Goal: Task Accomplishment & Management: Manage account settings

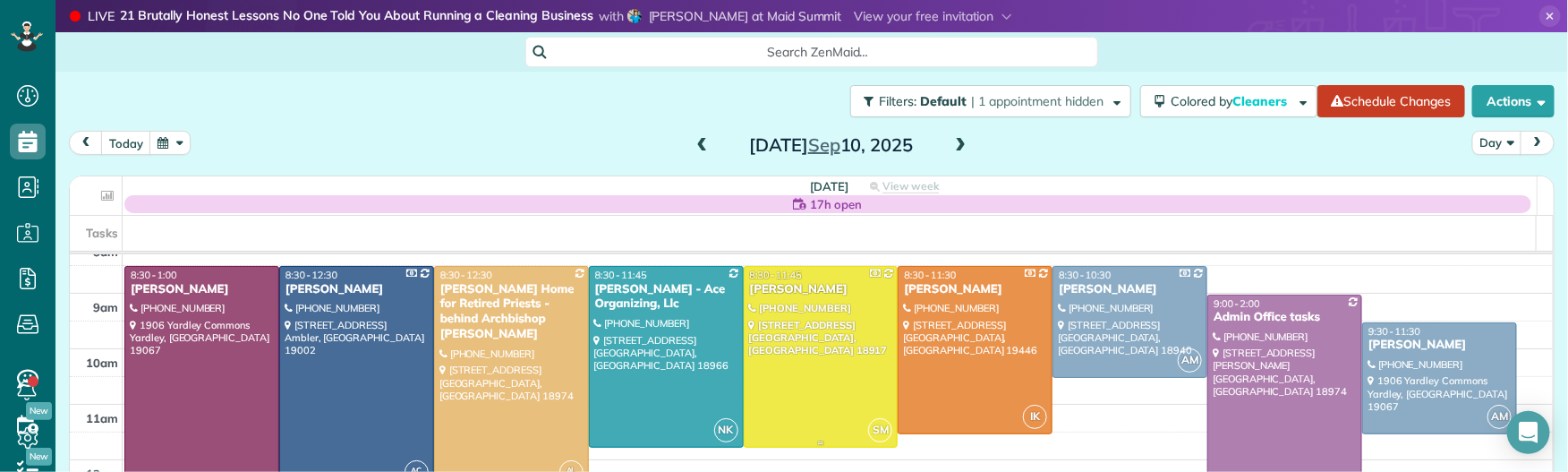
scroll to position [76, 0]
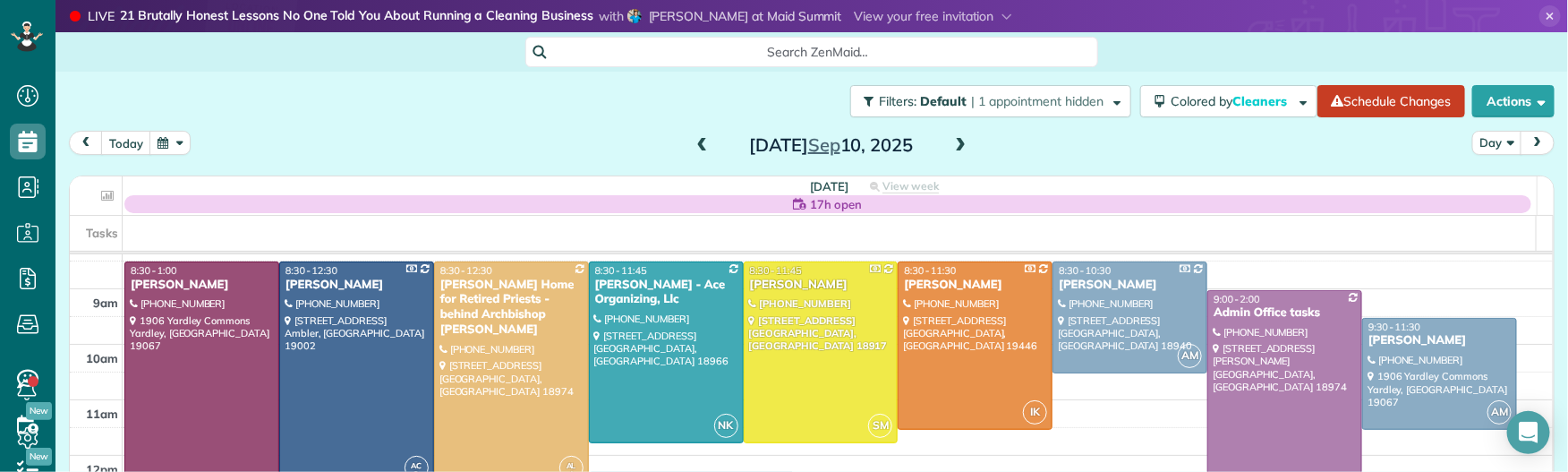
click at [693, 143] on span at bounding box center [702, 146] width 19 height 17
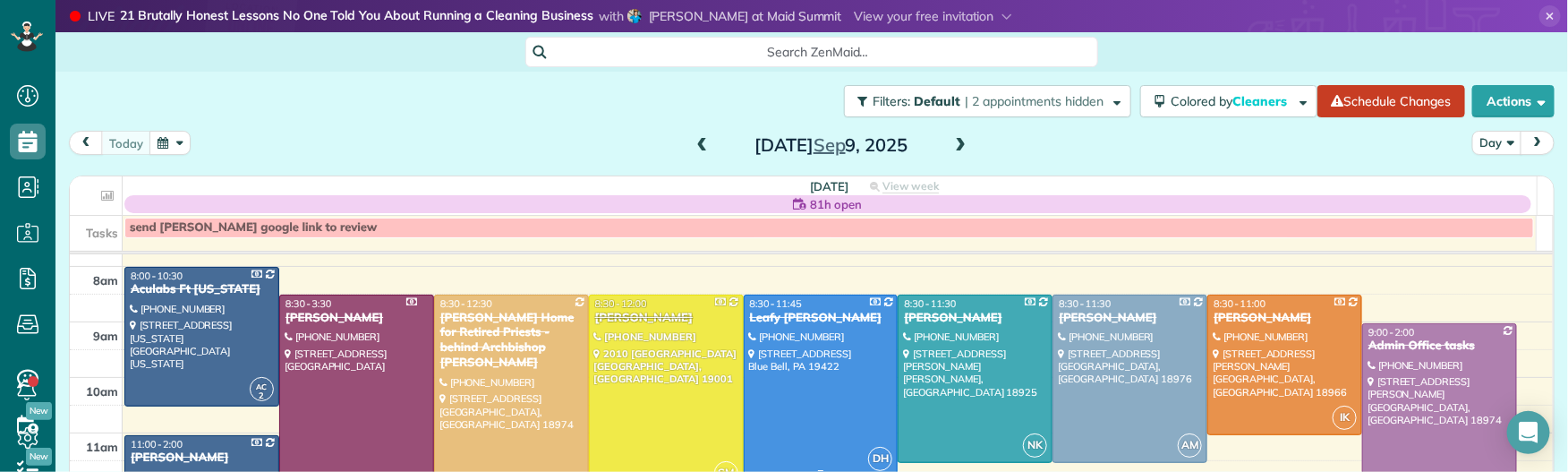
scroll to position [48, 0]
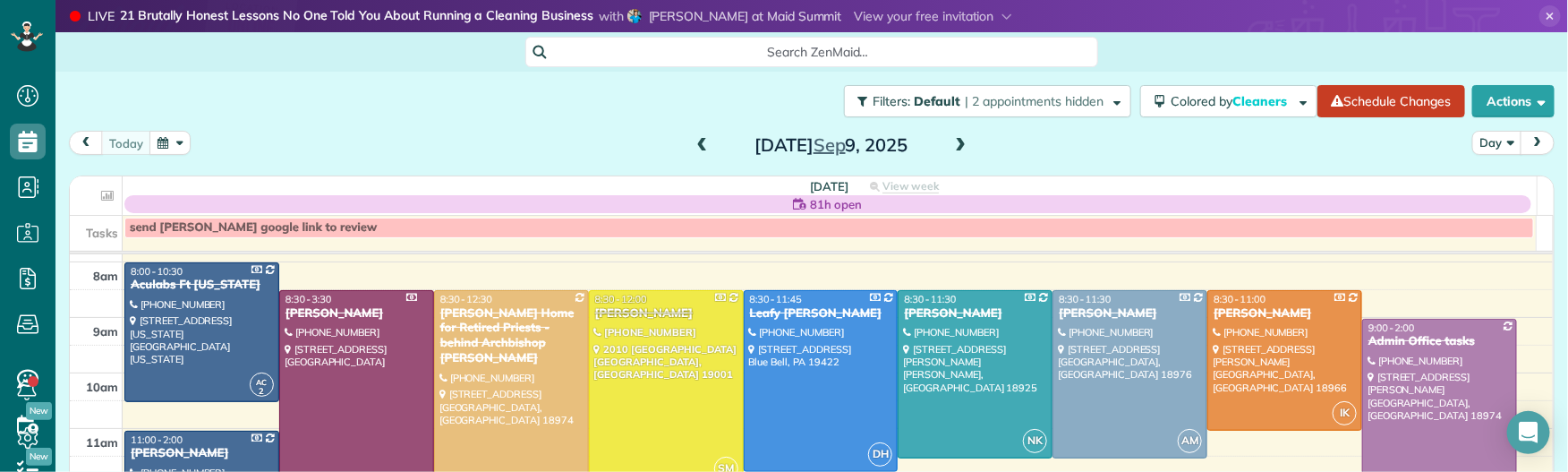
click at [339, 314] on div "[PERSON_NAME]" at bounding box center [357, 314] width 144 height 16
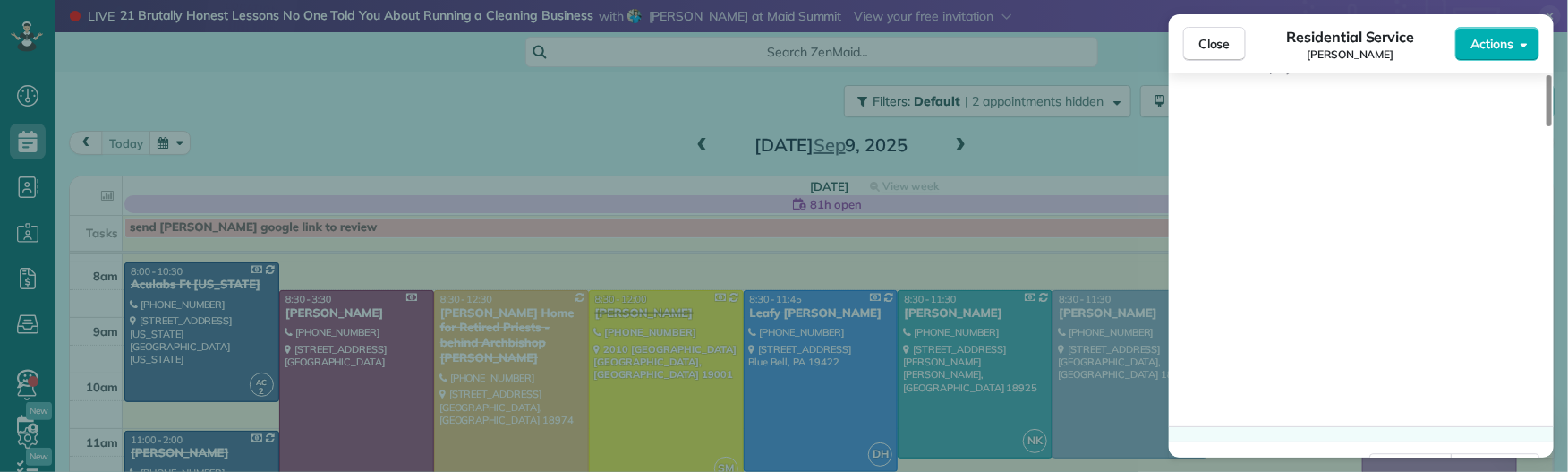
scroll to position [1819, 0]
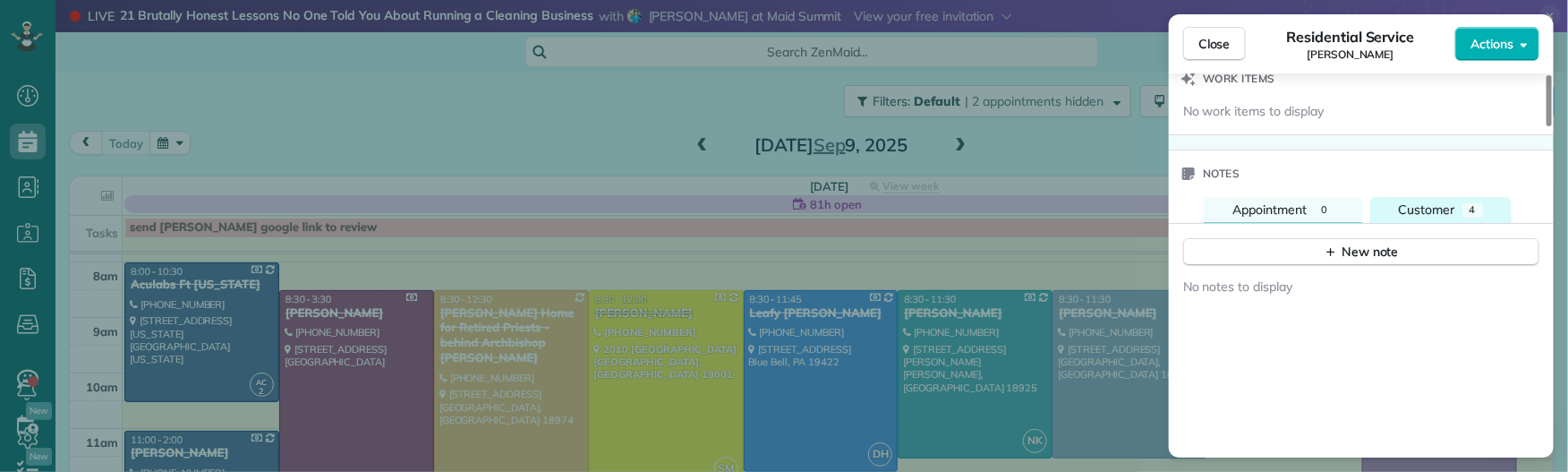
drag, startPoint x: 1428, startPoint y: 210, endPoint x: 1423, endPoint y: 218, distance: 9.4
click at [1428, 211] on span "Customer" at bounding box center [1427, 209] width 56 height 17
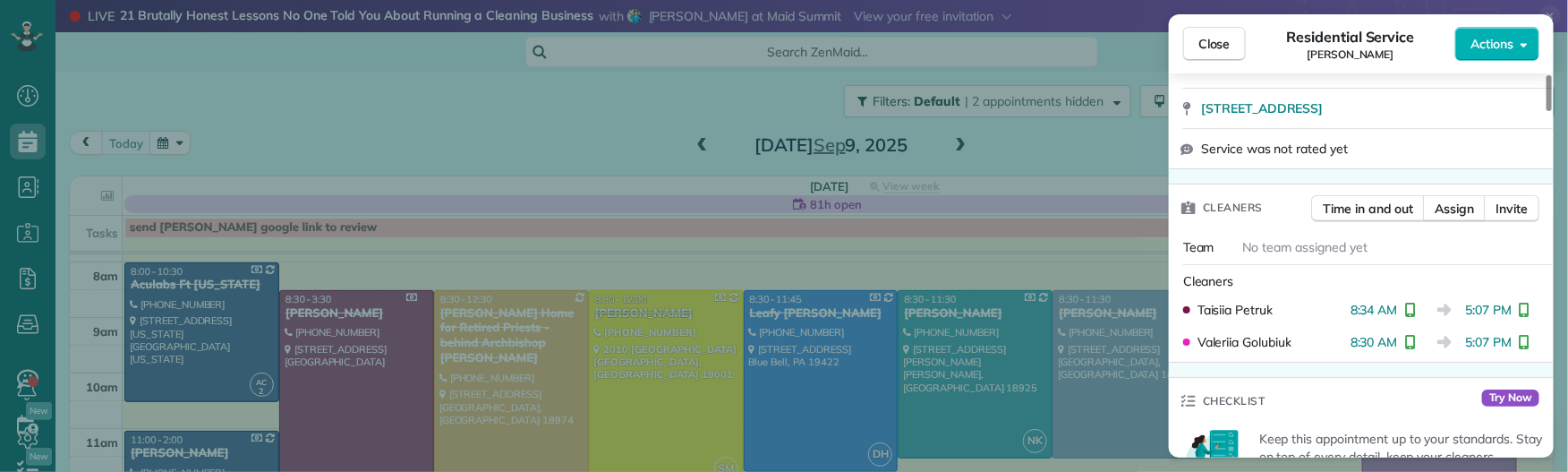
scroll to position [379, 0]
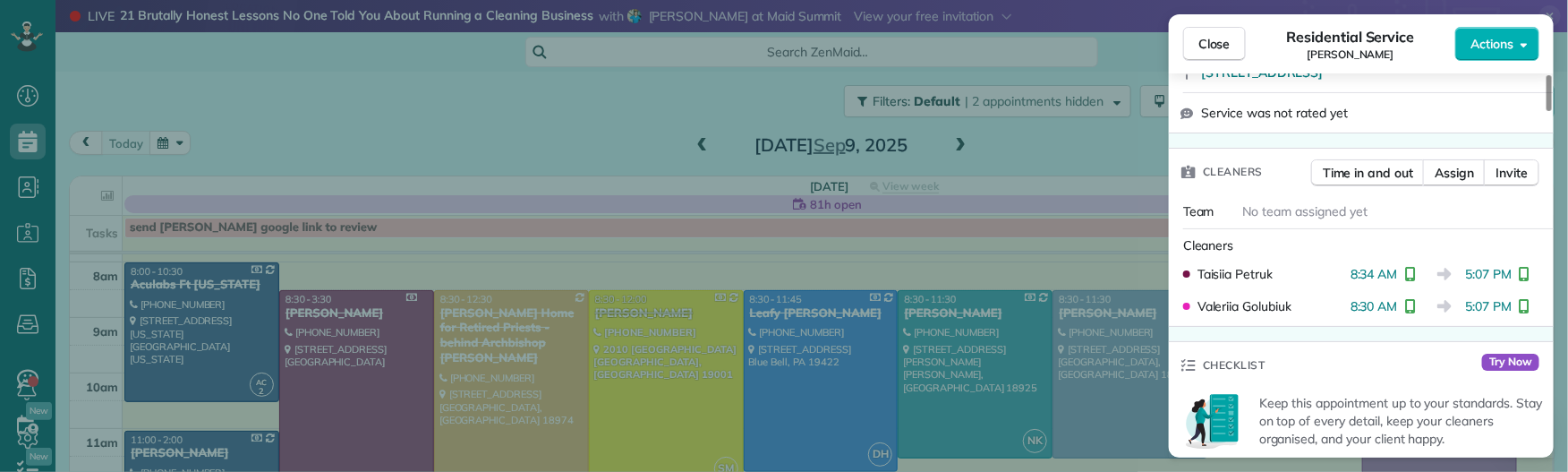
click at [1223, 47] on span "Close" at bounding box center [1214, 44] width 32 height 18
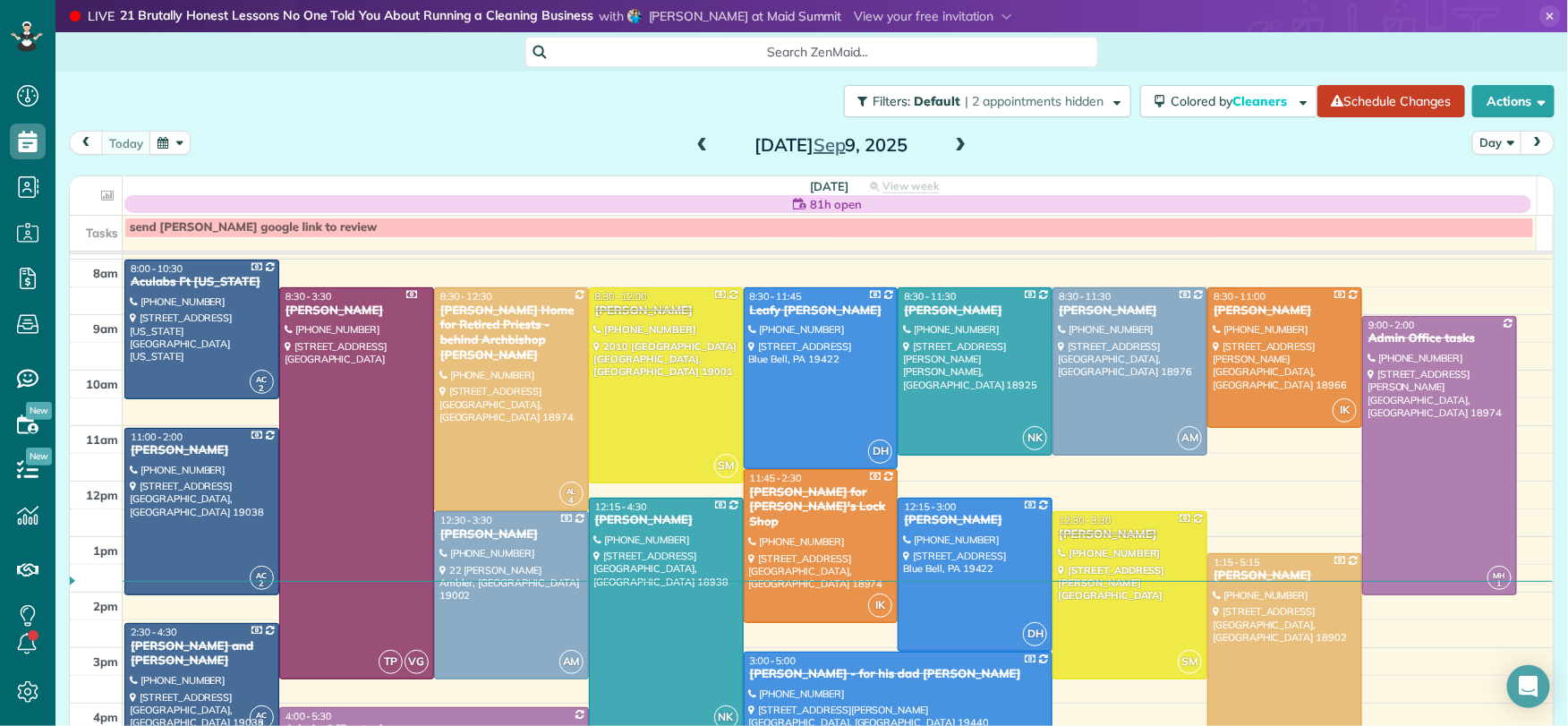
scroll to position [46, 0]
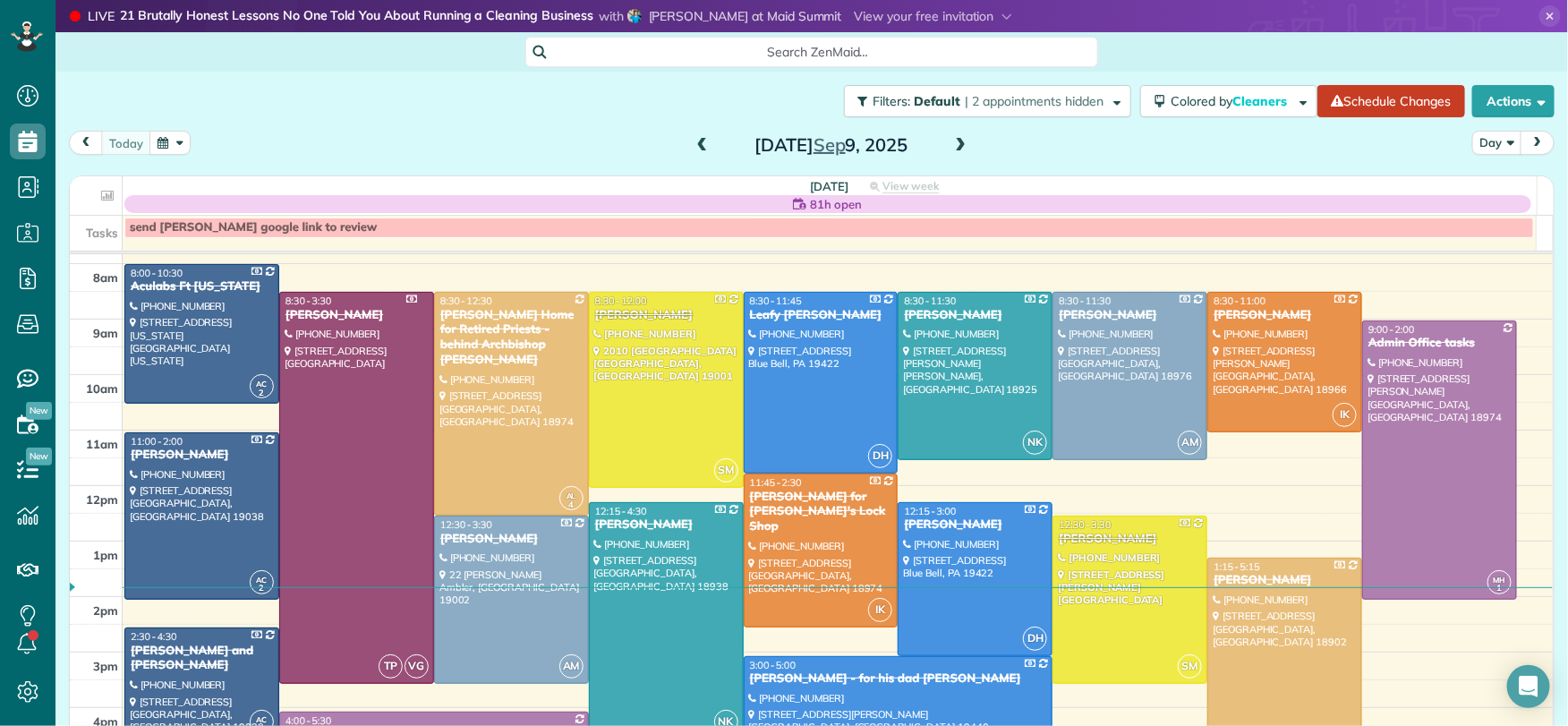
click at [955, 144] on span at bounding box center [960, 146] width 19 height 17
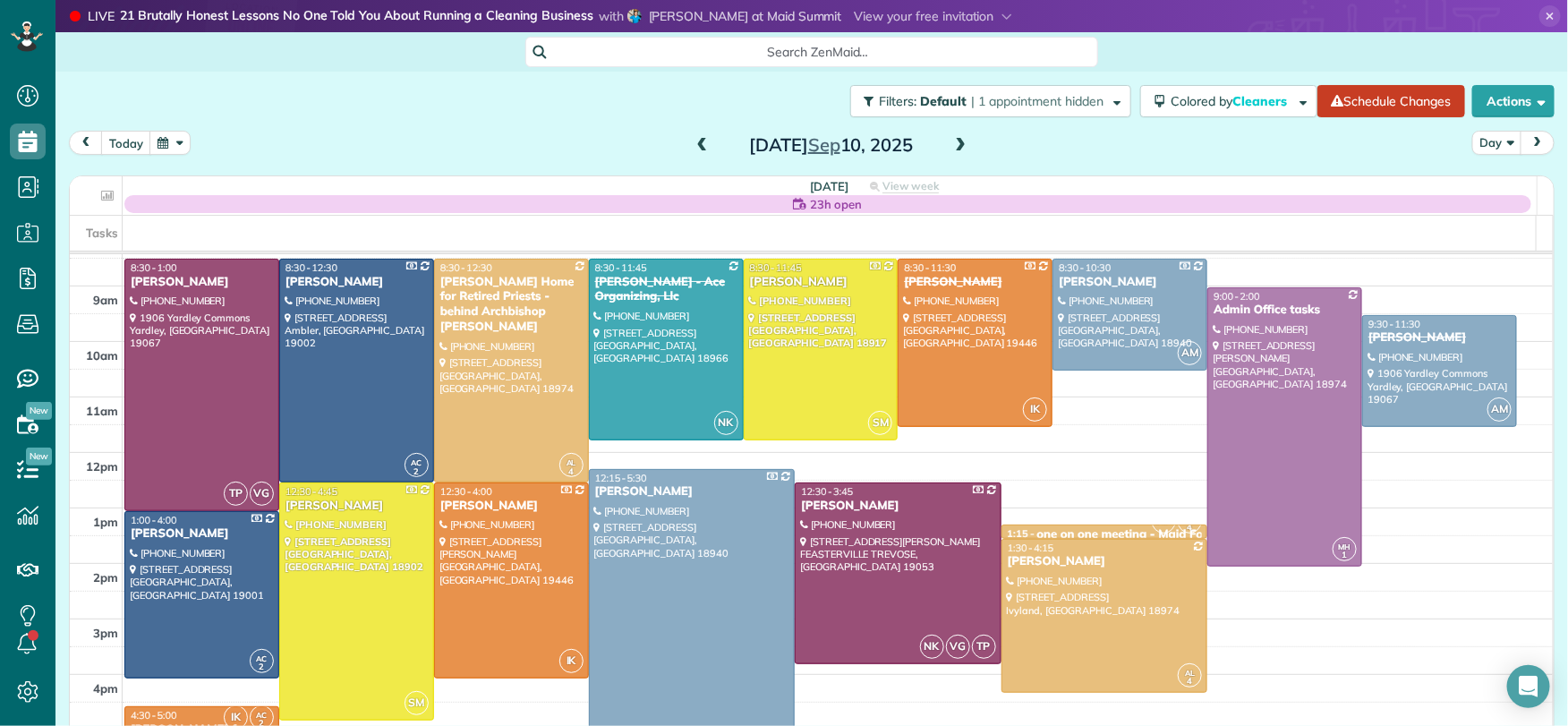
scroll to position [40, 0]
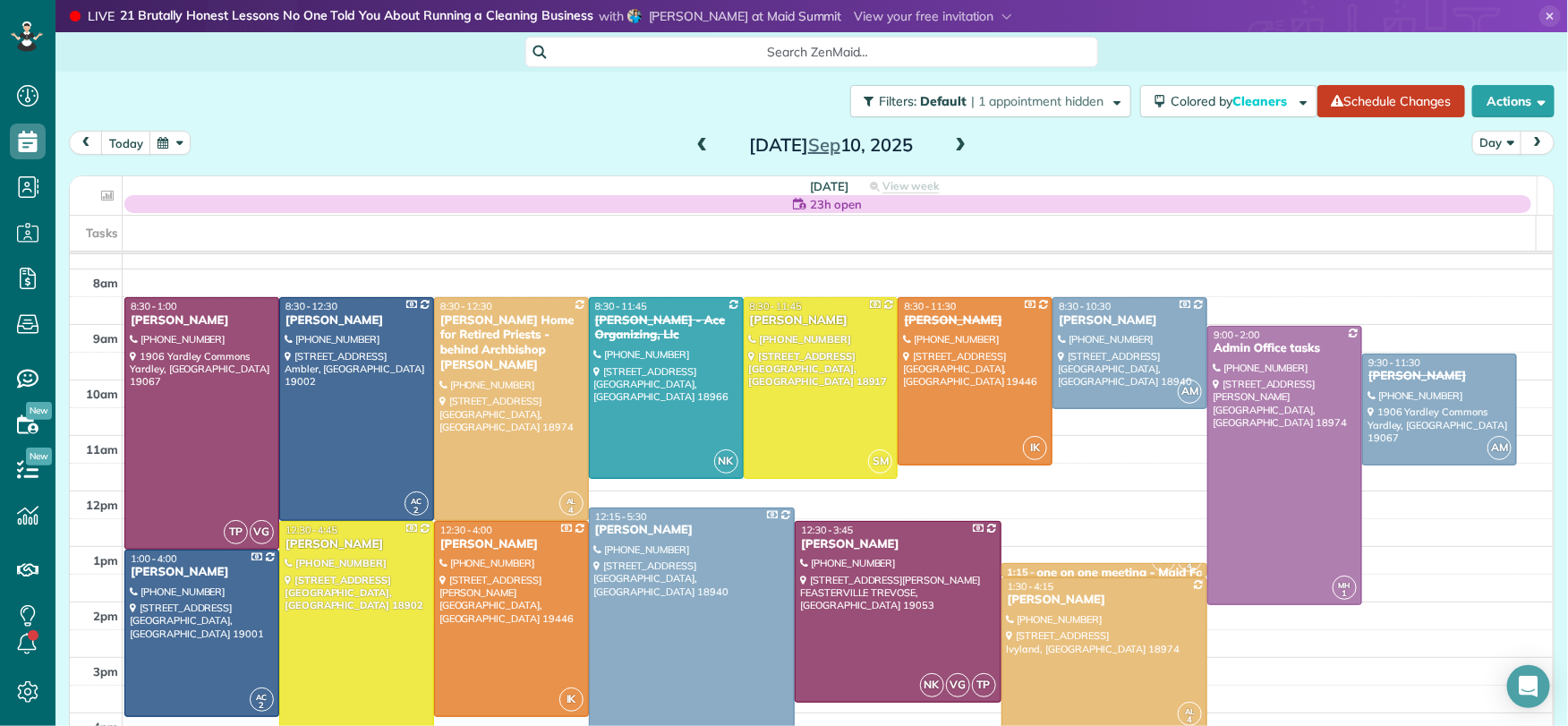
click at [951, 151] on span at bounding box center [960, 146] width 19 height 17
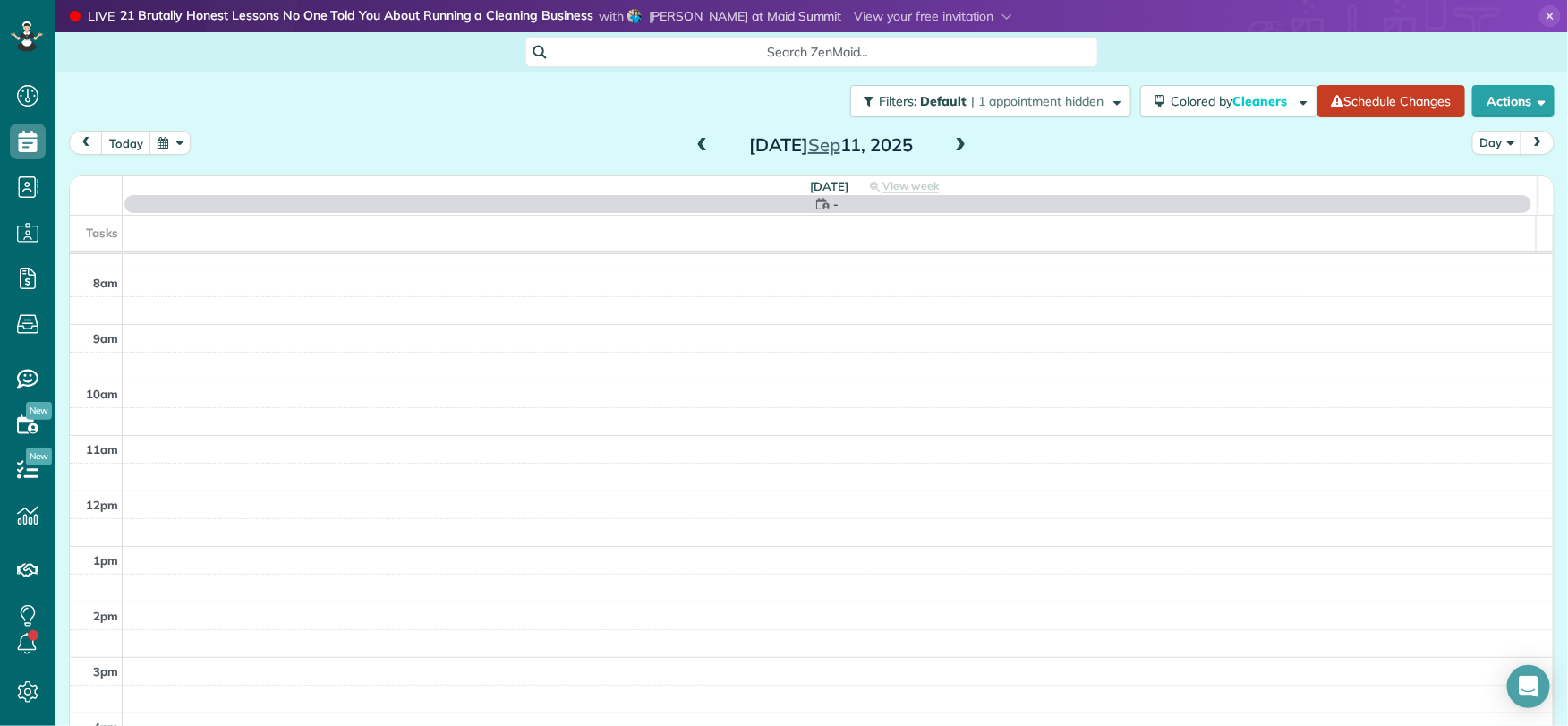
click at [954, 148] on span at bounding box center [960, 146] width 19 height 17
click at [955, 145] on span at bounding box center [960, 146] width 19 height 17
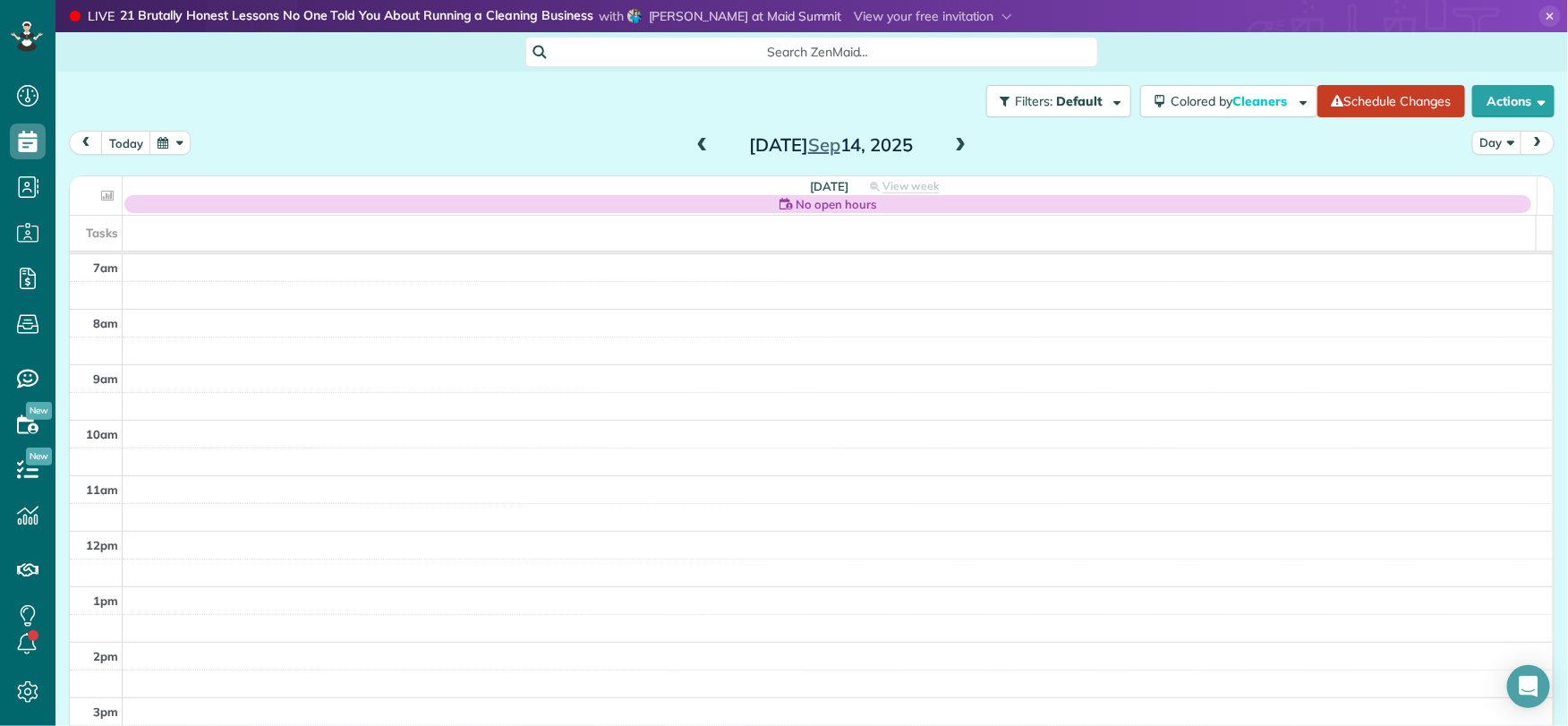
click at [955, 146] on span at bounding box center [960, 146] width 19 height 17
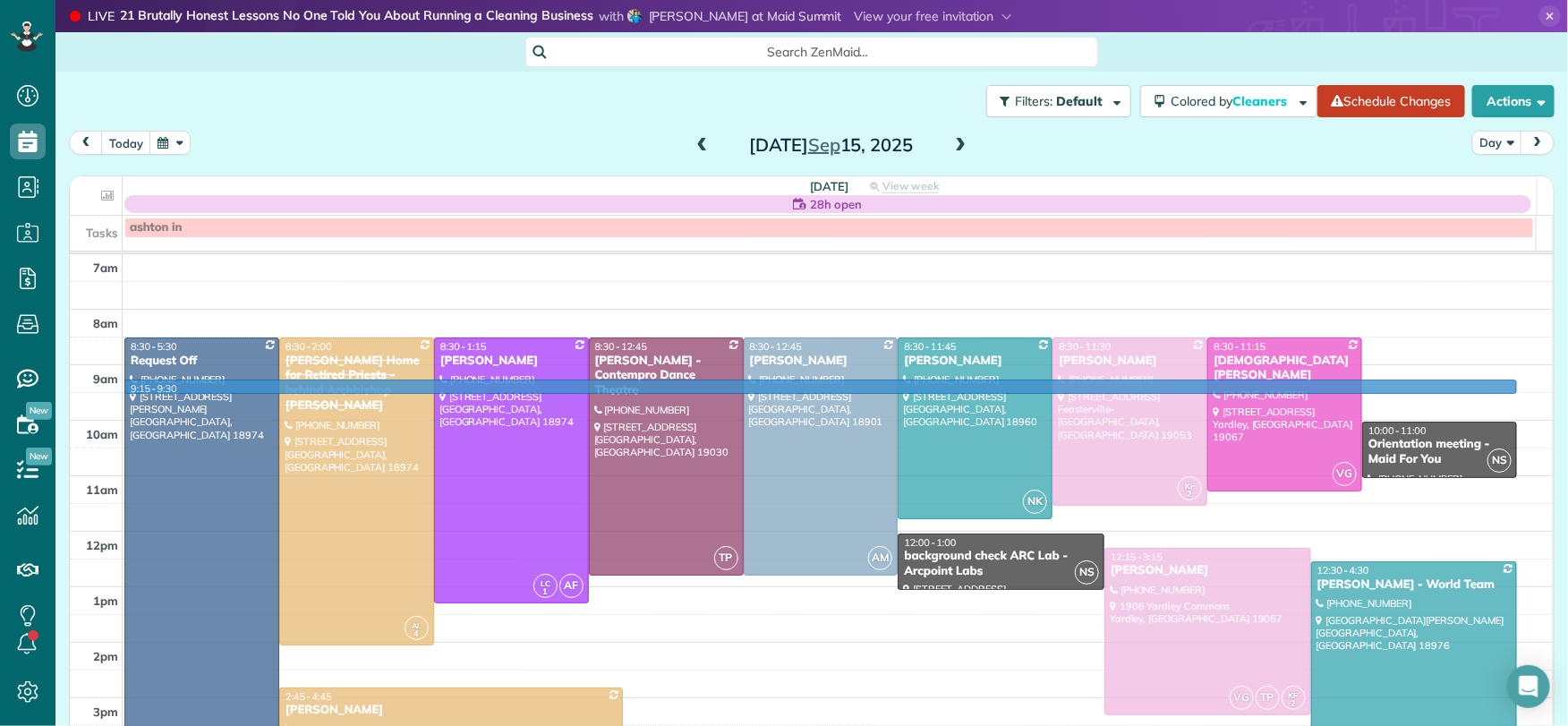
click at [1380, 387] on td at bounding box center [837, 379] width 1431 height 28
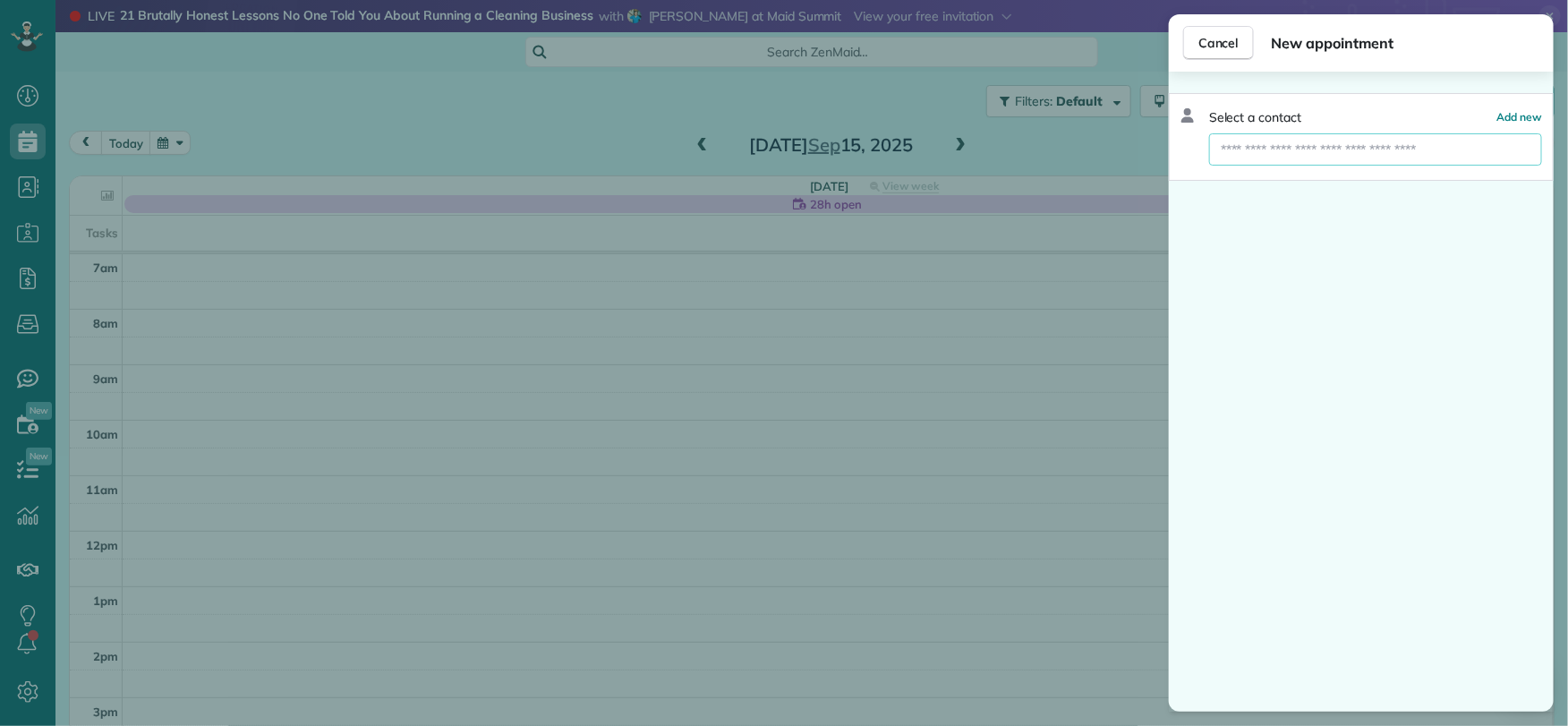
click at [1302, 153] on input "text" at bounding box center [1375, 149] width 333 height 32
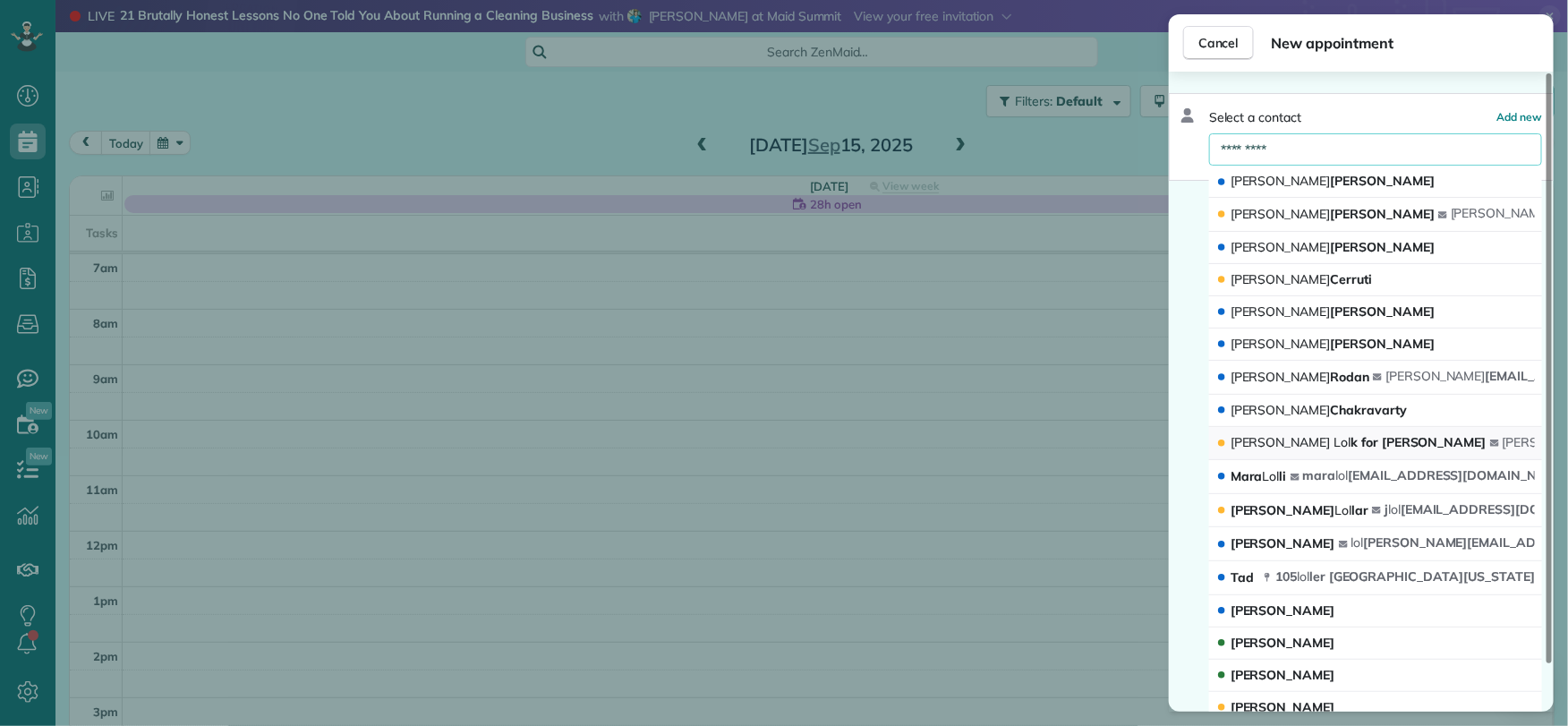
type input "*********"
click at [1324, 452] on span "[PERSON_NAME] k for [PERSON_NAME]" at bounding box center [1358, 442] width 256 height 17
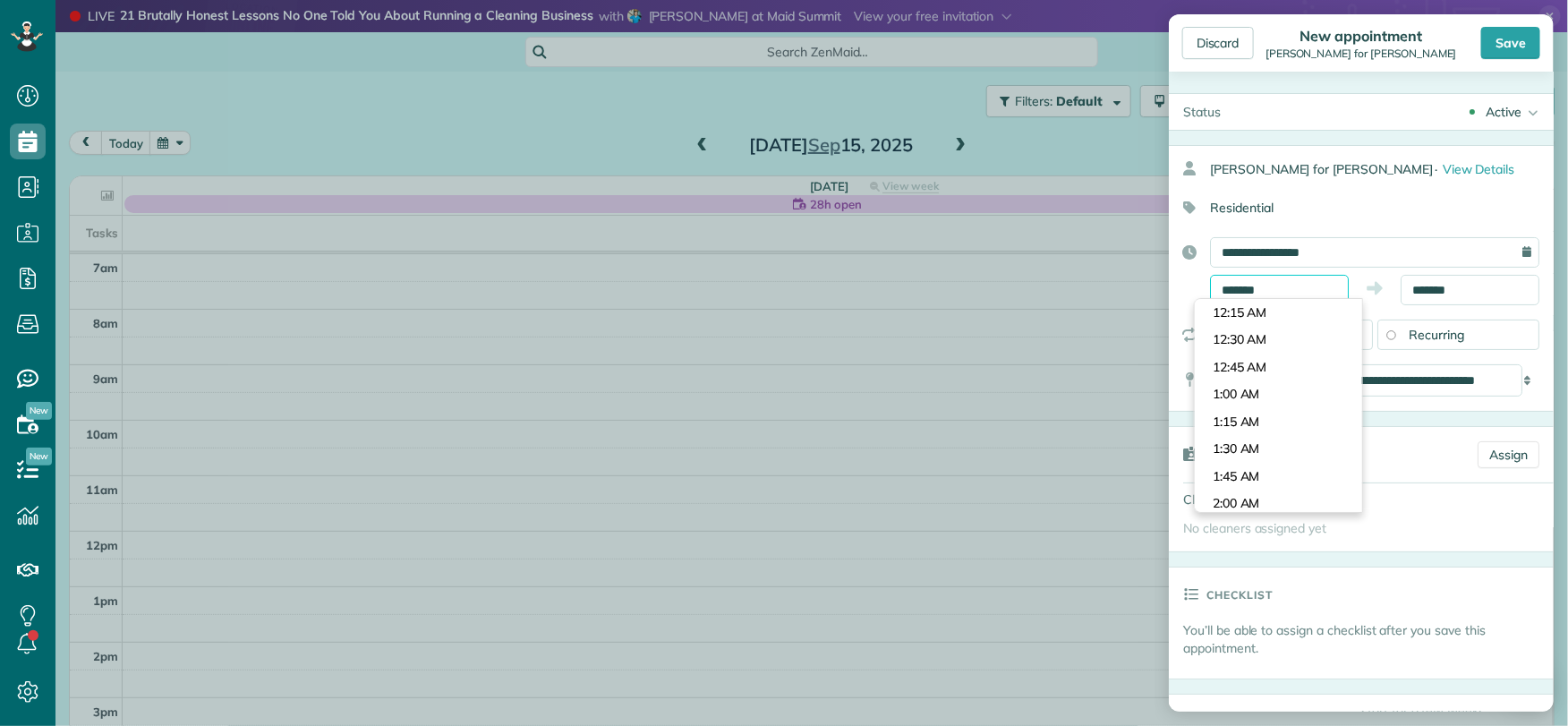
click at [1288, 290] on input "*******" at bounding box center [1279, 289] width 139 height 30
type input "********"
click at [1273, 416] on body "Dashboard Scheduling Calendar View List View Dispatch View - Weekly scheduling …" at bounding box center [784, 363] width 1568 height 726
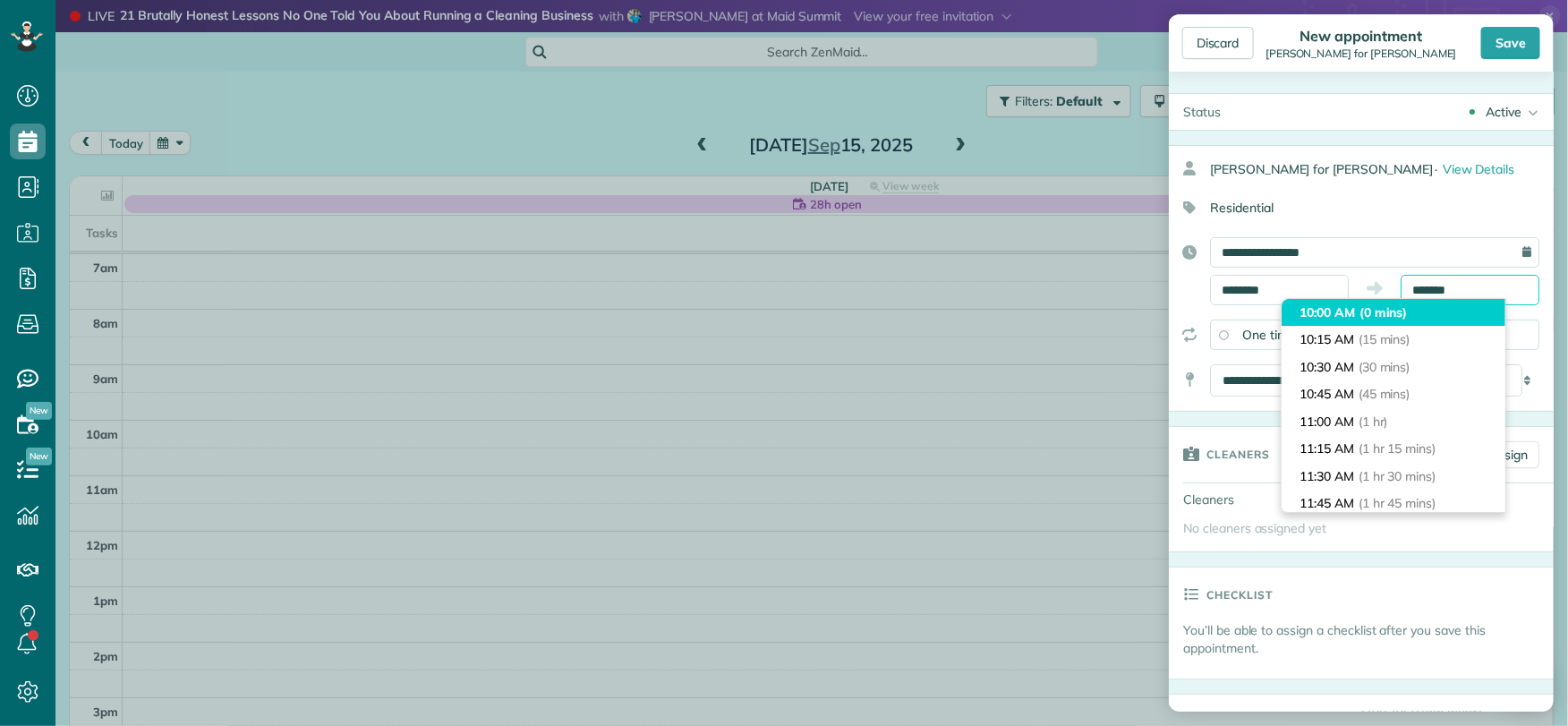
click at [1457, 292] on input "*******" at bounding box center [1470, 289] width 139 height 30
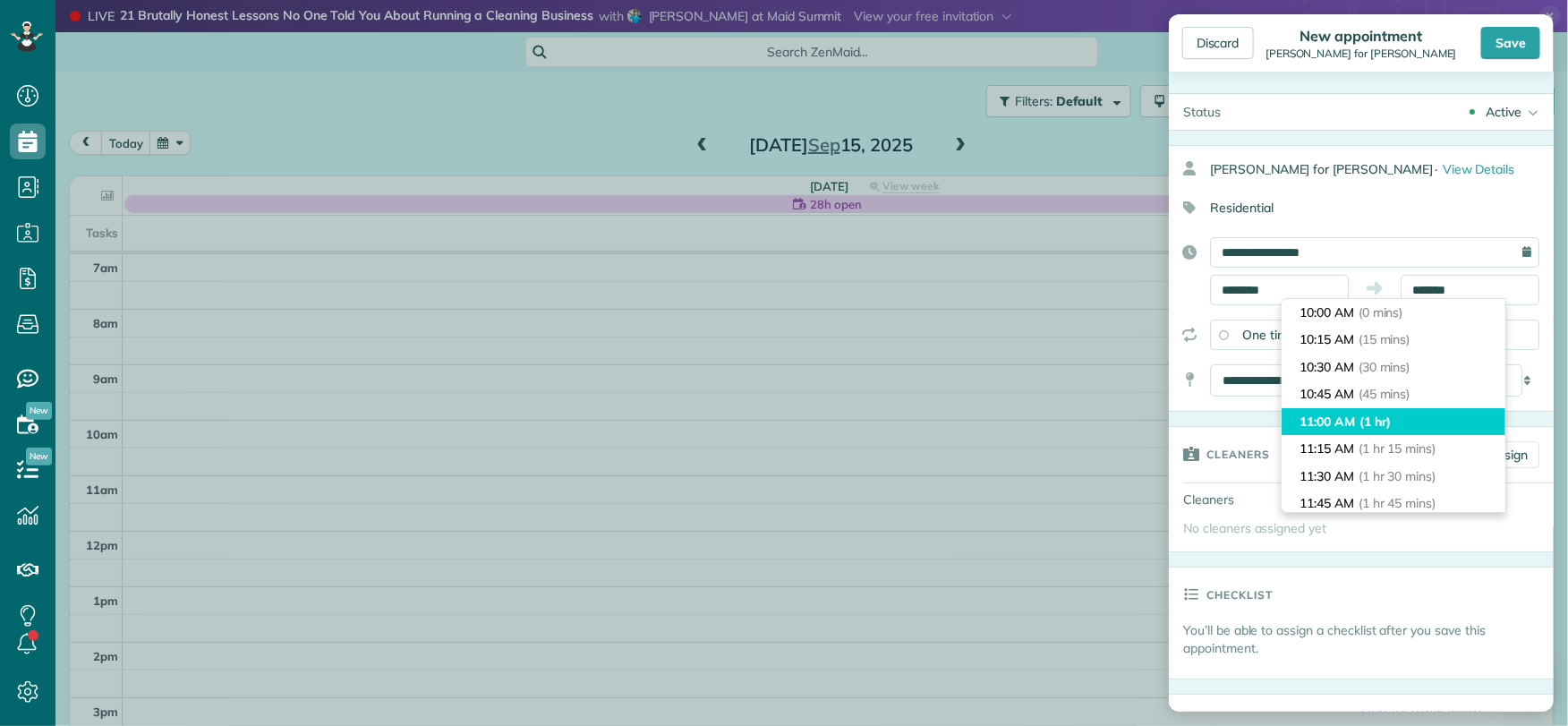
type input "********"
click at [1401, 423] on li "11:00 AM (1 hr)" at bounding box center [1393, 421] width 224 height 28
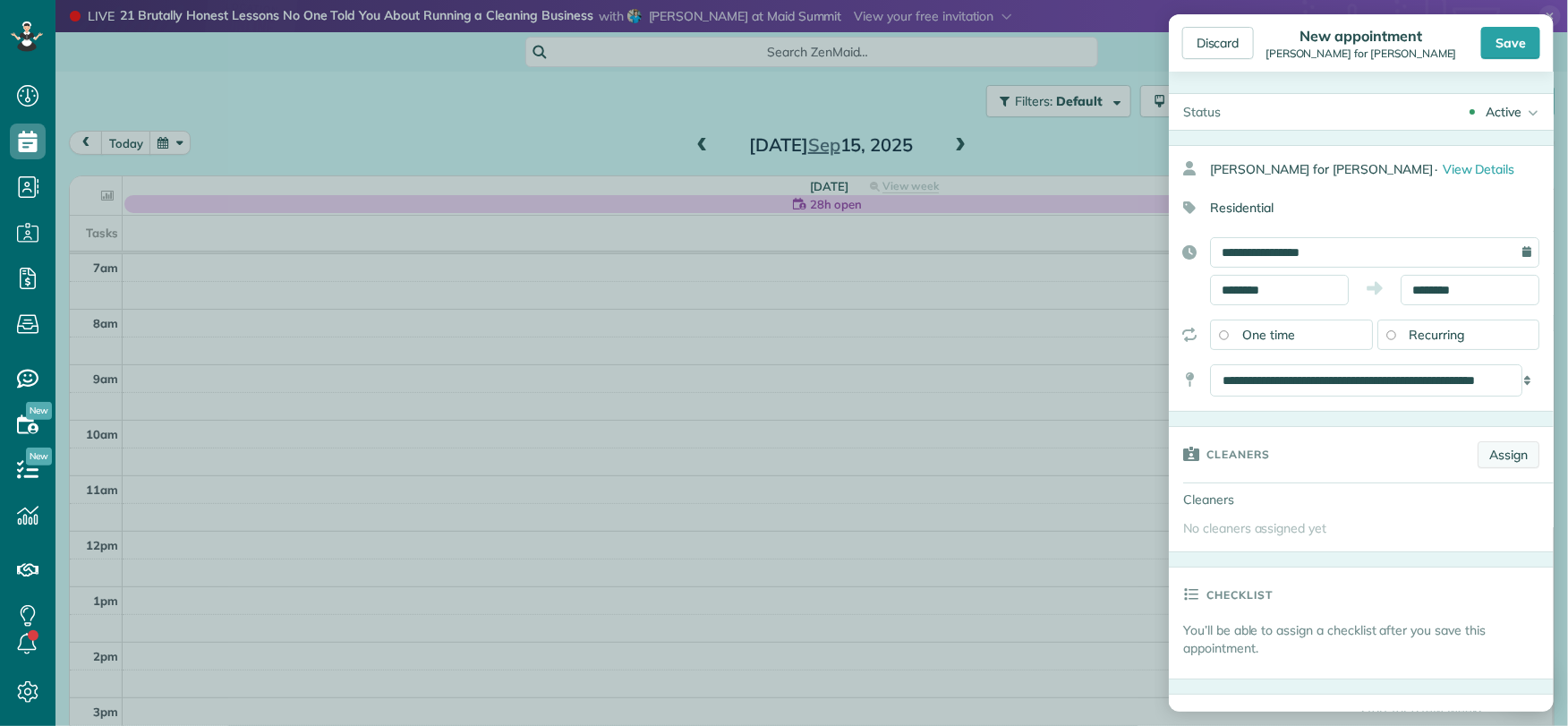
click at [1478, 457] on link "Assign" at bounding box center [1508, 455] width 61 height 27
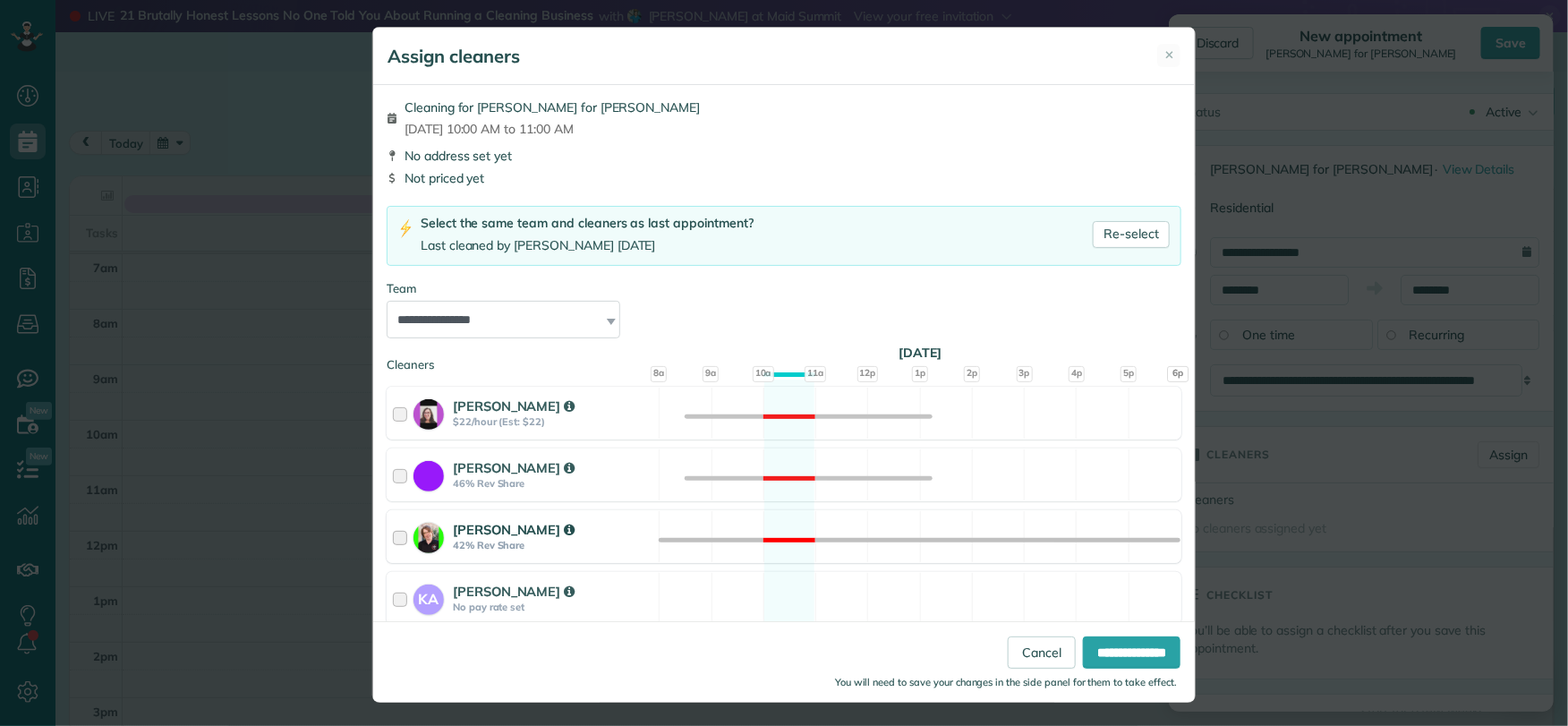
drag, startPoint x: 386, startPoint y: 475, endPoint x: 423, endPoint y: 521, distance: 59.0
click at [393, 471] on div at bounding box center [403, 475] width 20 height 33
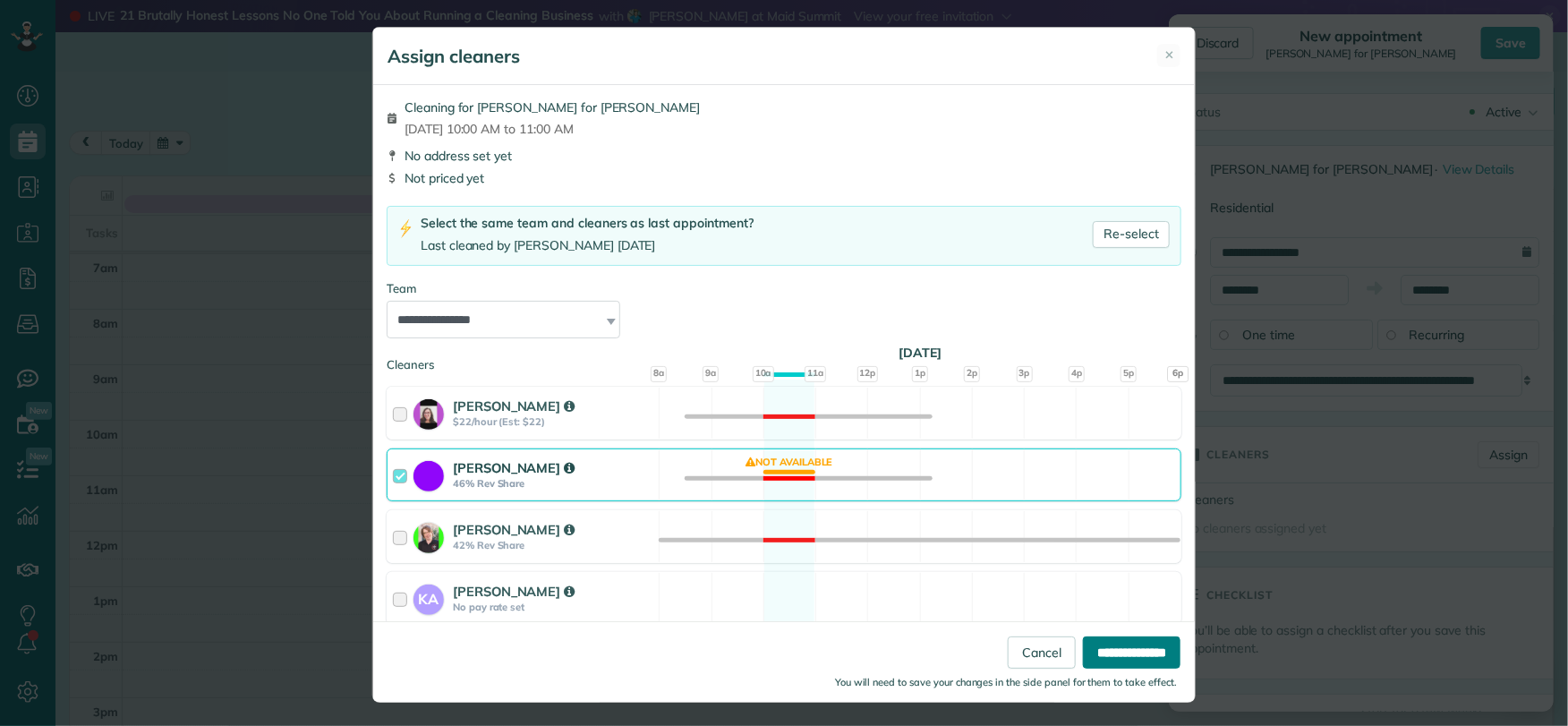
click at [1112, 471] on input "**********" at bounding box center [1131, 652] width 97 height 32
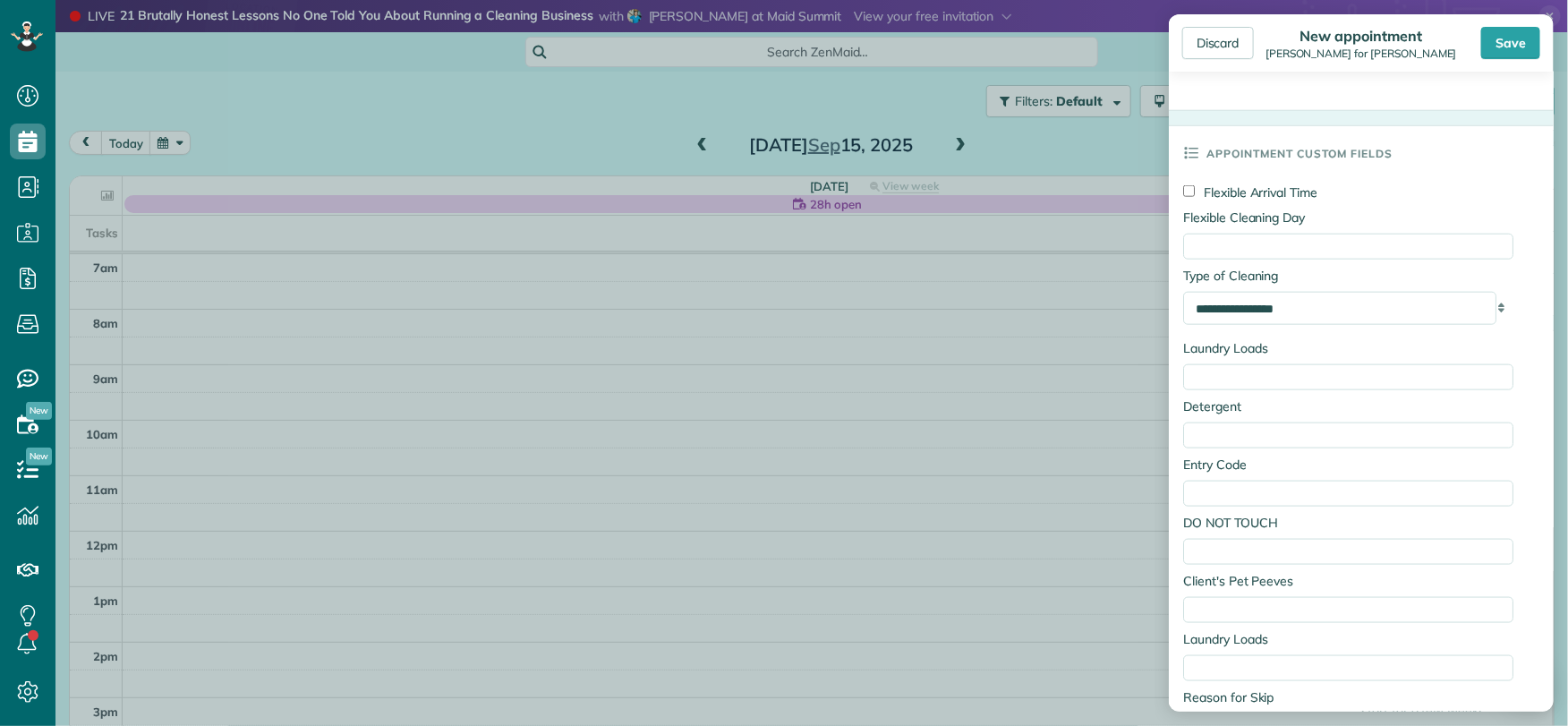
scroll to position [878, 0]
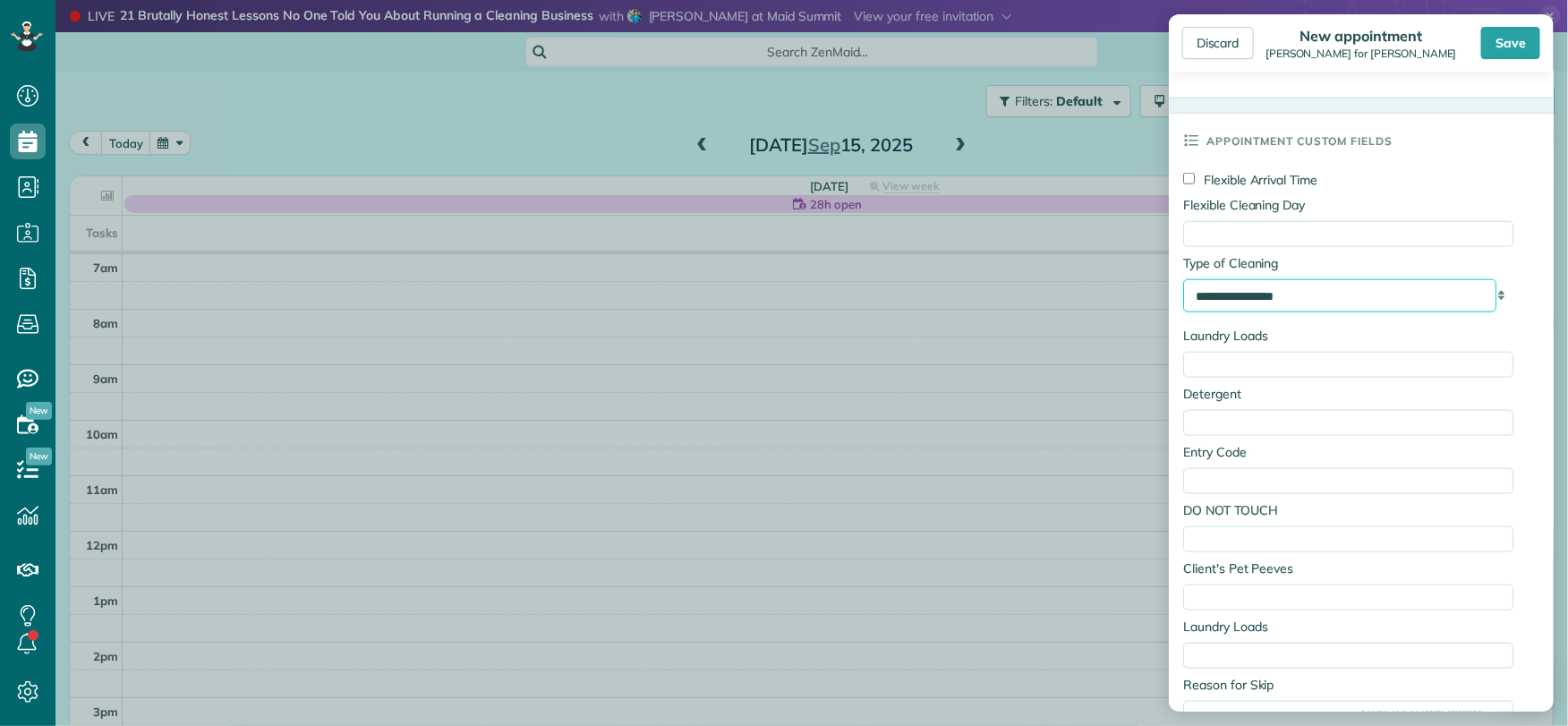
click at [1252, 305] on select "**********" at bounding box center [1339, 295] width 313 height 32
select select "**********"
click at [1183, 286] on select "**********" at bounding box center [1339, 295] width 313 height 32
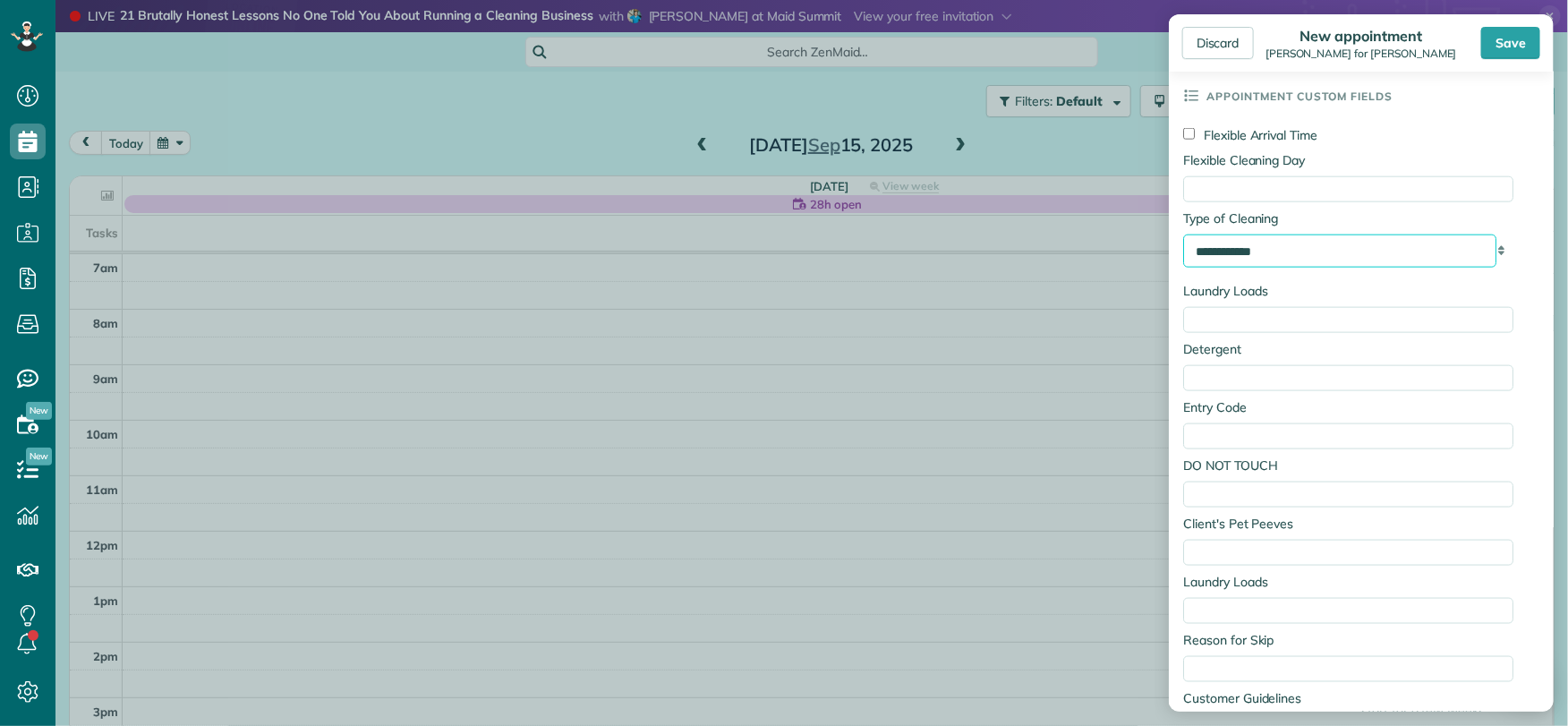
scroll to position [1291, 0]
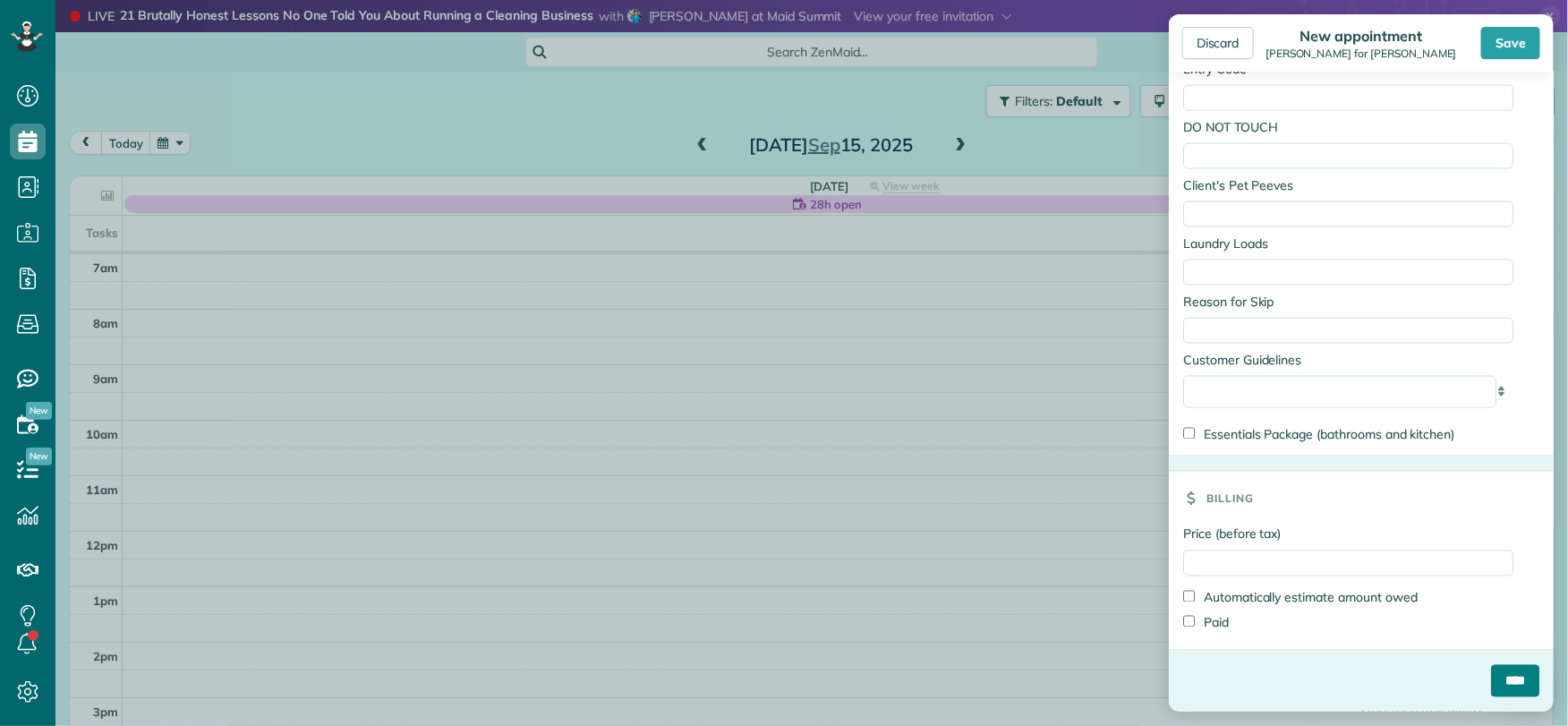
click at [1491, 471] on input "****" at bounding box center [1515, 681] width 49 height 32
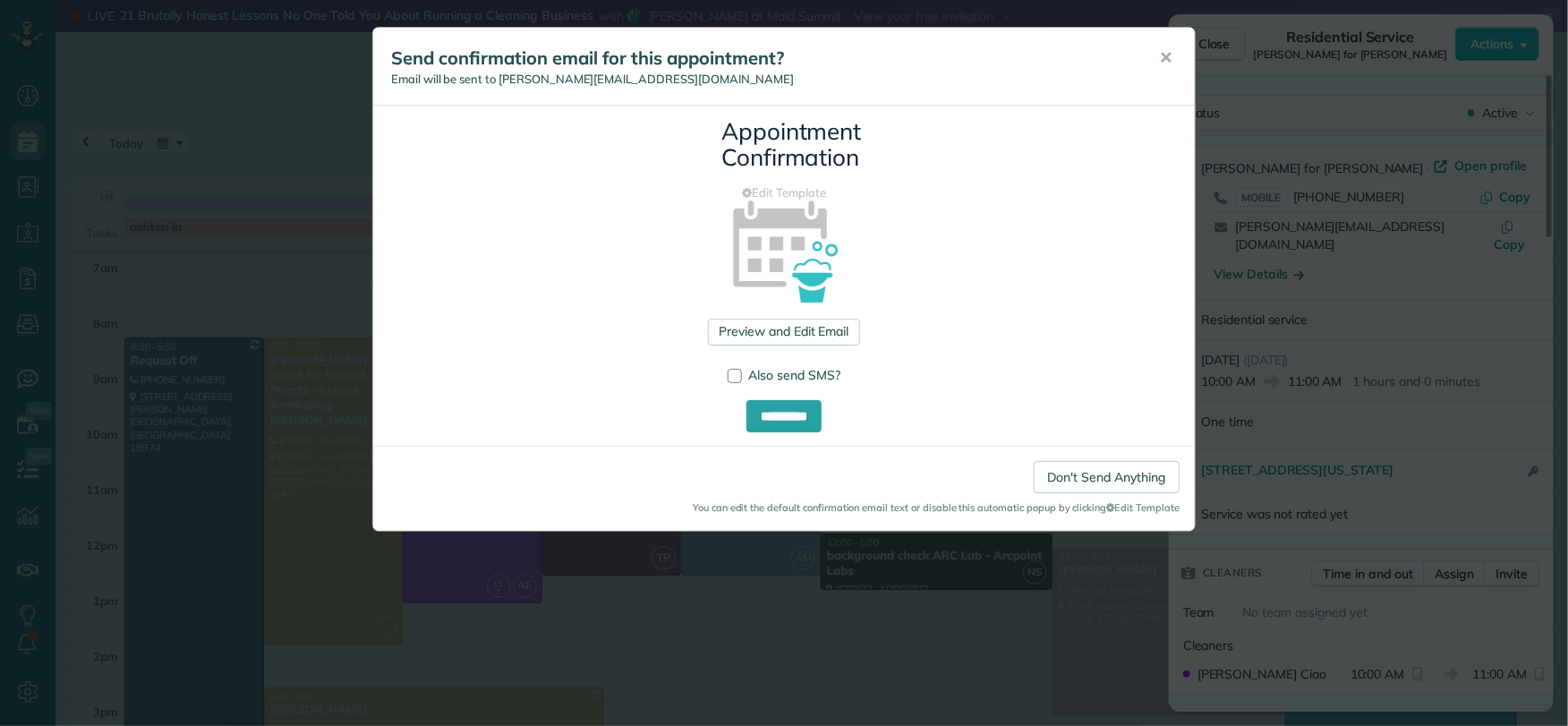
drag, startPoint x: 1160, startPoint y: 60, endPoint x: 1150, endPoint y: 122, distance: 62.8
click at [1160, 61] on span "✕" at bounding box center [1165, 57] width 14 height 20
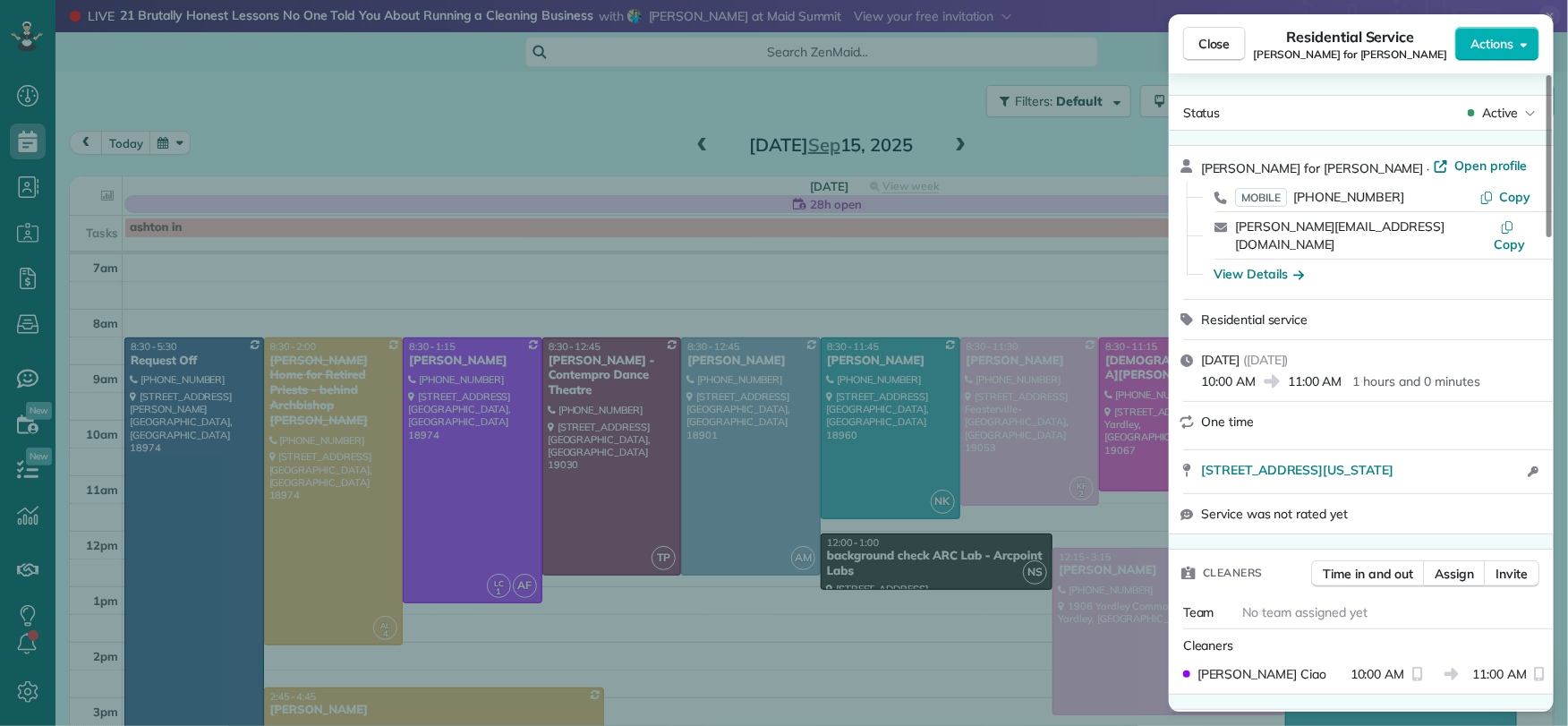
click at [1205, 19] on div "Close Residential Service [PERSON_NAME] for [PERSON_NAME] Actions" at bounding box center [1361, 44] width 385 height 59
drag, startPoint x: 1201, startPoint y: 41, endPoint x: 1183, endPoint y: 163, distance: 123.3
click at [1201, 43] on span "Close" at bounding box center [1214, 44] width 32 height 18
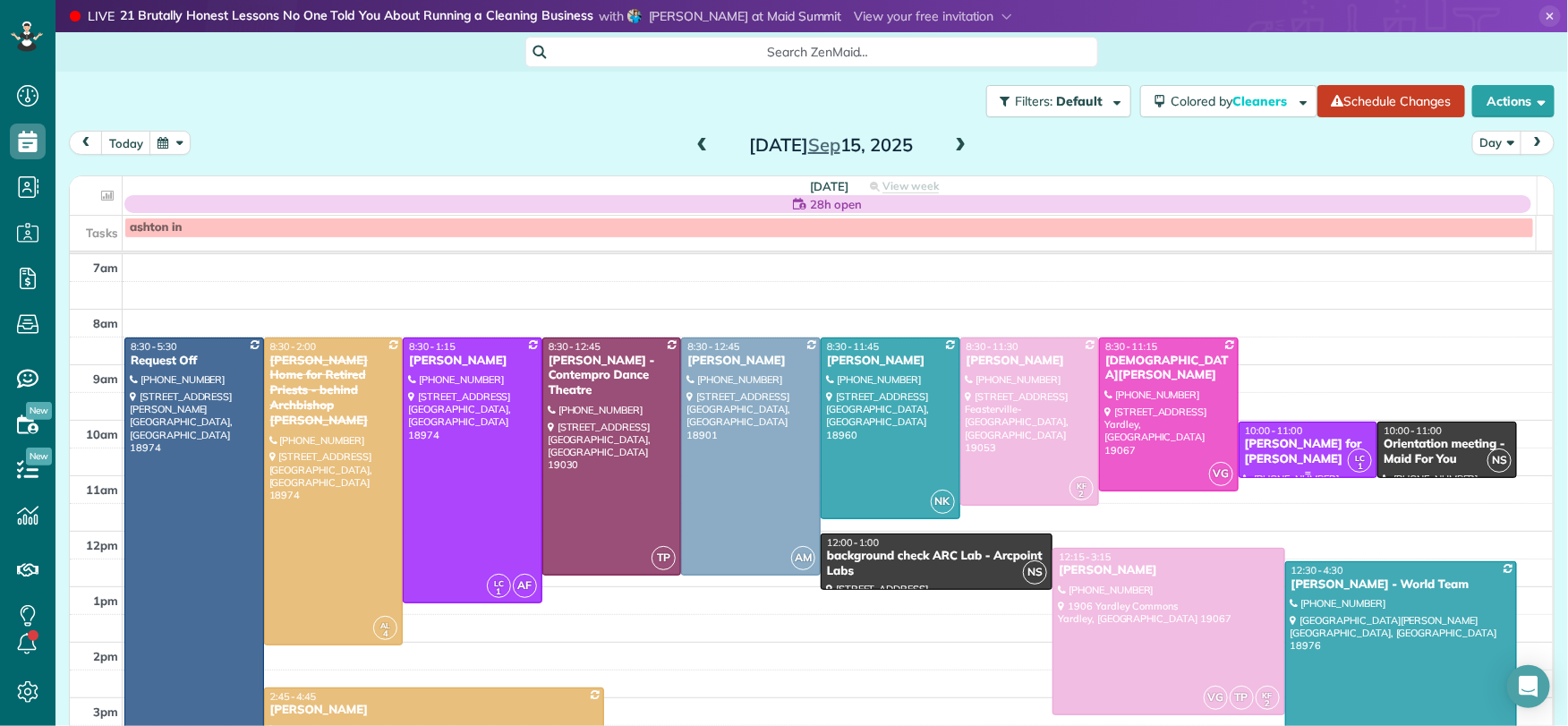
click at [1270, 444] on div "[PERSON_NAME] for [PERSON_NAME]" at bounding box center [1308, 452] width 128 height 30
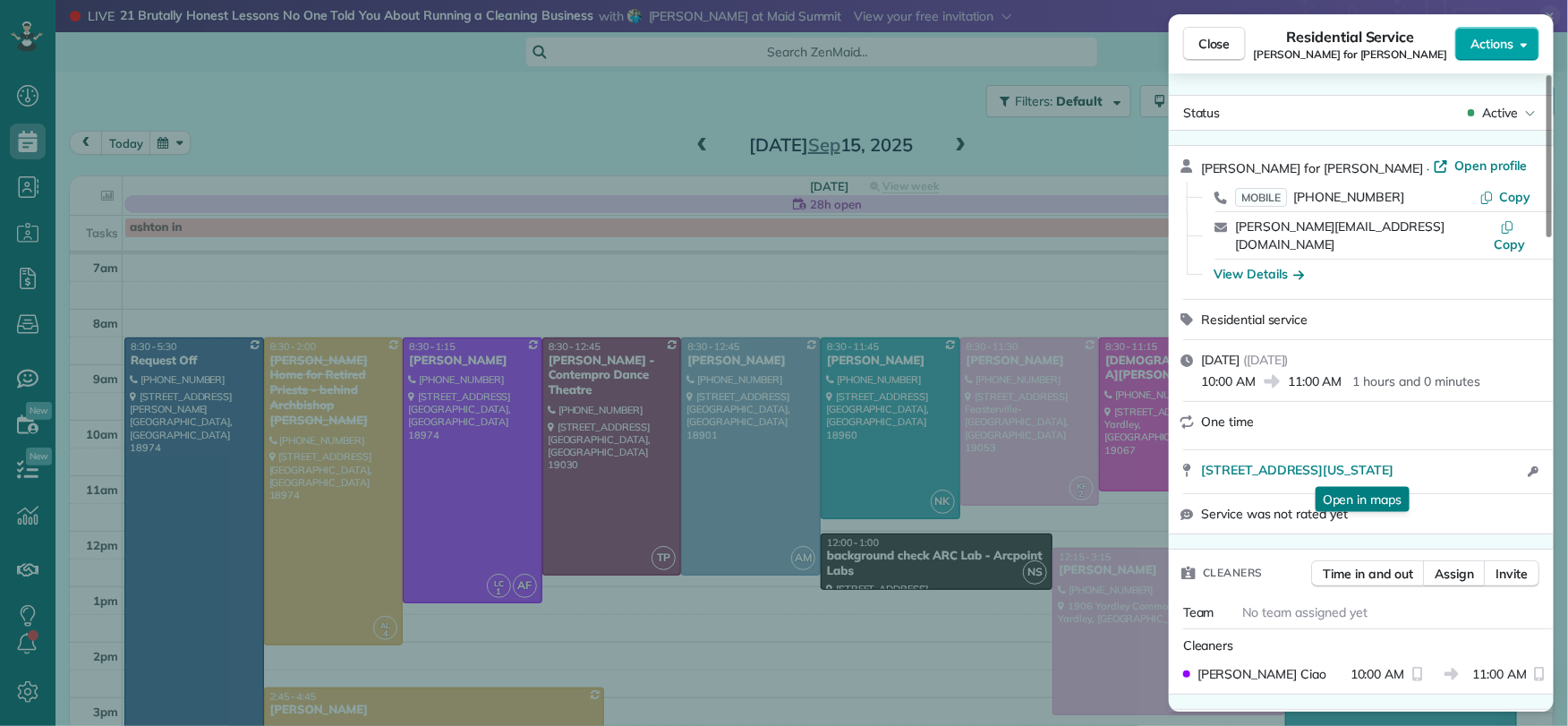
click at [1490, 35] on span "Actions" at bounding box center [1491, 44] width 43 height 18
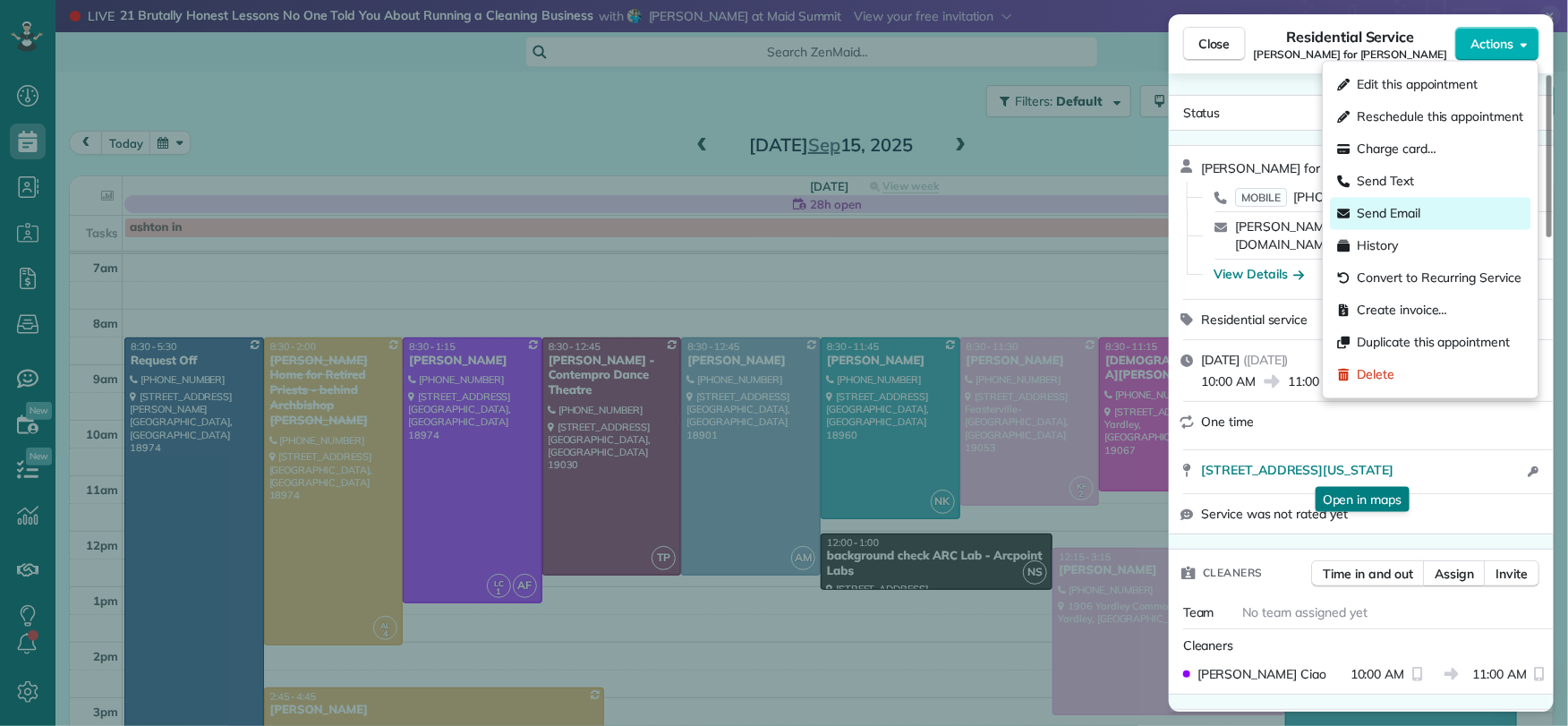
click at [1471, 209] on div "Send Email" at bounding box center [1431, 213] width 200 height 32
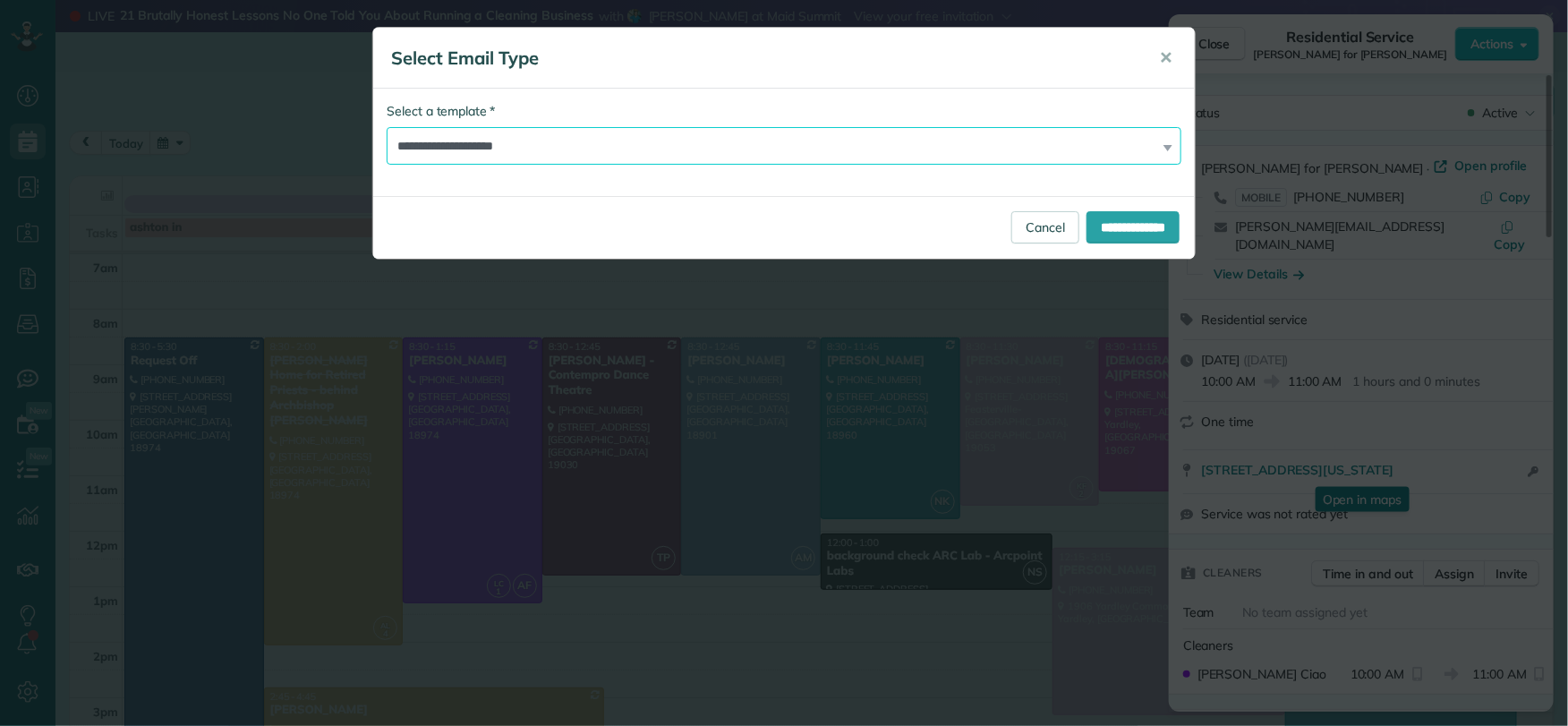
click at [640, 140] on select "**********" at bounding box center [783, 146] width 795 height 38
select select "*****"
click at [386, 127] on select "**********" at bounding box center [783, 146] width 795 height 38
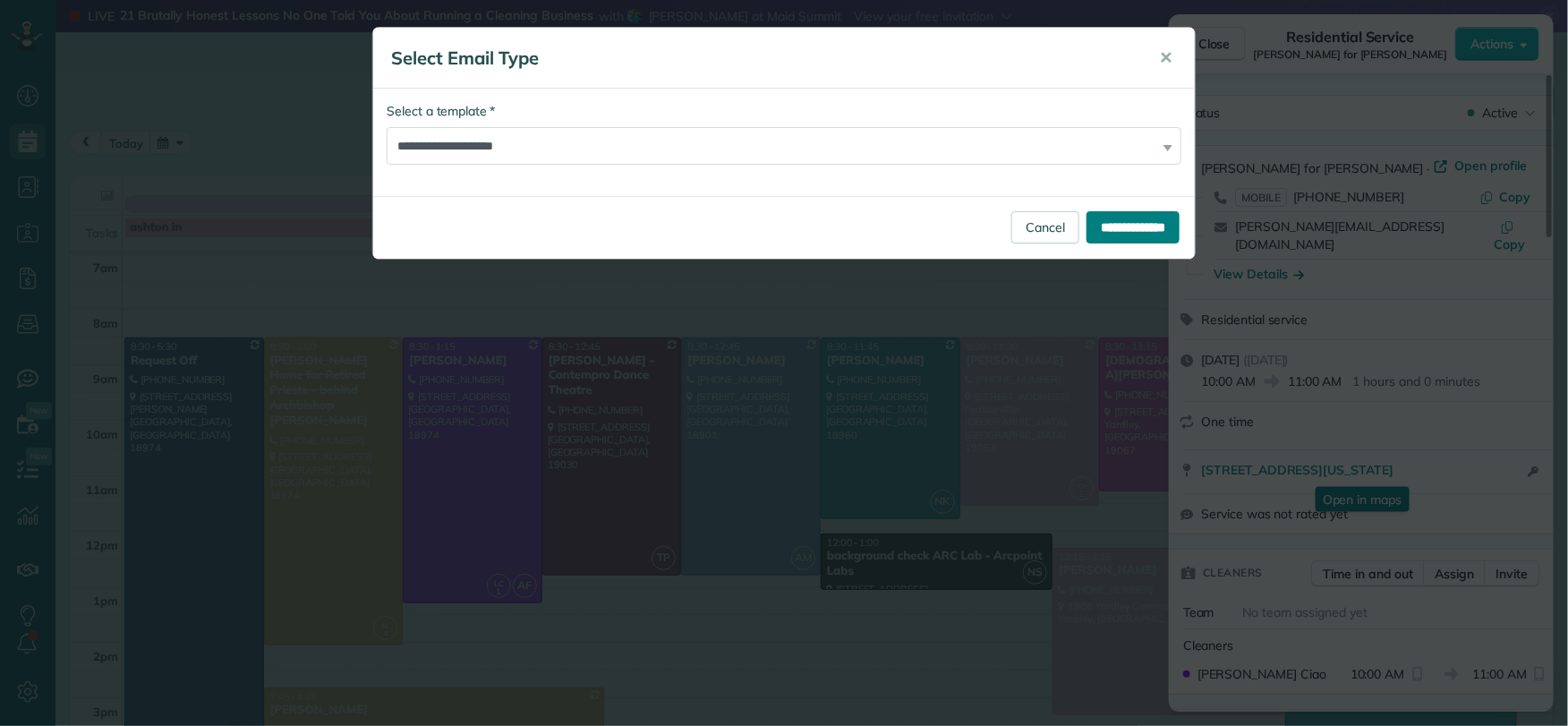
drag, startPoint x: 1123, startPoint y: 230, endPoint x: 1124, endPoint y: 244, distance: 14.0
click at [1123, 230] on input "**********" at bounding box center [1133, 227] width 93 height 32
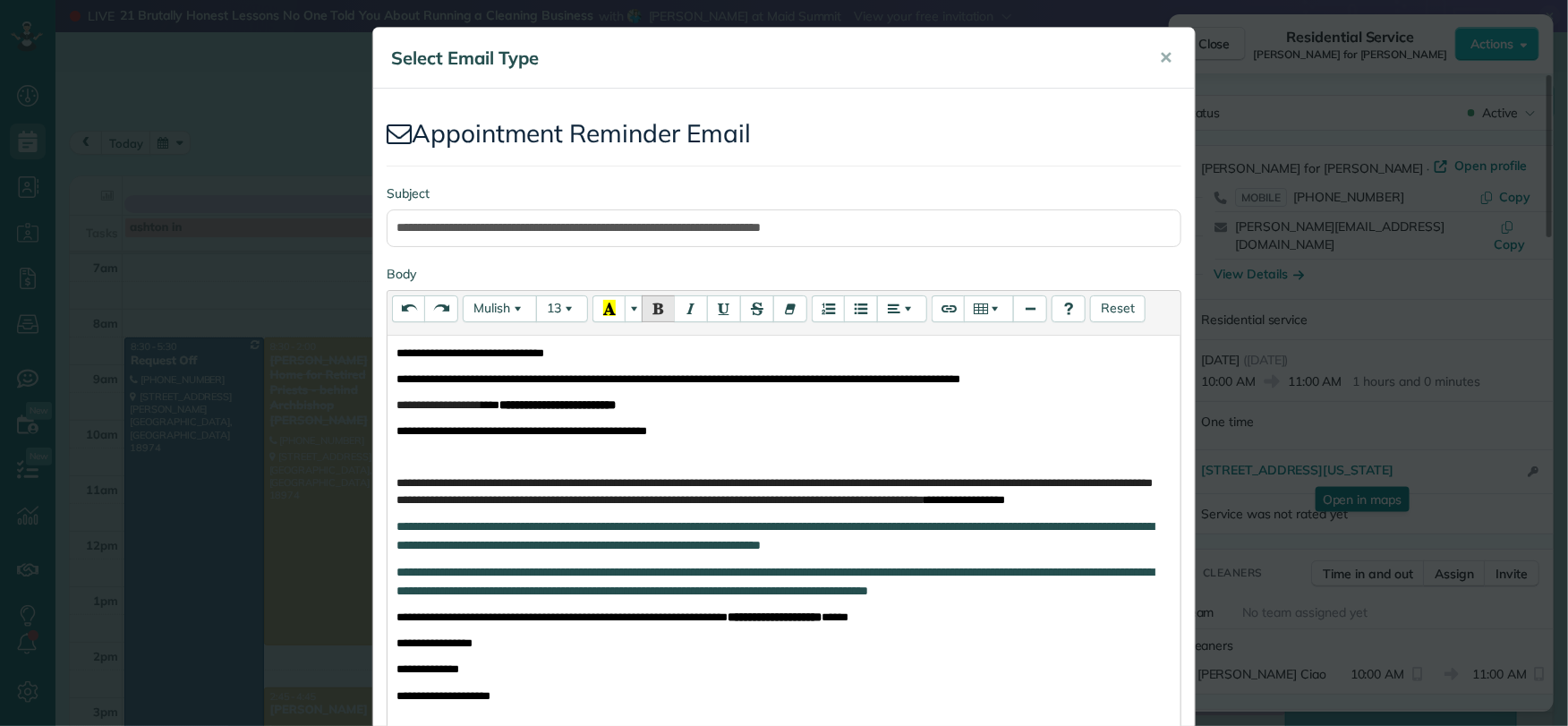
drag, startPoint x: 783, startPoint y: 378, endPoint x: 835, endPoint y: 379, distance: 52.0
click at [835, 379] on span "**********" at bounding box center [679, 380] width 564 height 12
click at [891, 381] on span "**********" at bounding box center [679, 380] width 564 height 12
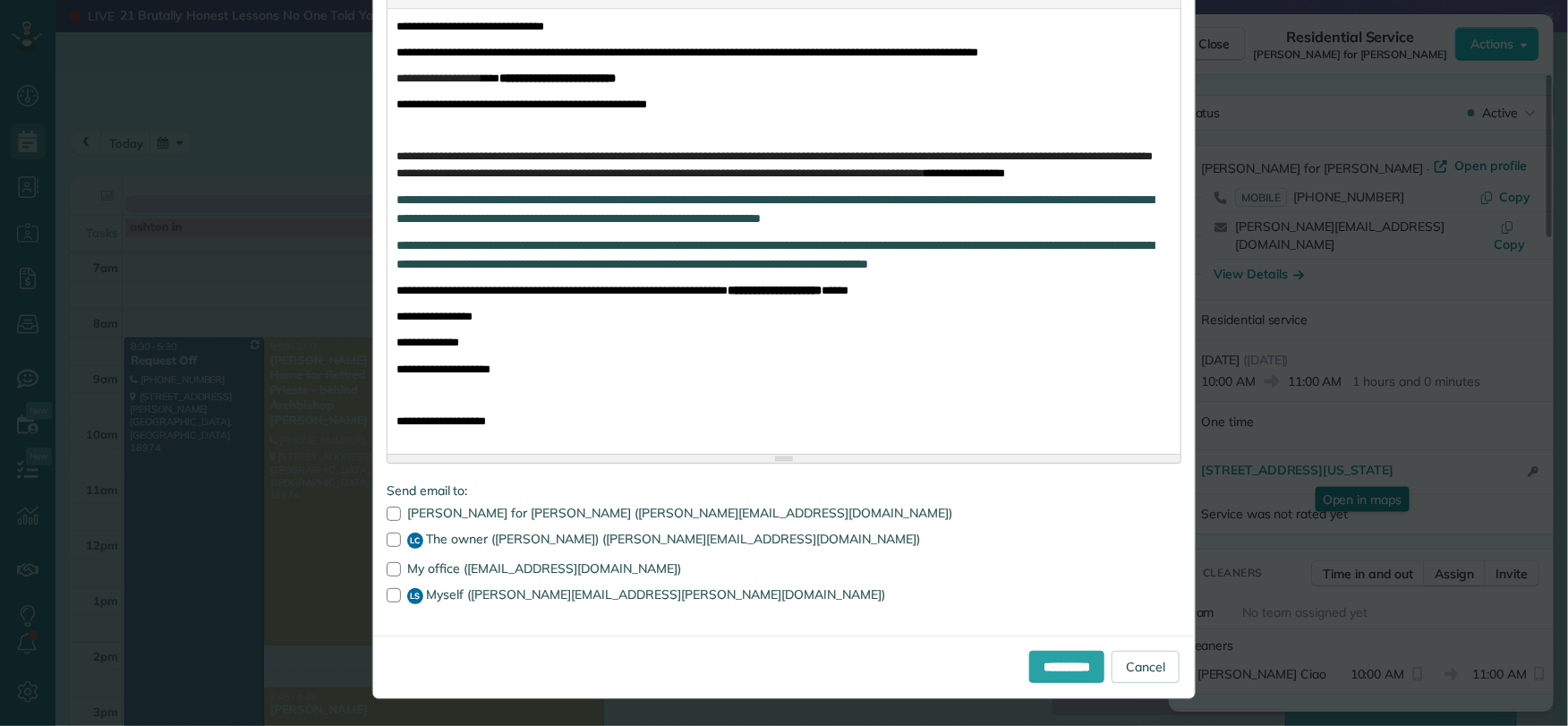
scroll to position [363, 0]
click at [386, 471] on div at bounding box center [393, 569] width 15 height 15
drag, startPoint x: 386, startPoint y: 599, endPoint x: 416, endPoint y: 604, distance: 30.4
click at [396, 471] on label "LS Myself ([PERSON_NAME][EMAIL_ADDRESS][PERSON_NAME][DOMAIN_NAME])" at bounding box center [783, 596] width 795 height 17
click at [386, 471] on div at bounding box center [393, 595] width 15 height 15
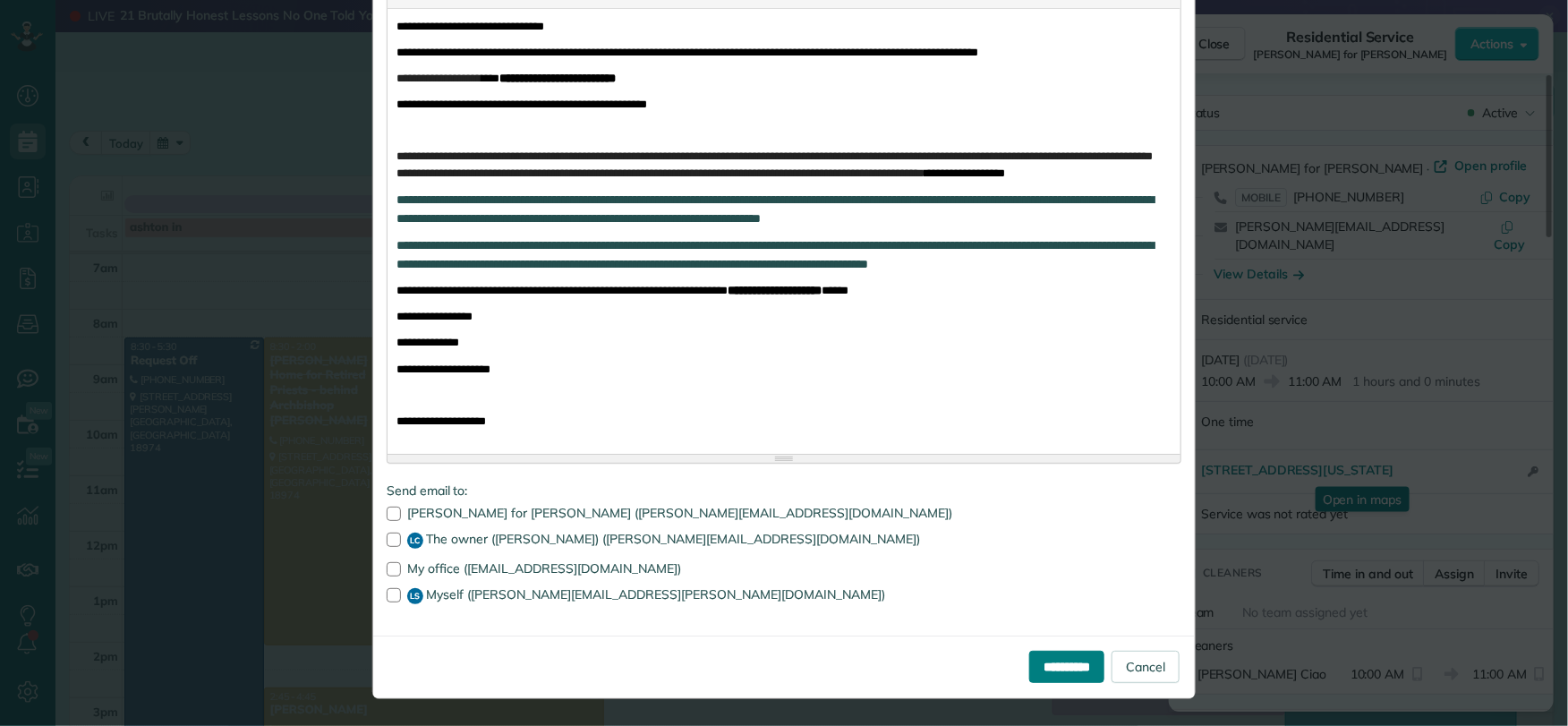
click at [1038, 471] on input "**********" at bounding box center [1066, 667] width 75 height 32
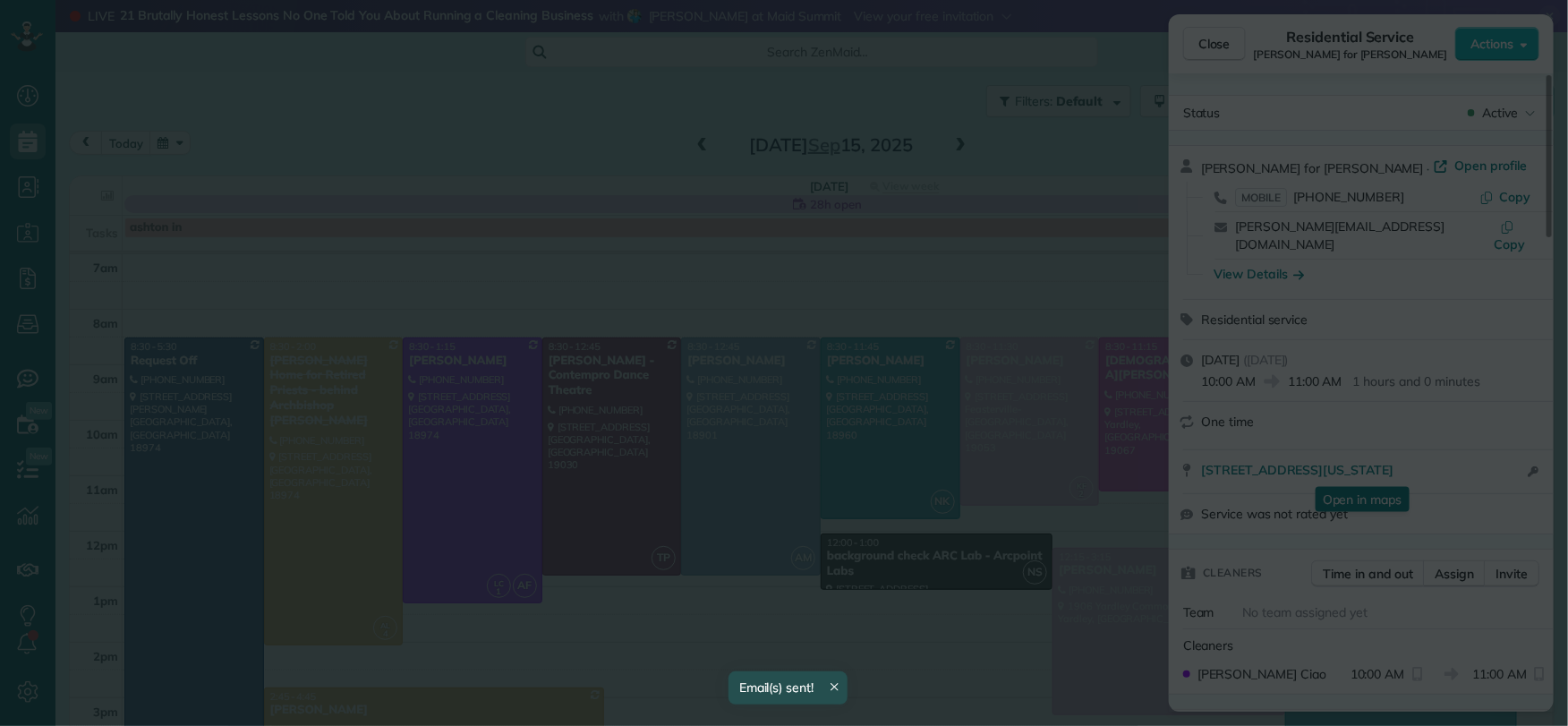
scroll to position [0, 0]
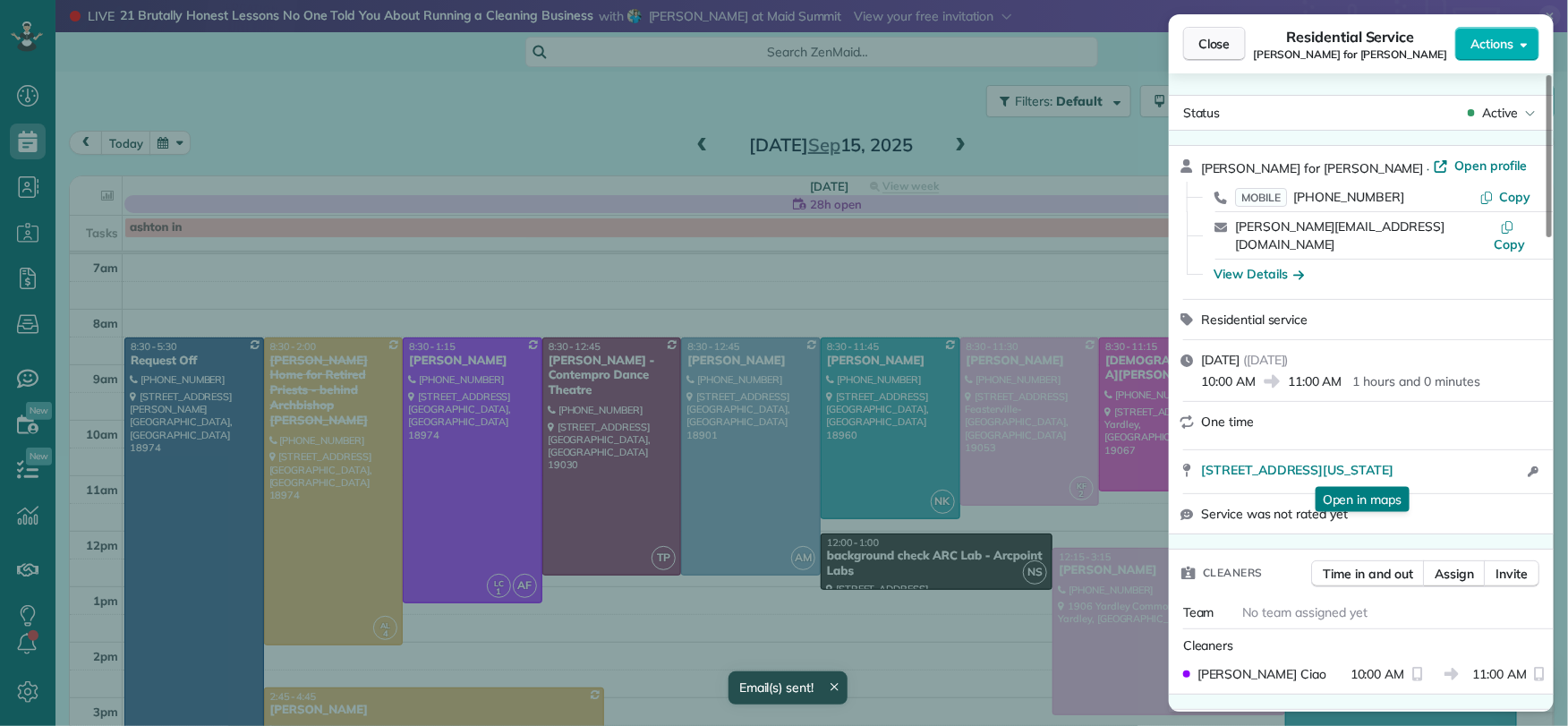
click at [1198, 44] on span "Close" at bounding box center [1214, 44] width 32 height 18
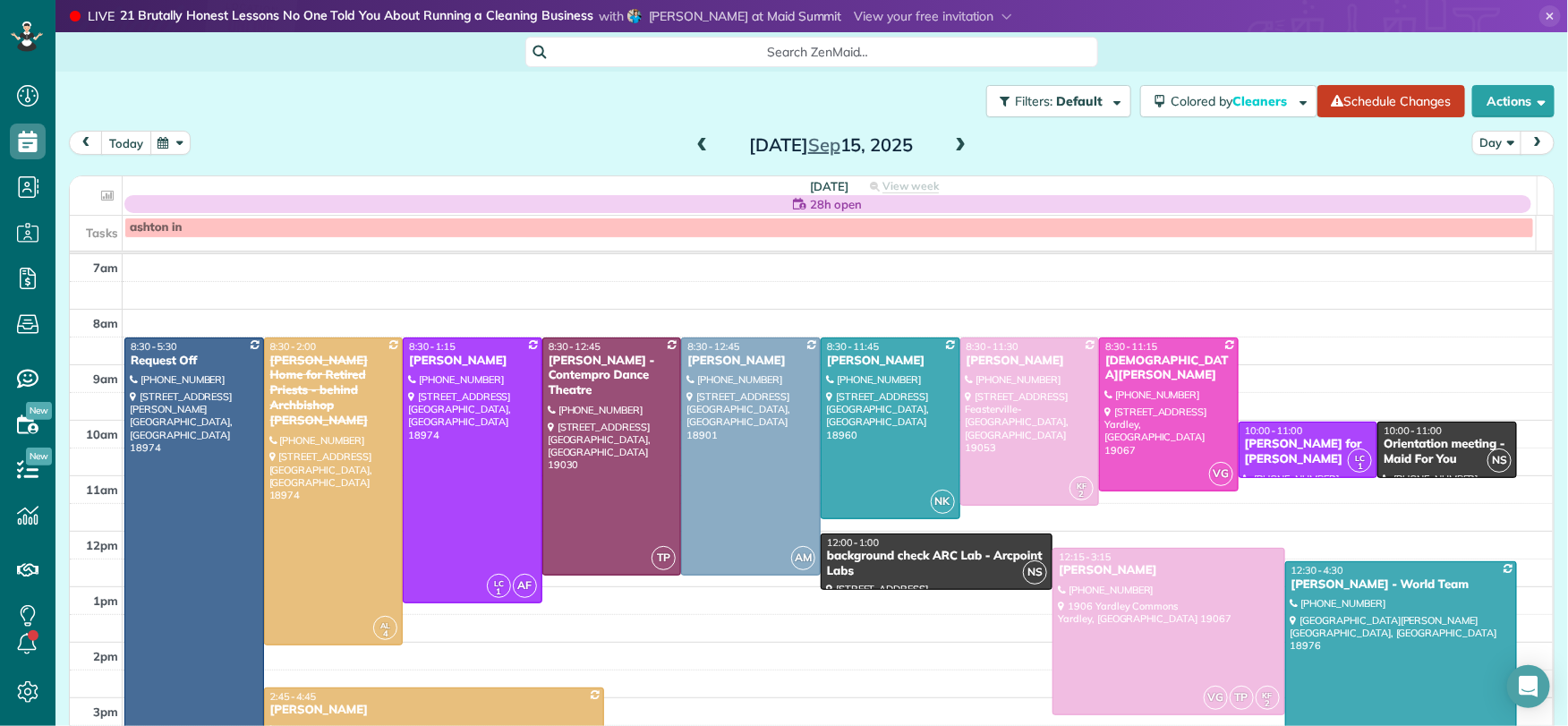
click at [121, 149] on button "today" at bounding box center [126, 142] width 51 height 24
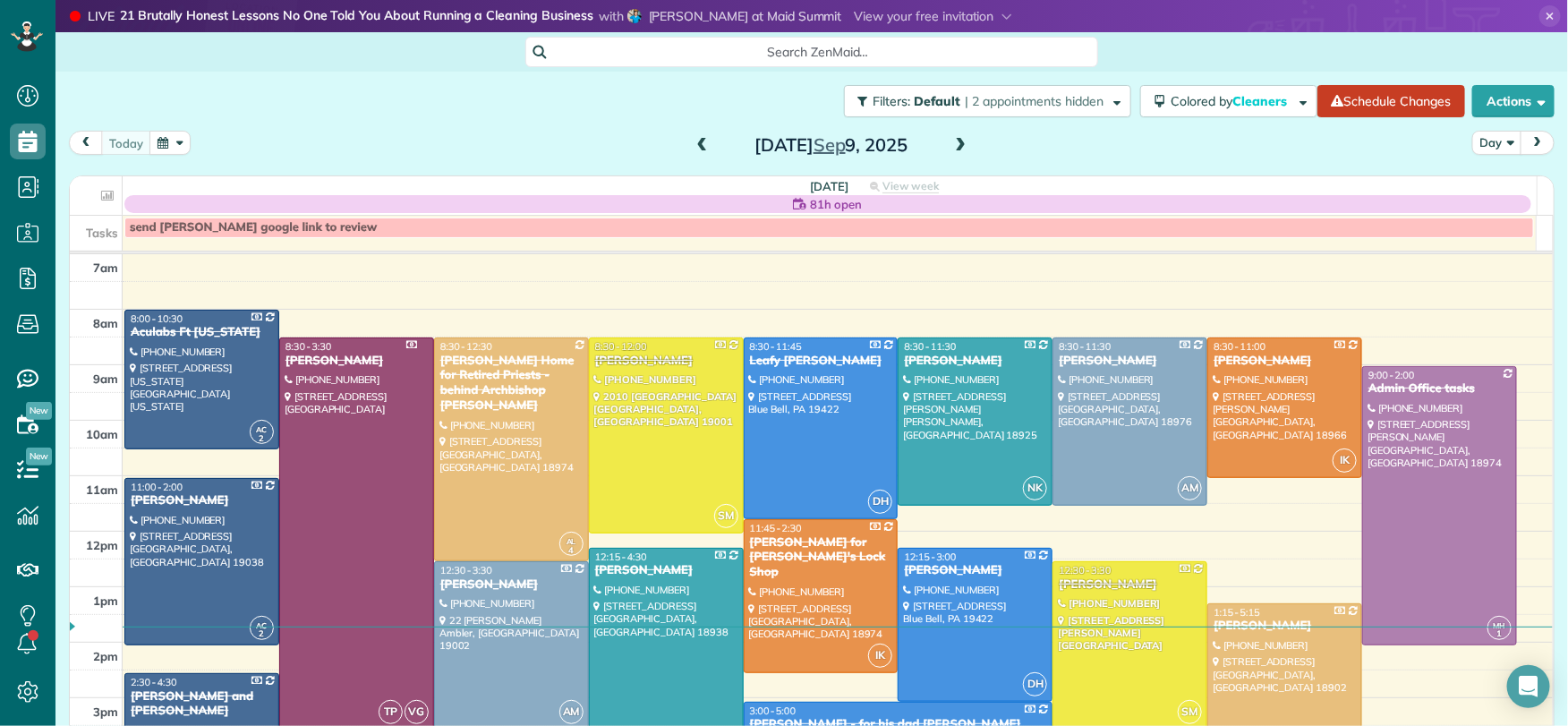
click at [950, 140] on span at bounding box center [960, 146] width 19 height 17
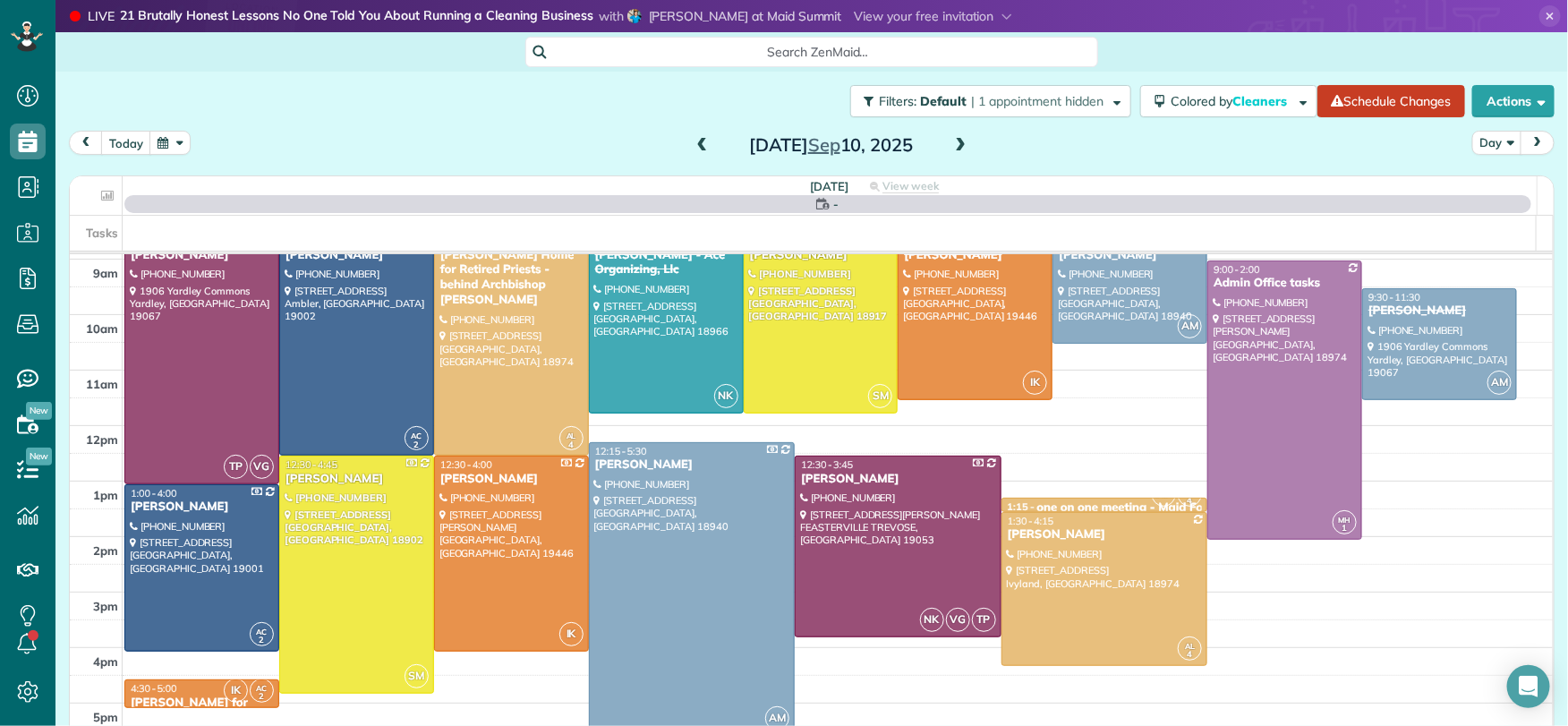
scroll to position [117, 0]
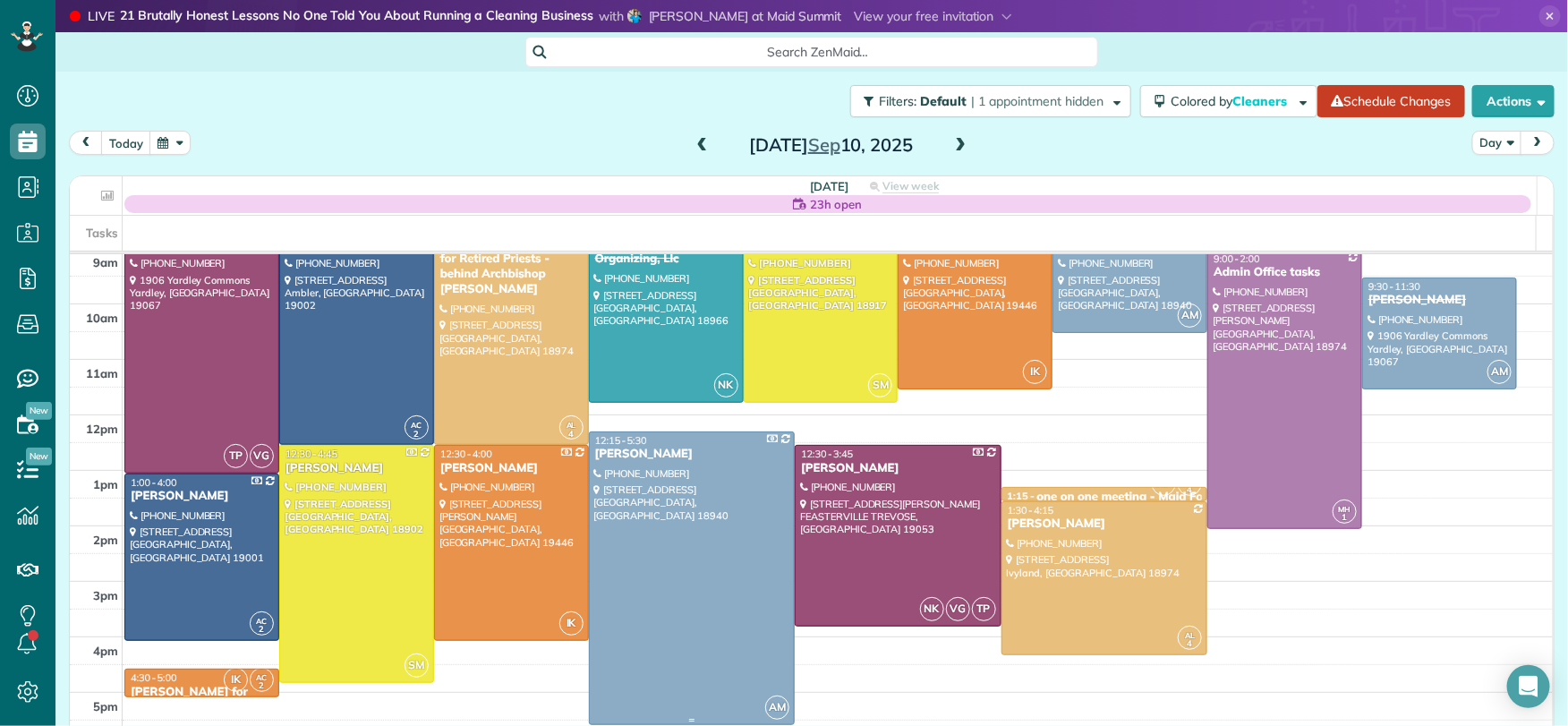
click at [623, 451] on div "[PERSON_NAME]" at bounding box center [692, 454] width 196 height 16
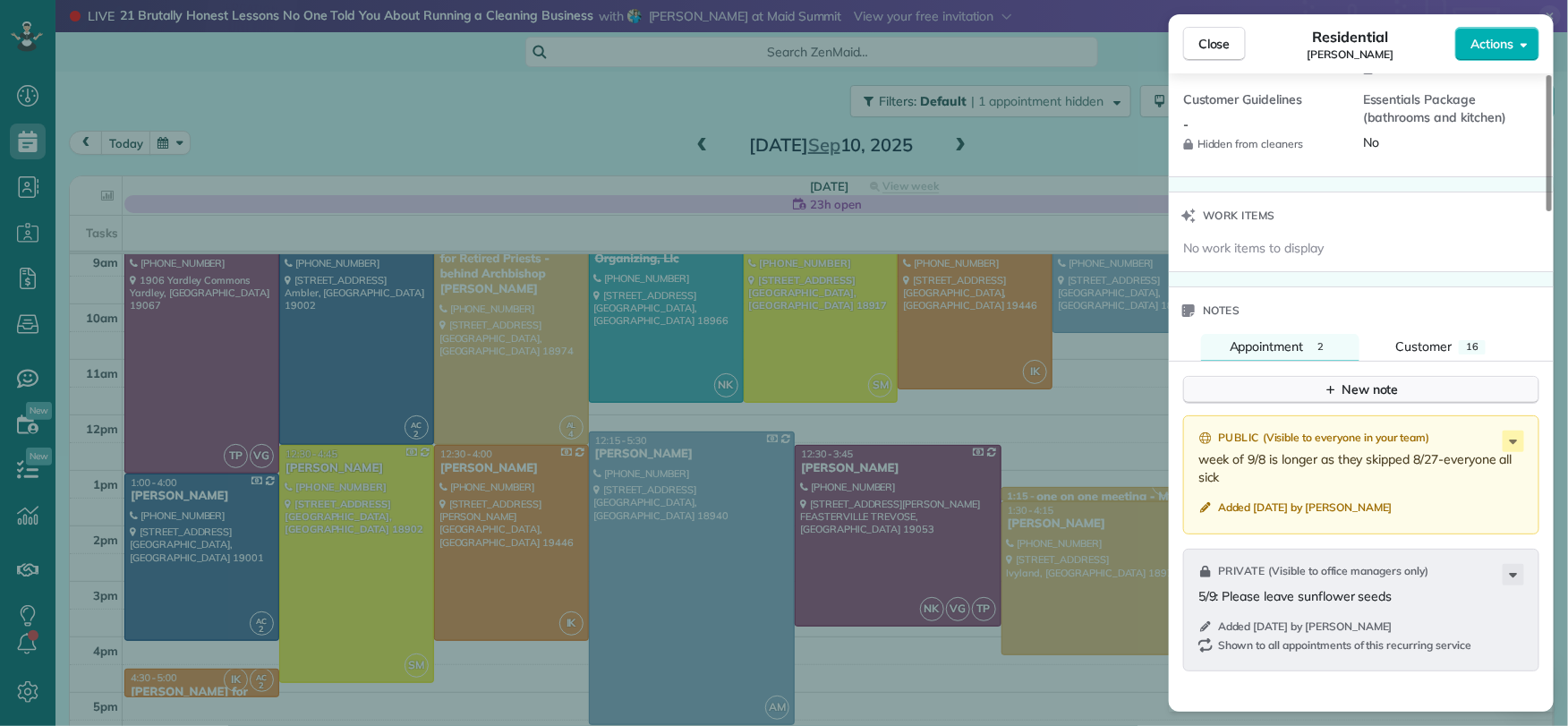
scroll to position [1644, 0]
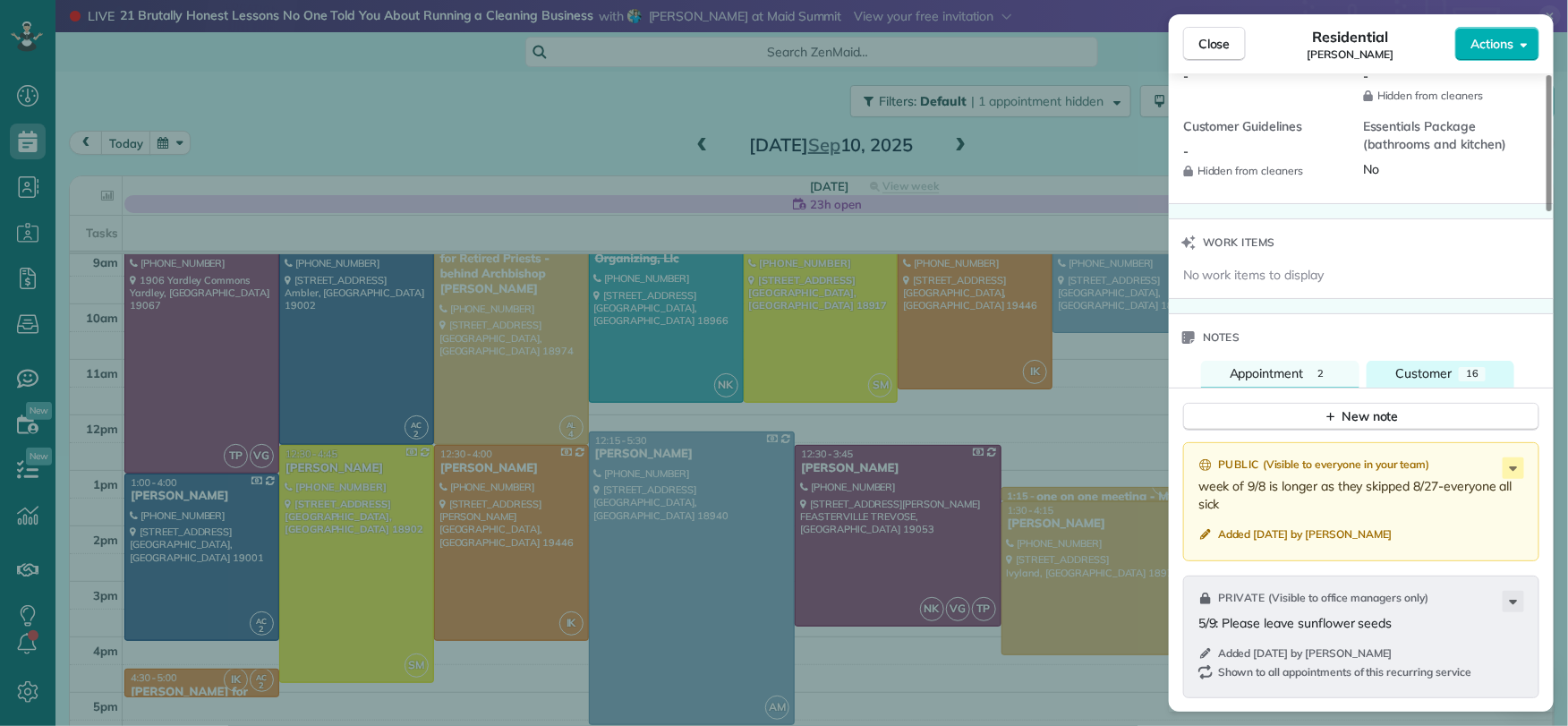
click at [1410, 381] on span "Customer" at bounding box center [1423, 373] width 56 height 17
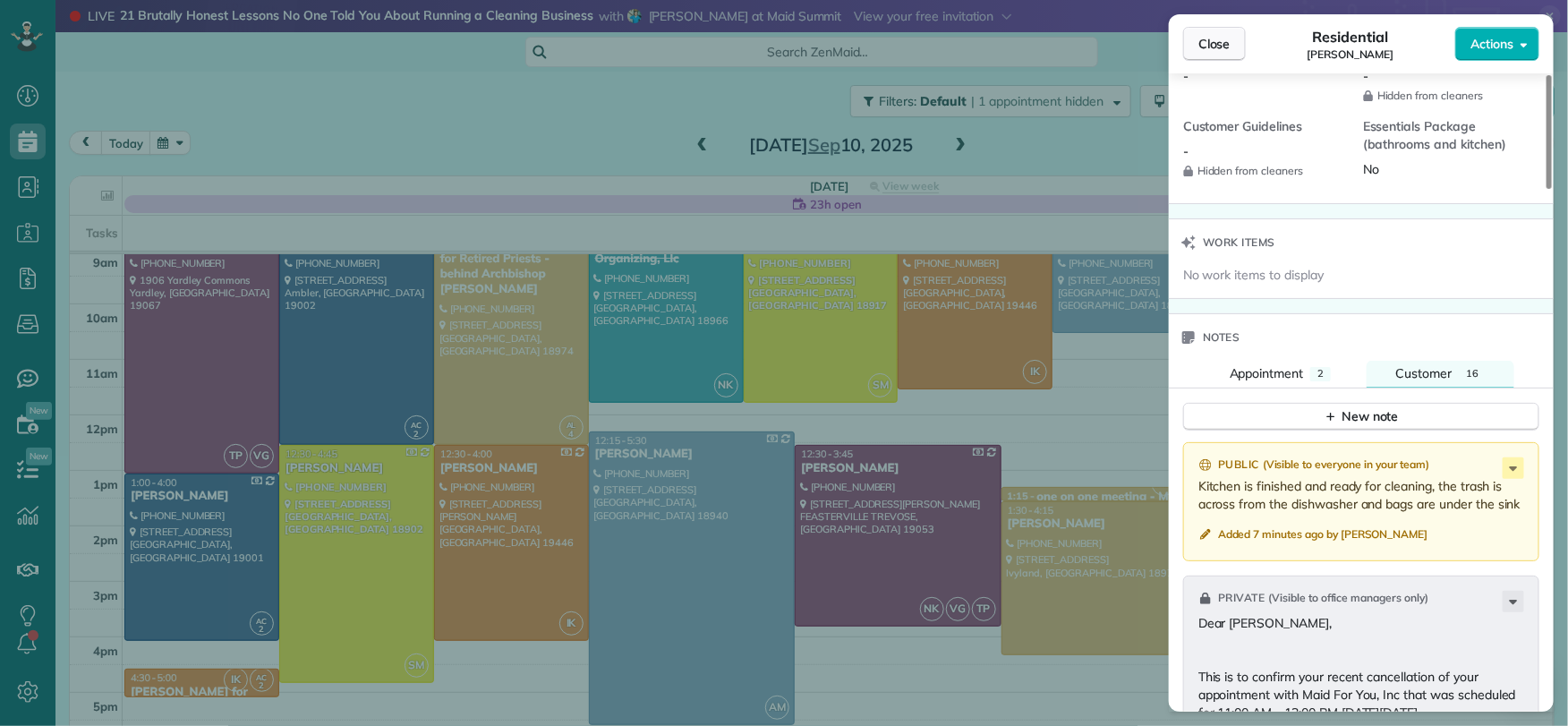
click at [1207, 53] on button "Close" at bounding box center [1214, 44] width 62 height 34
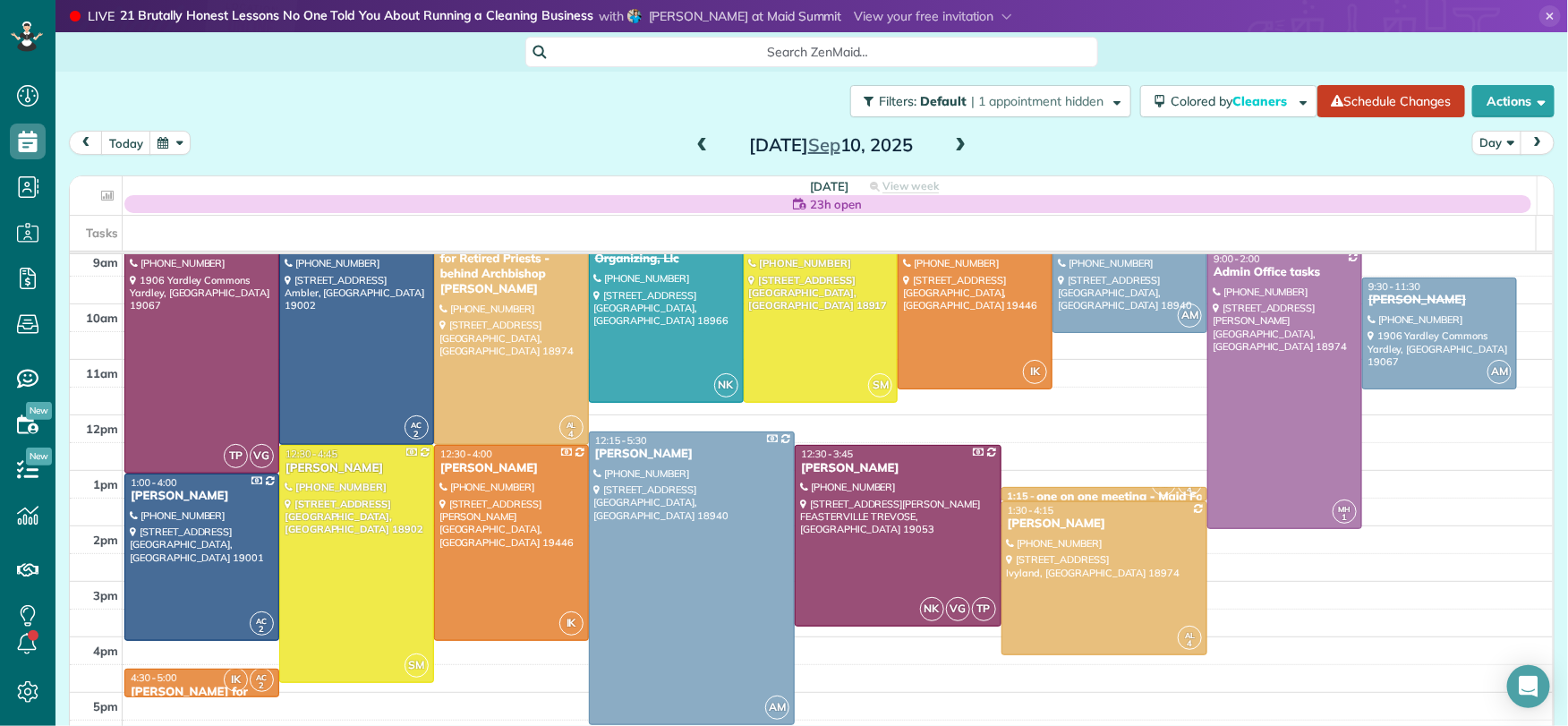
click at [954, 147] on span at bounding box center [960, 146] width 19 height 17
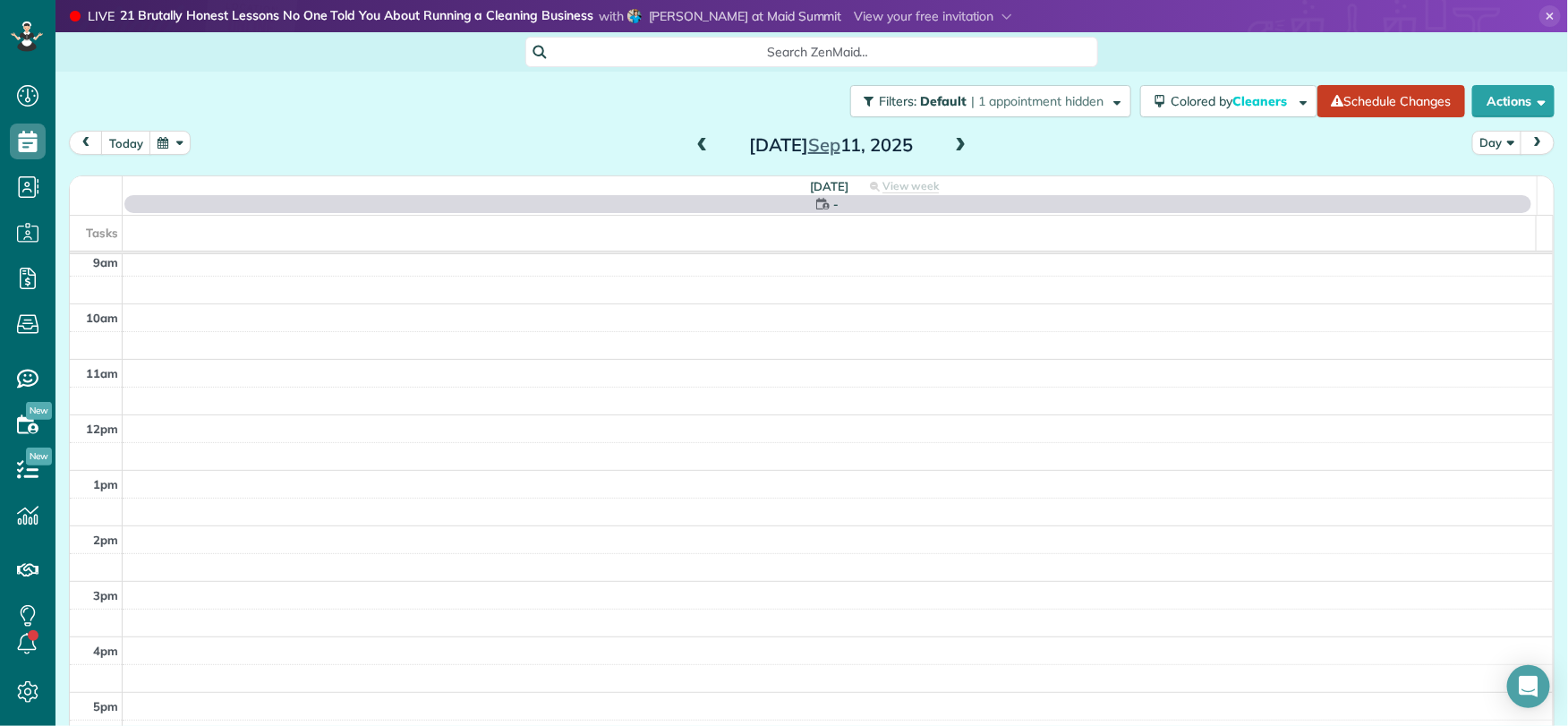
drag, startPoint x: 954, startPoint y: 146, endPoint x: 949, endPoint y: 163, distance: 17.7
click at [954, 146] on span at bounding box center [960, 146] width 19 height 17
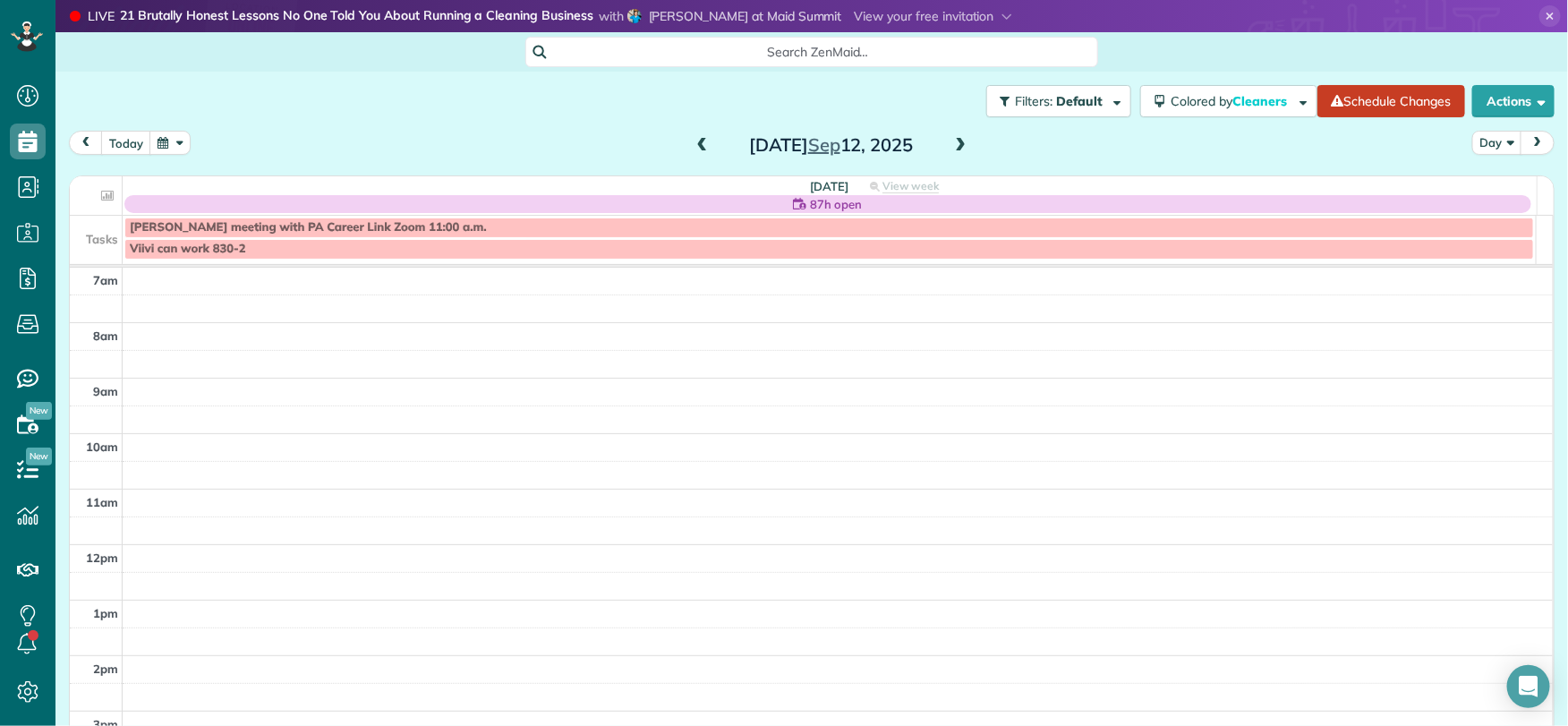
drag, startPoint x: 694, startPoint y: 145, endPoint x: 710, endPoint y: 169, distance: 28.8
click at [694, 146] on span at bounding box center [702, 146] width 19 height 17
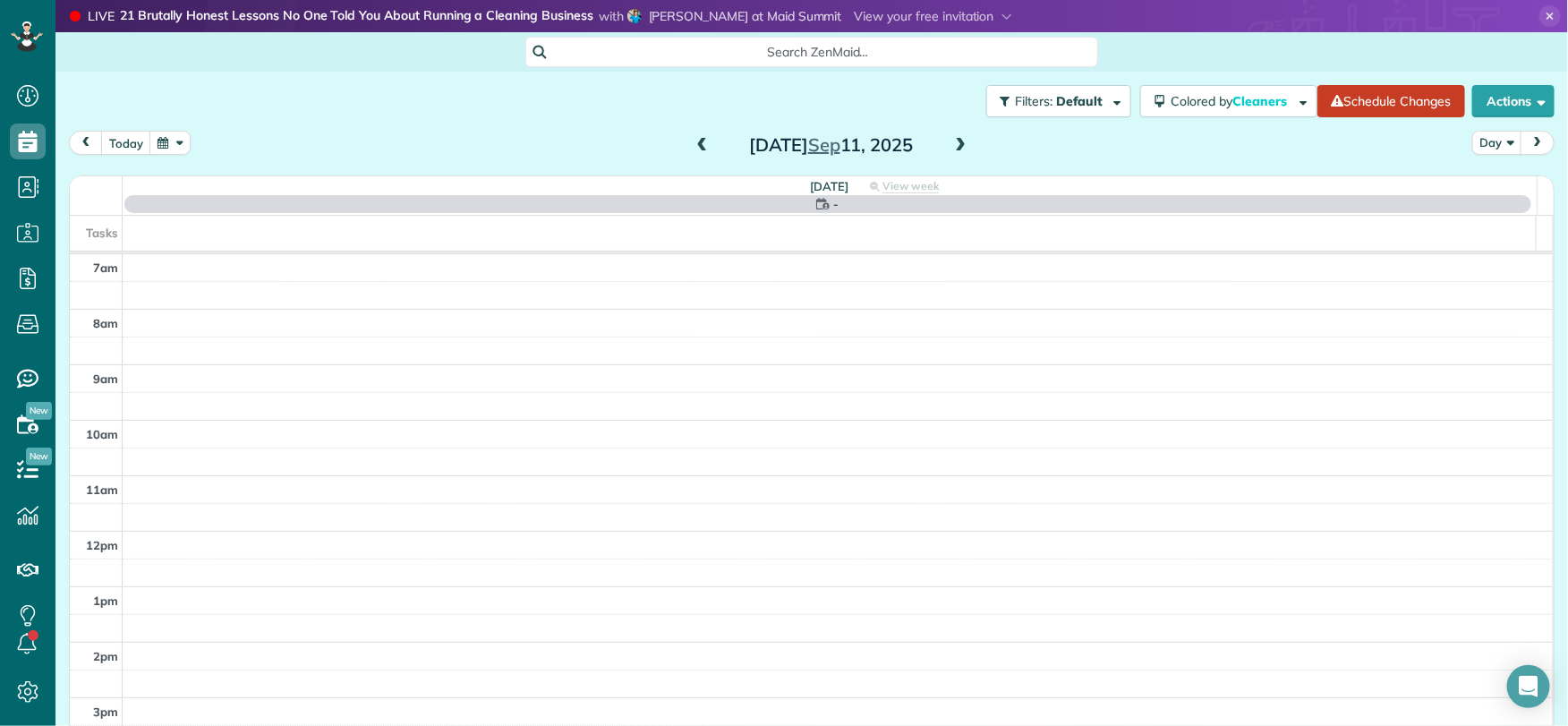
drag, startPoint x: 934, startPoint y: 133, endPoint x: 944, endPoint y: 140, distance: 12.2
click at [944, 138] on div "[DATE]" at bounding box center [831, 144] width 286 height 28
click at [950, 146] on span at bounding box center [960, 146] width 19 height 17
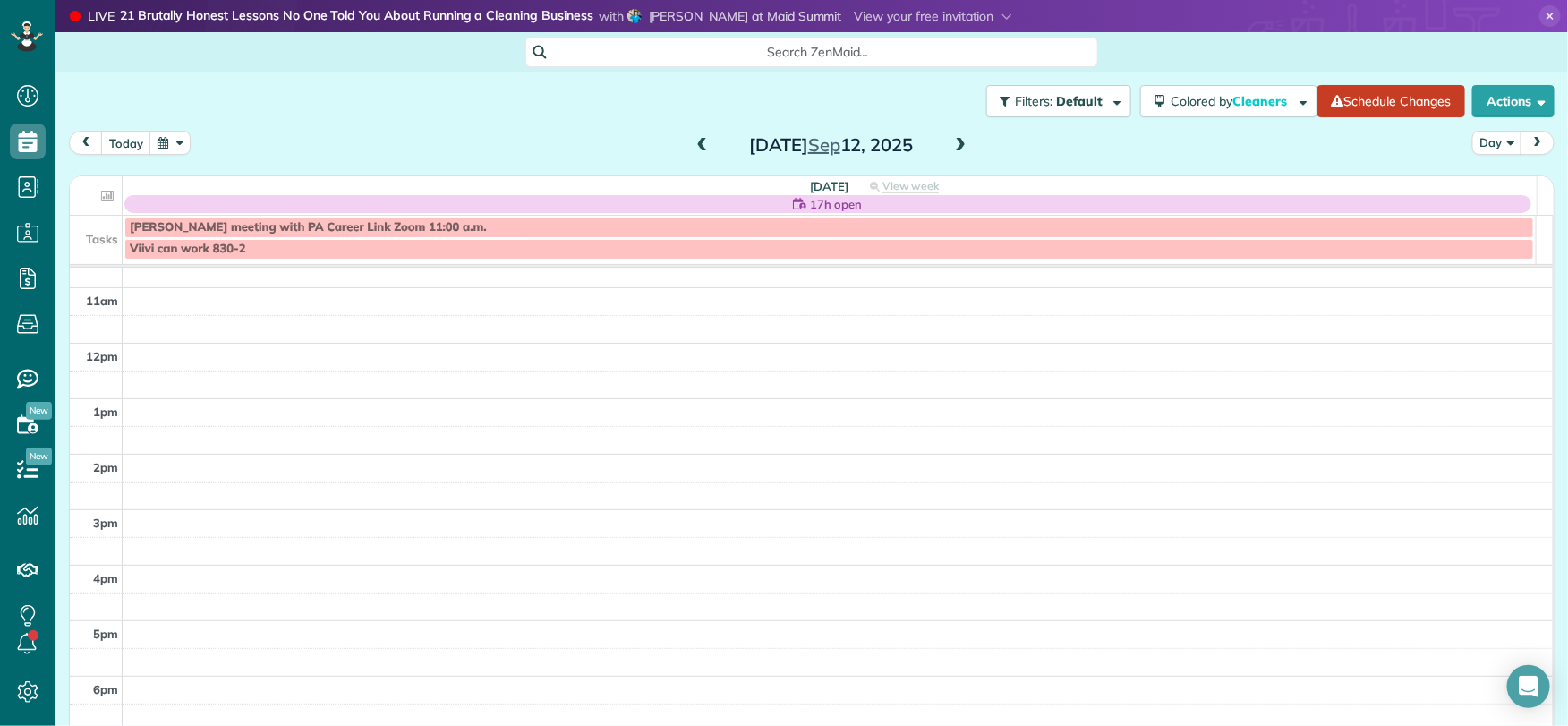
scroll to position [159, 0]
click at [693, 140] on span at bounding box center [702, 146] width 19 height 17
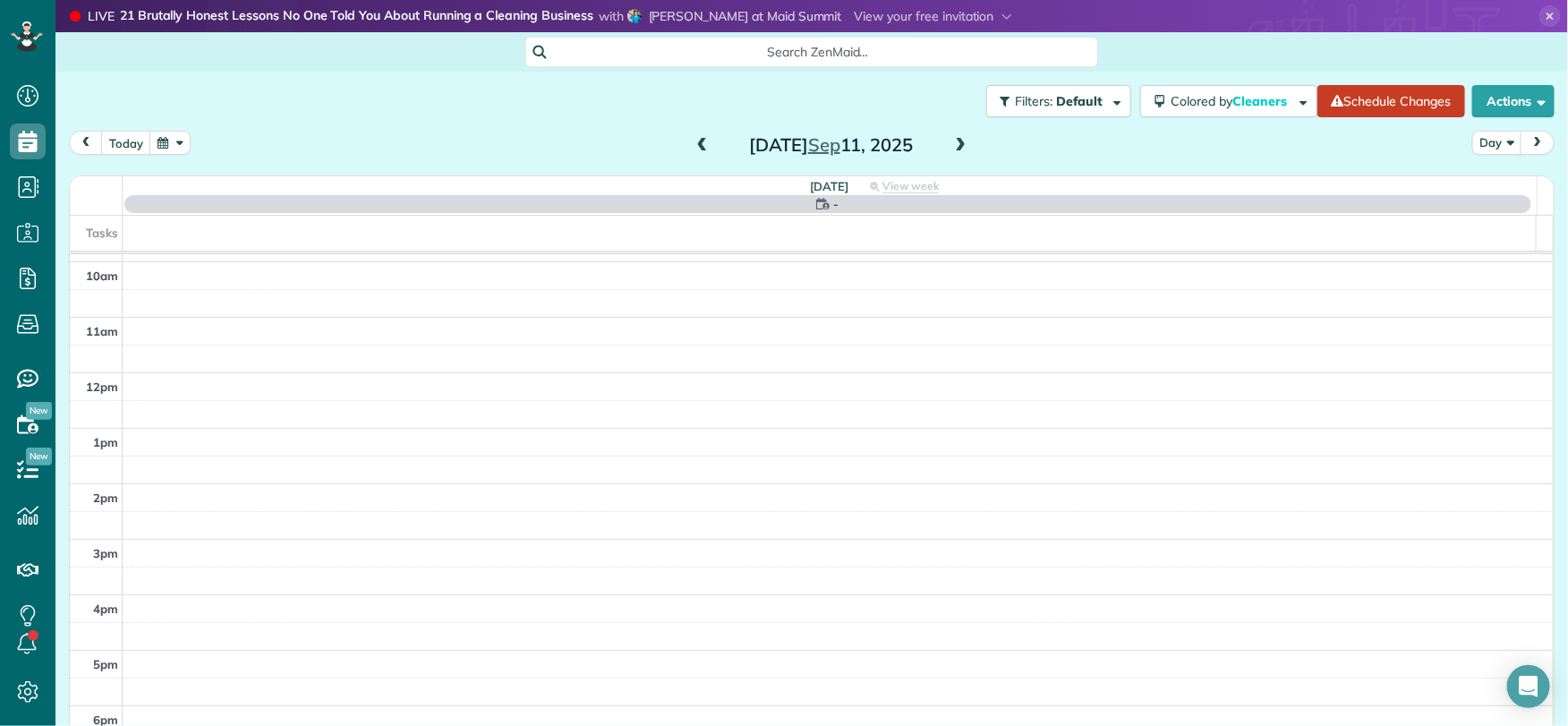
scroll to position [0, 0]
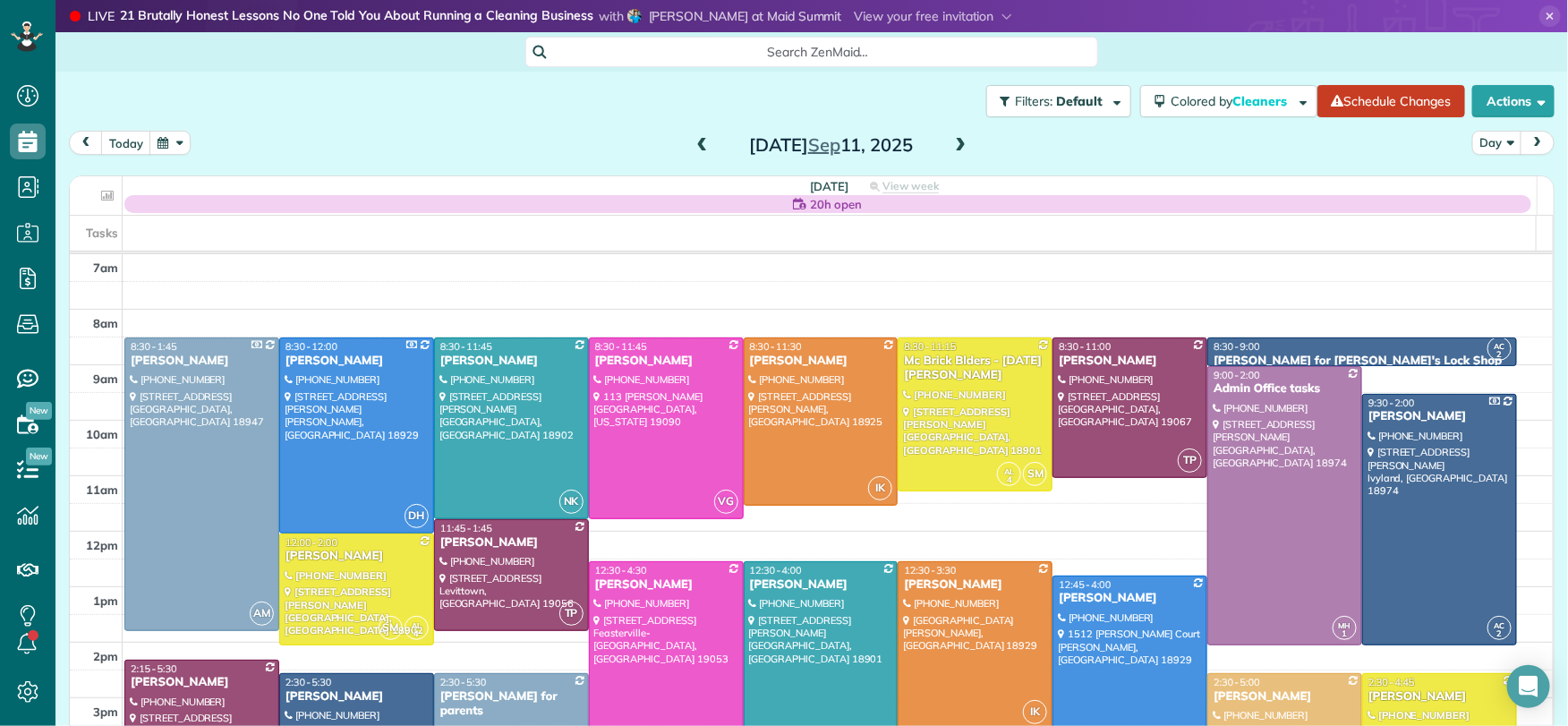
drag, startPoint x: 940, startPoint y: 146, endPoint x: 973, endPoint y: 140, distance: 33.5
click at [949, 143] on div "[DATE]" at bounding box center [831, 144] width 286 height 28
click at [950, 151] on span at bounding box center [960, 146] width 19 height 17
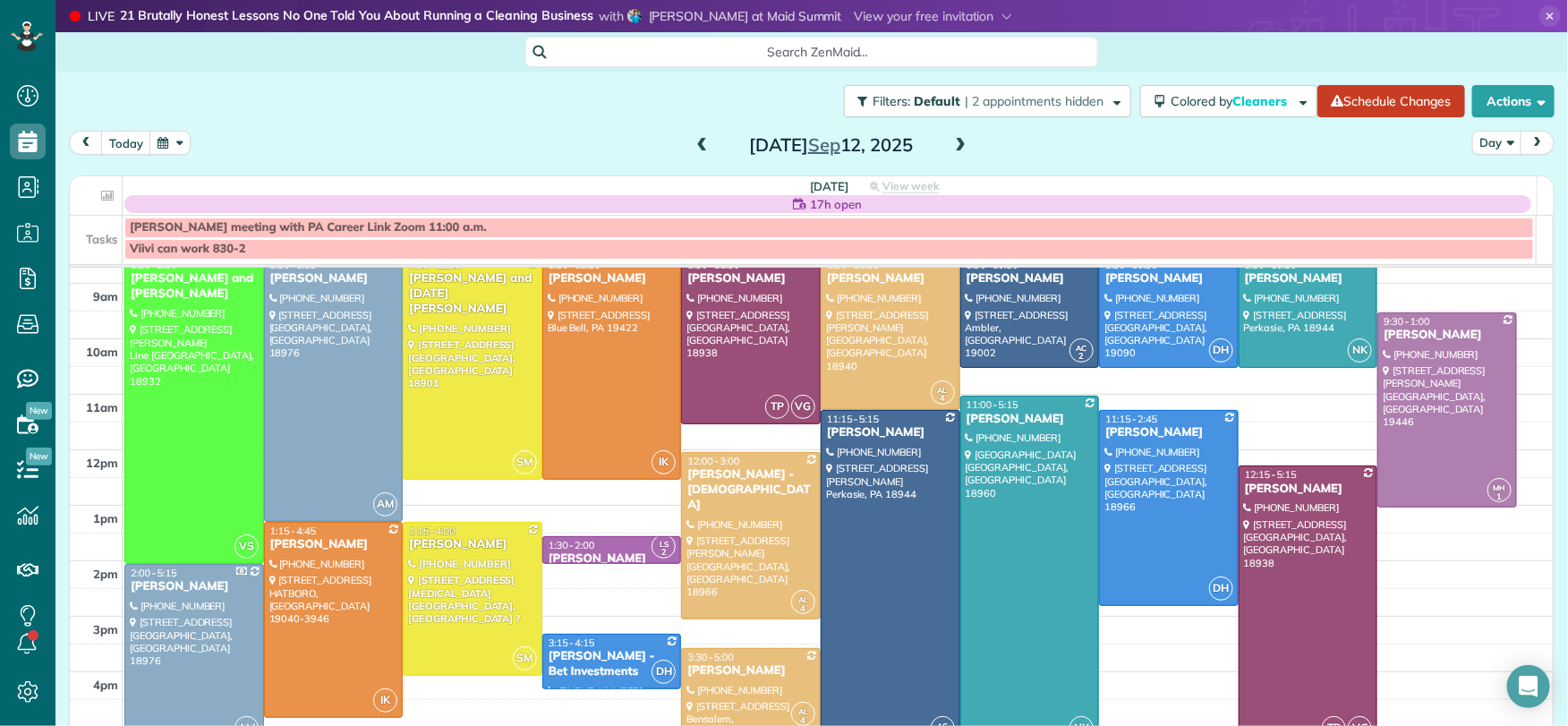
scroll to position [221, 0]
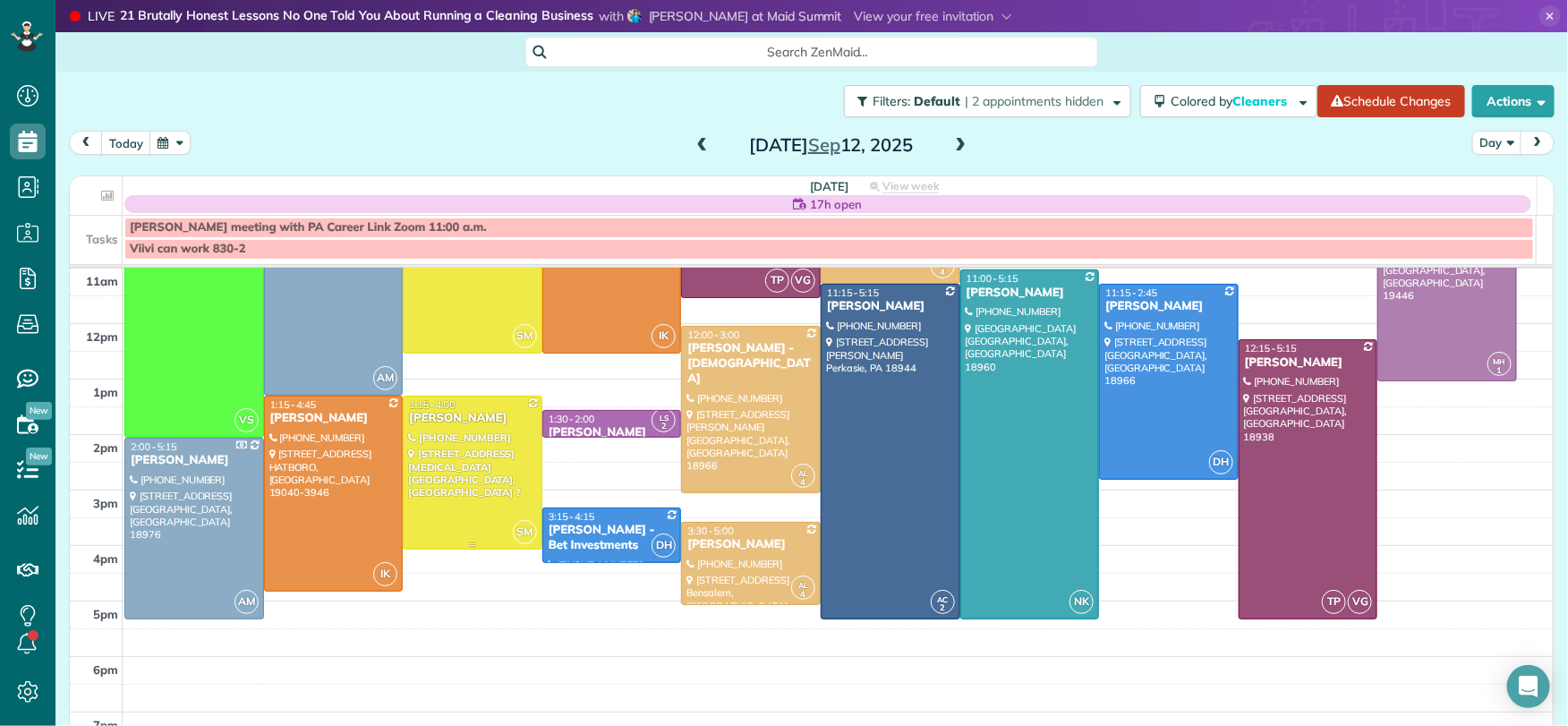
click at [427, 419] on div "[PERSON_NAME]" at bounding box center [472, 418] width 128 height 16
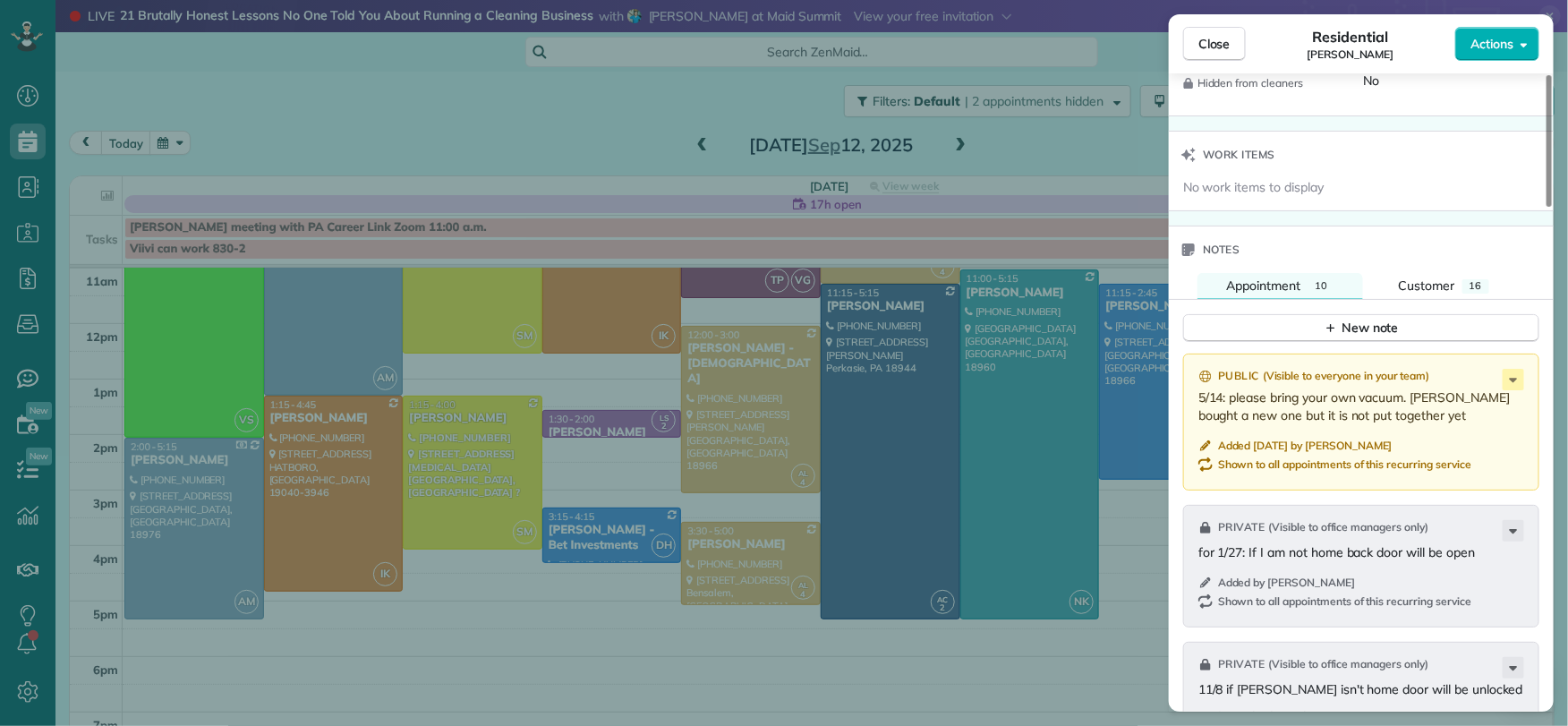
scroll to position [1761, 0]
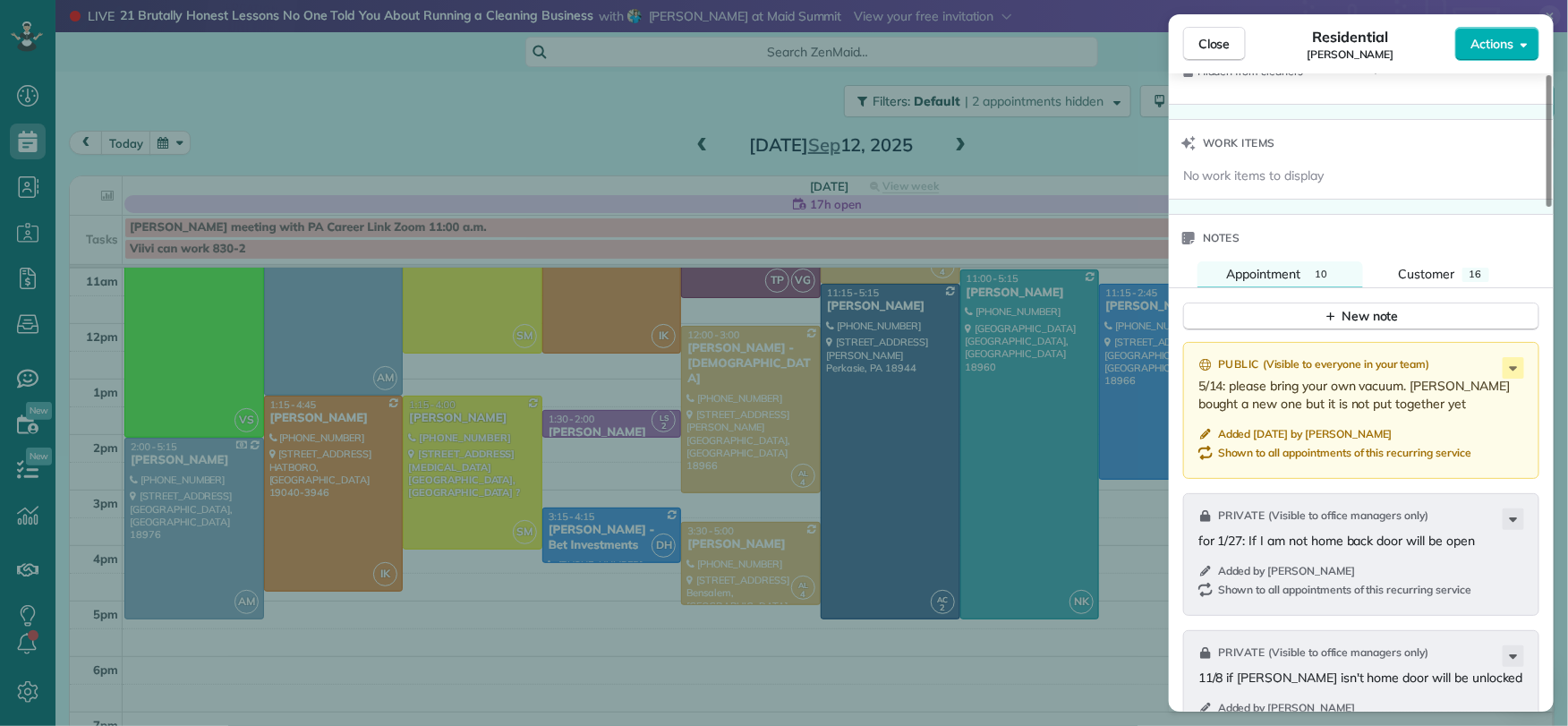
drag, startPoint x: 1415, startPoint y: 262, endPoint x: 1412, endPoint y: 299, distance: 37.1
click at [1415, 266] on span "Customer" at bounding box center [1427, 273] width 56 height 17
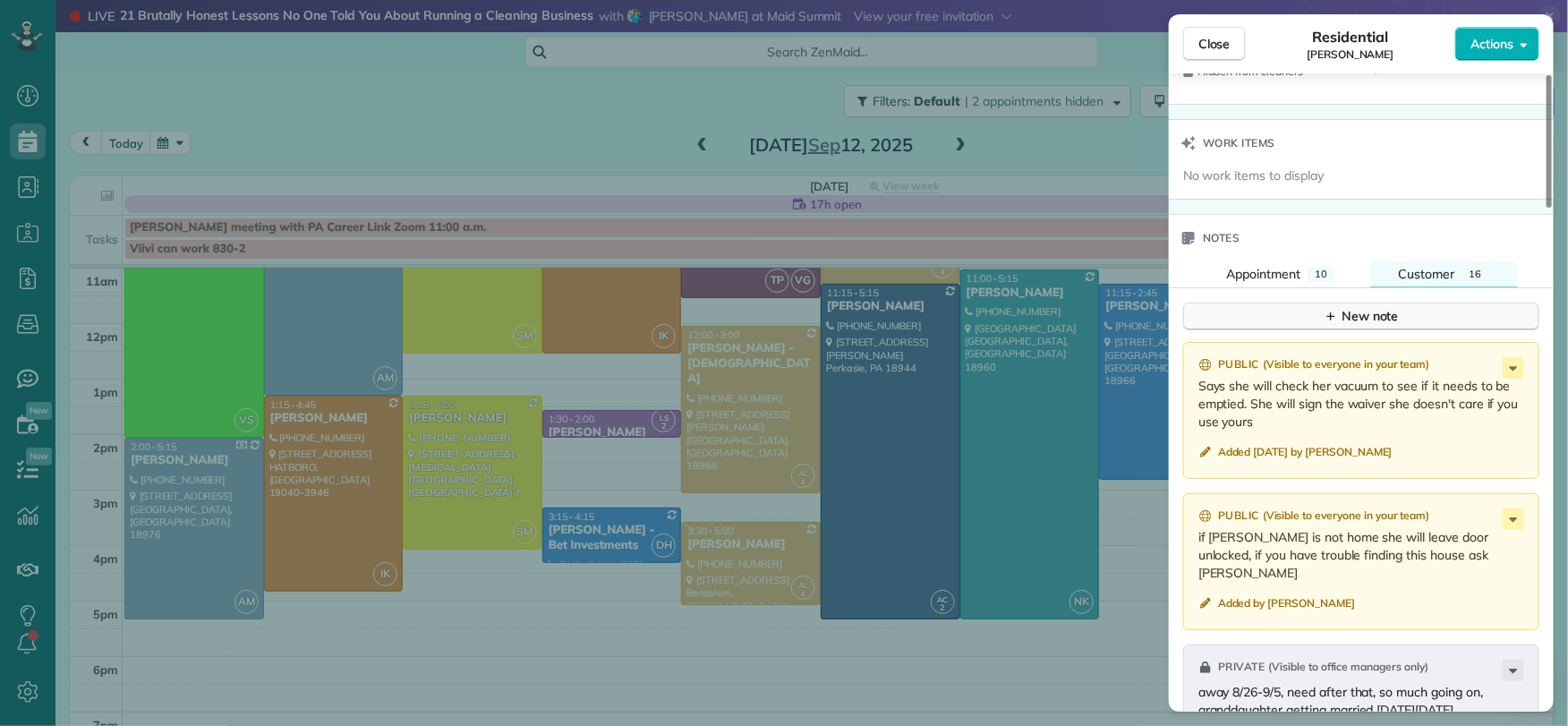
click at [1412, 303] on button "New note" at bounding box center [1361, 316] width 356 height 28
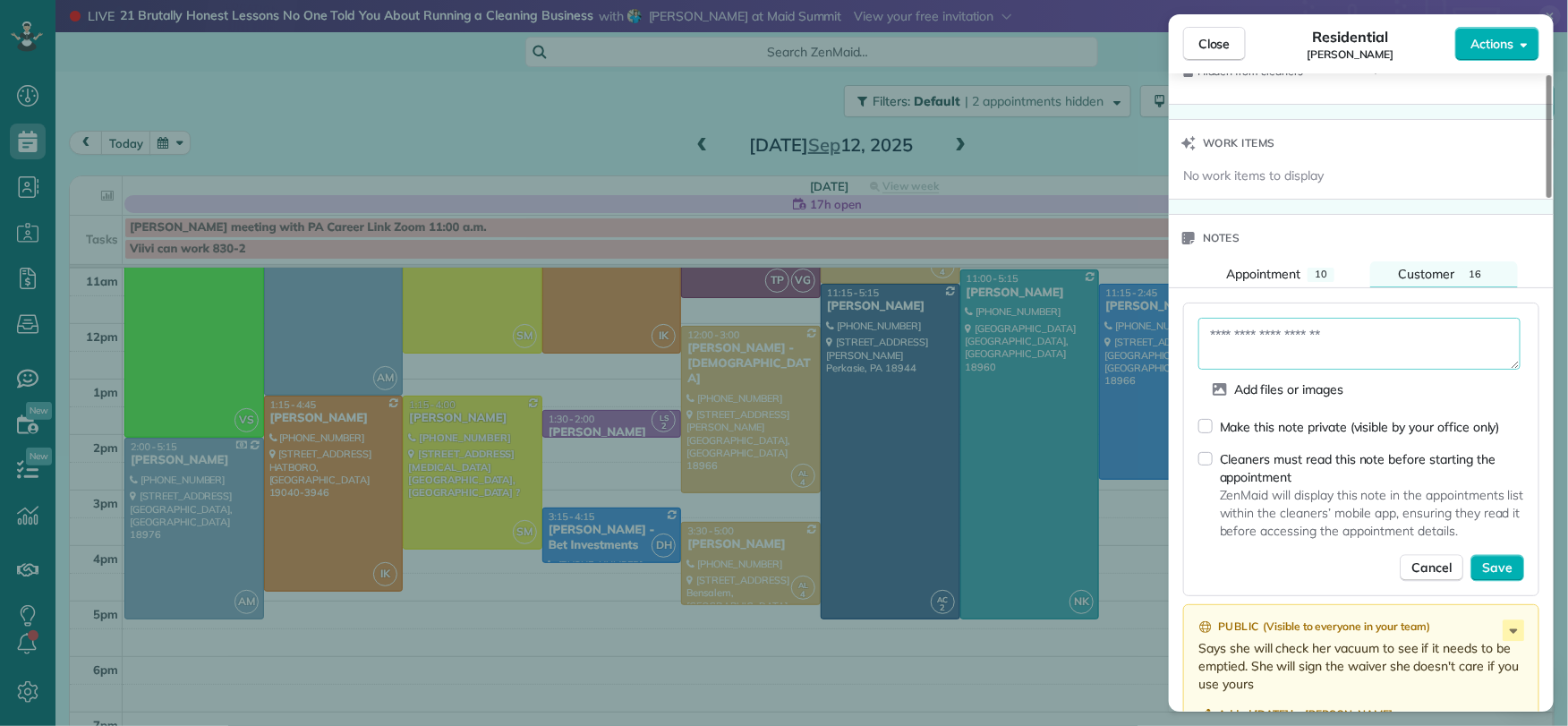
click at [1301, 336] on textarea at bounding box center [1359, 344] width 322 height 52
type textarea "**********"
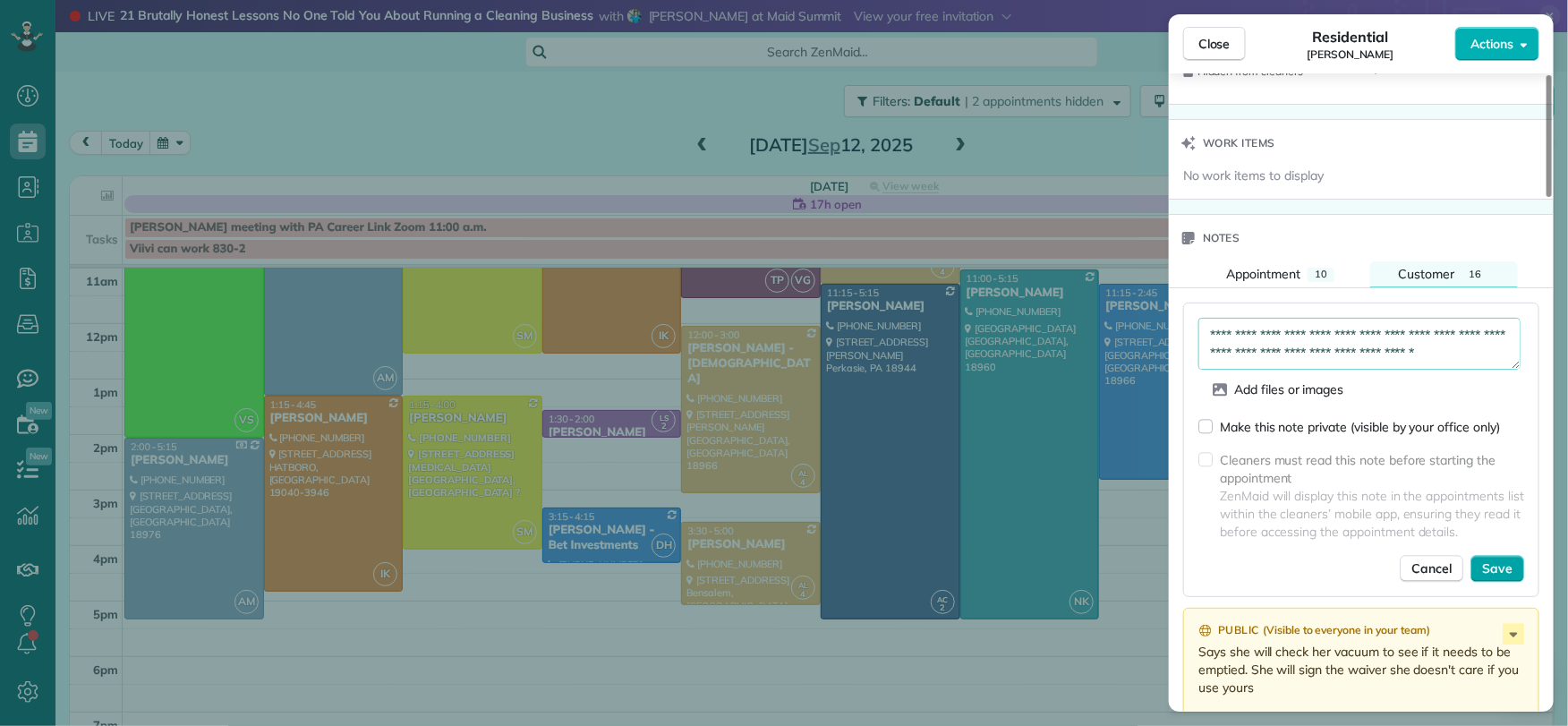
click at [1509, 471] on span "Save" at bounding box center [1496, 568] width 30 height 18
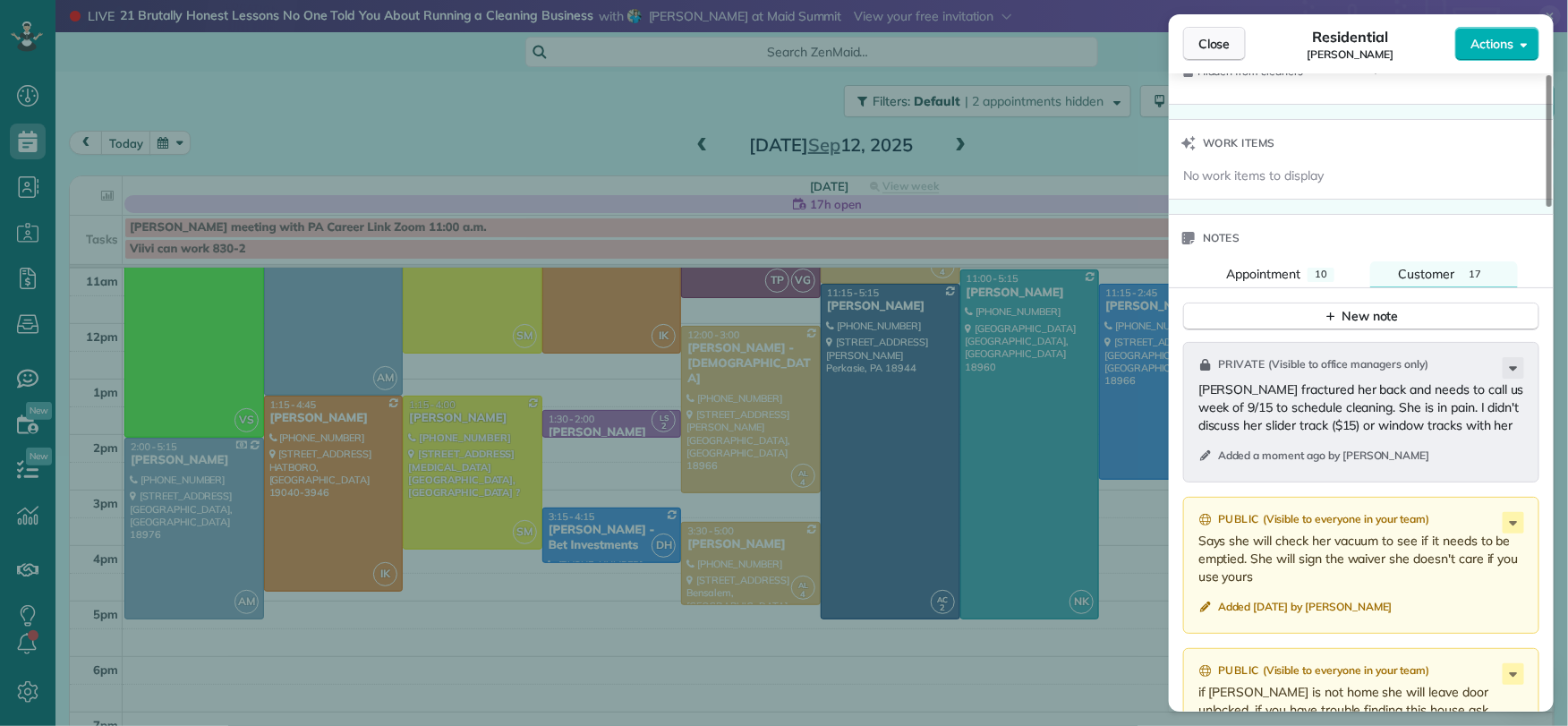
click at [1204, 51] on span "Close" at bounding box center [1214, 44] width 32 height 18
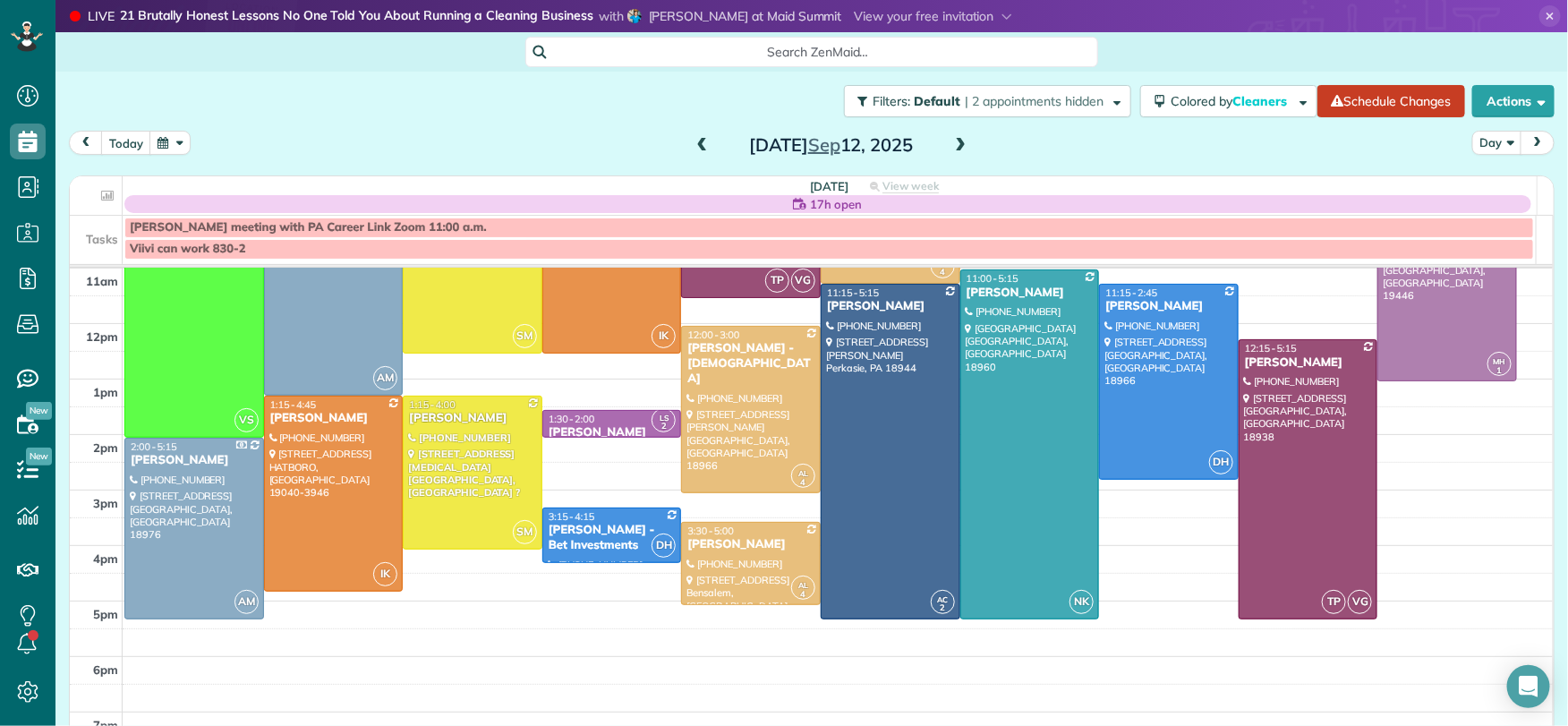
click at [693, 146] on span at bounding box center [702, 146] width 19 height 17
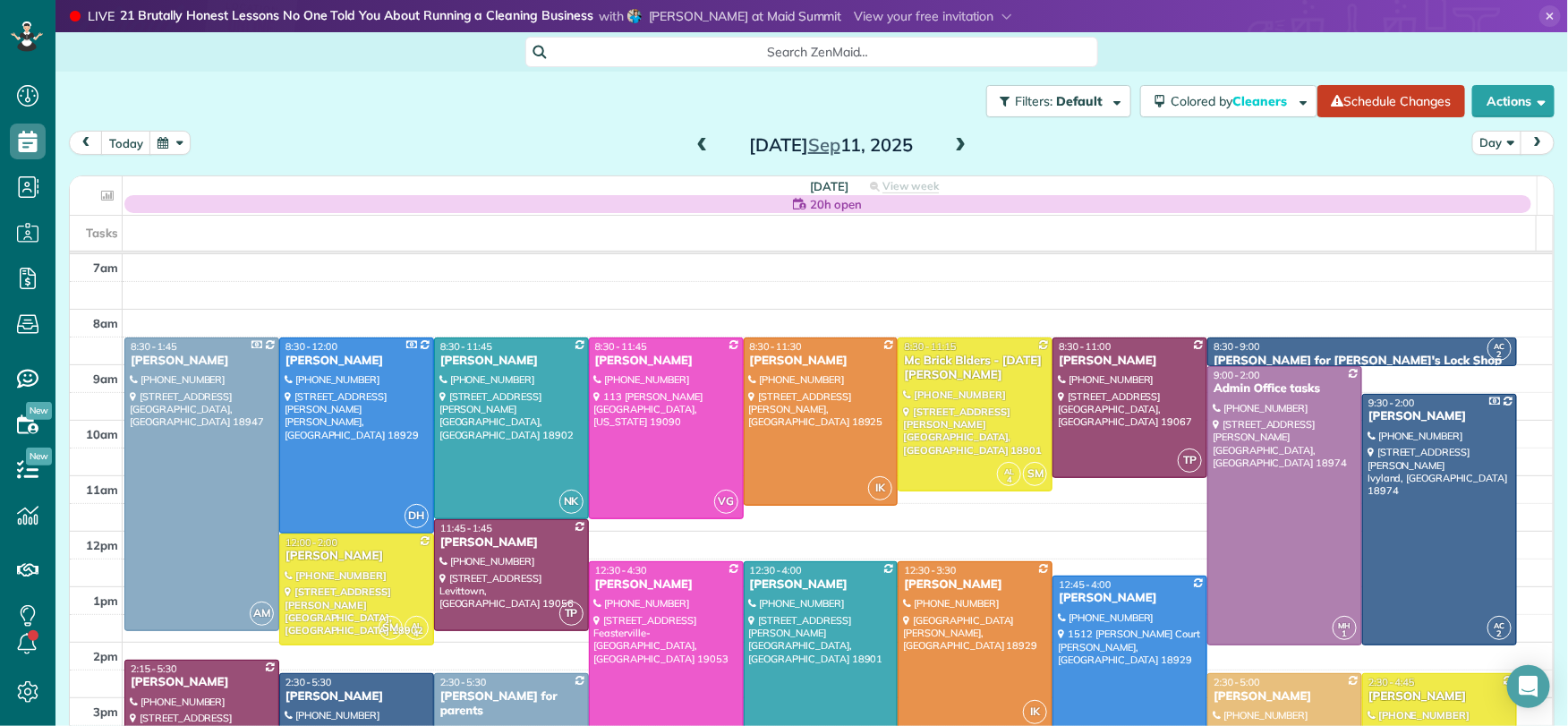
click at [954, 150] on span at bounding box center [960, 146] width 19 height 17
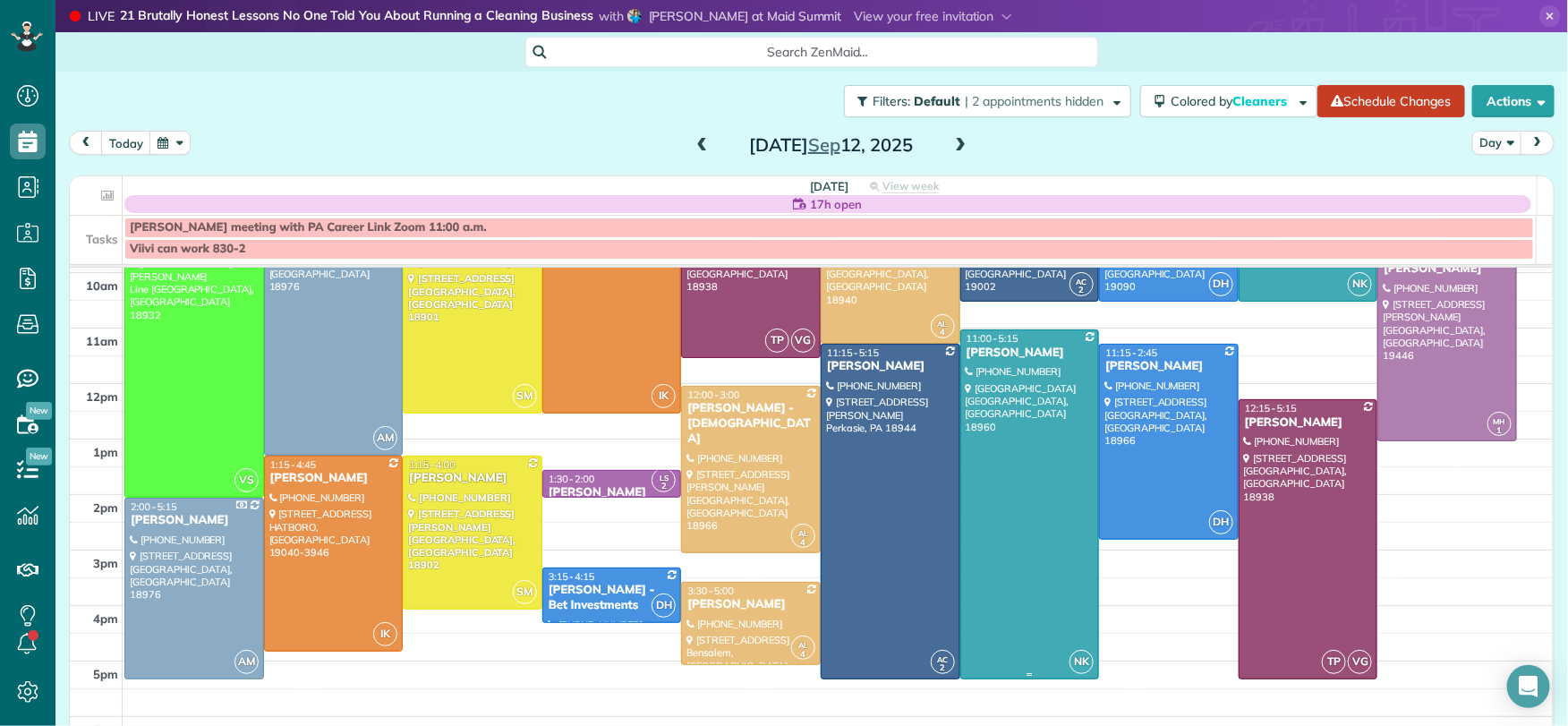
scroll to position [165, 0]
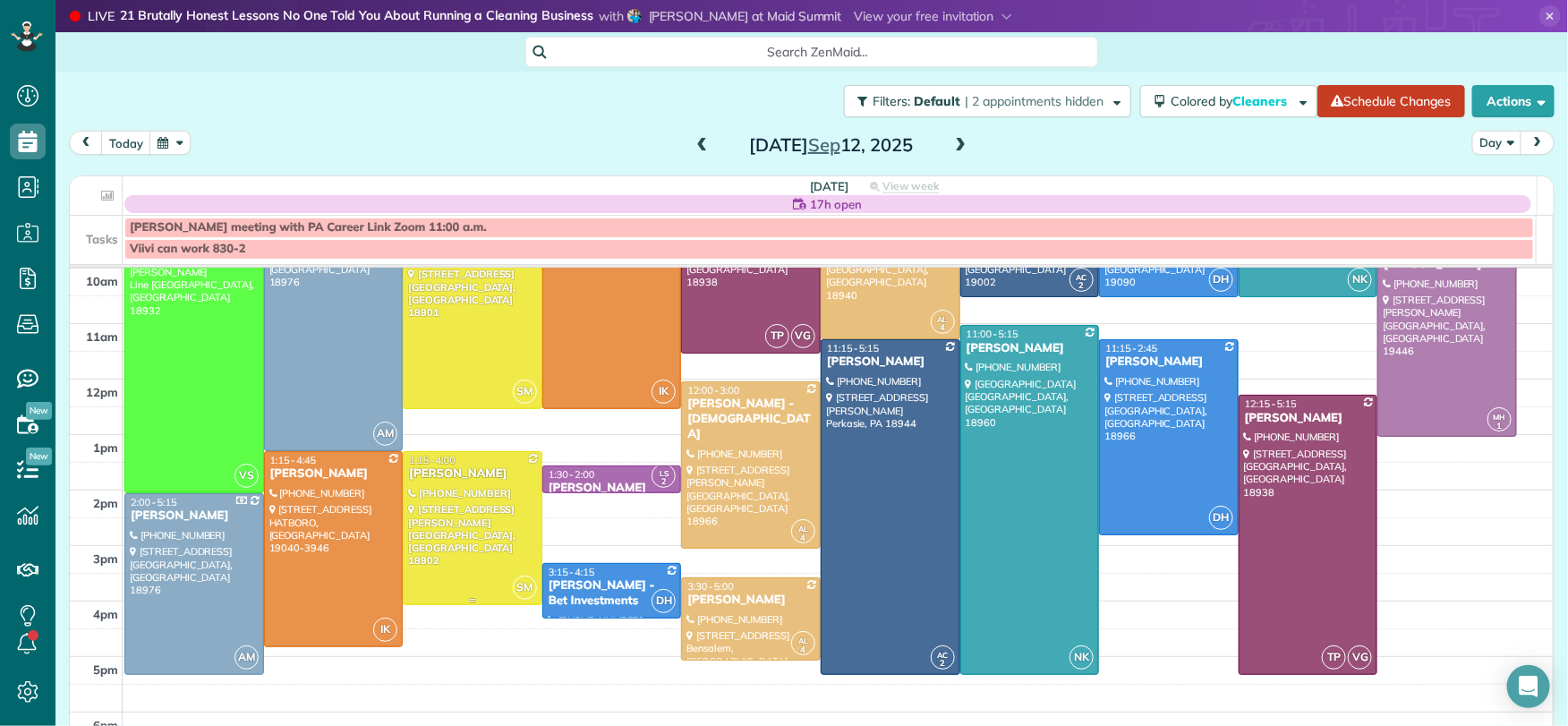
click at [417, 471] on div at bounding box center [473, 528] width 138 height 152
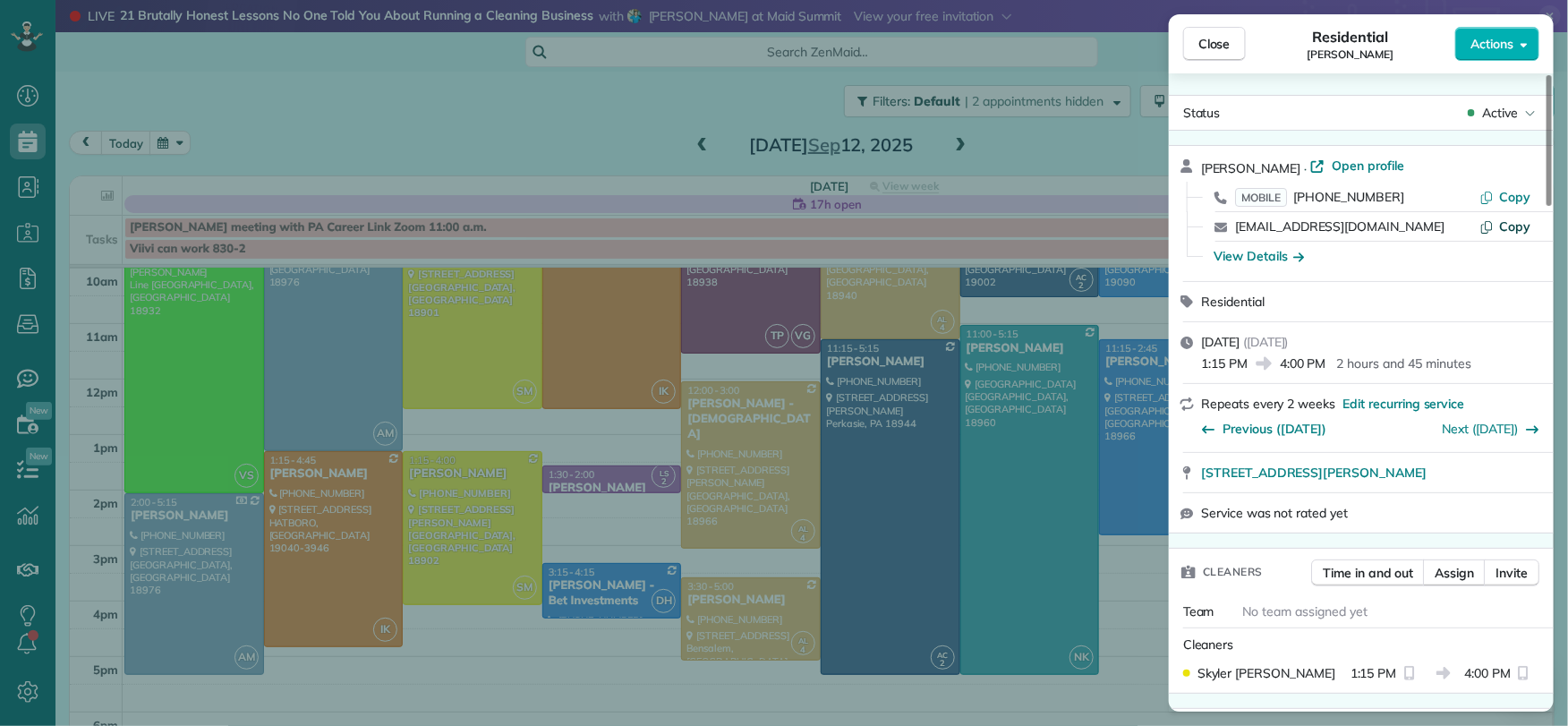
drag, startPoint x: 1223, startPoint y: 52, endPoint x: 1486, endPoint y: 227, distance: 315.9
click at [1223, 54] on button "Close" at bounding box center [1214, 44] width 62 height 34
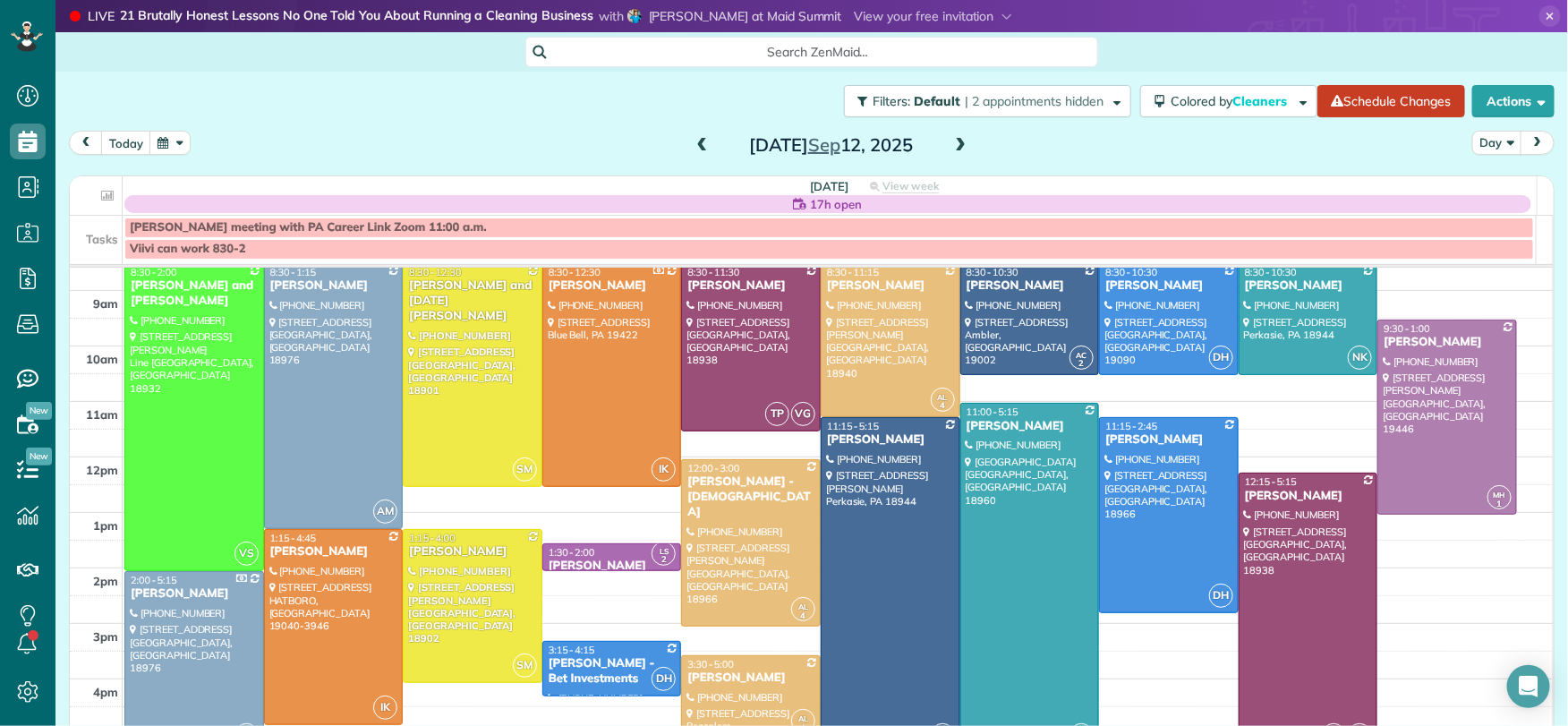
scroll to position [74, 0]
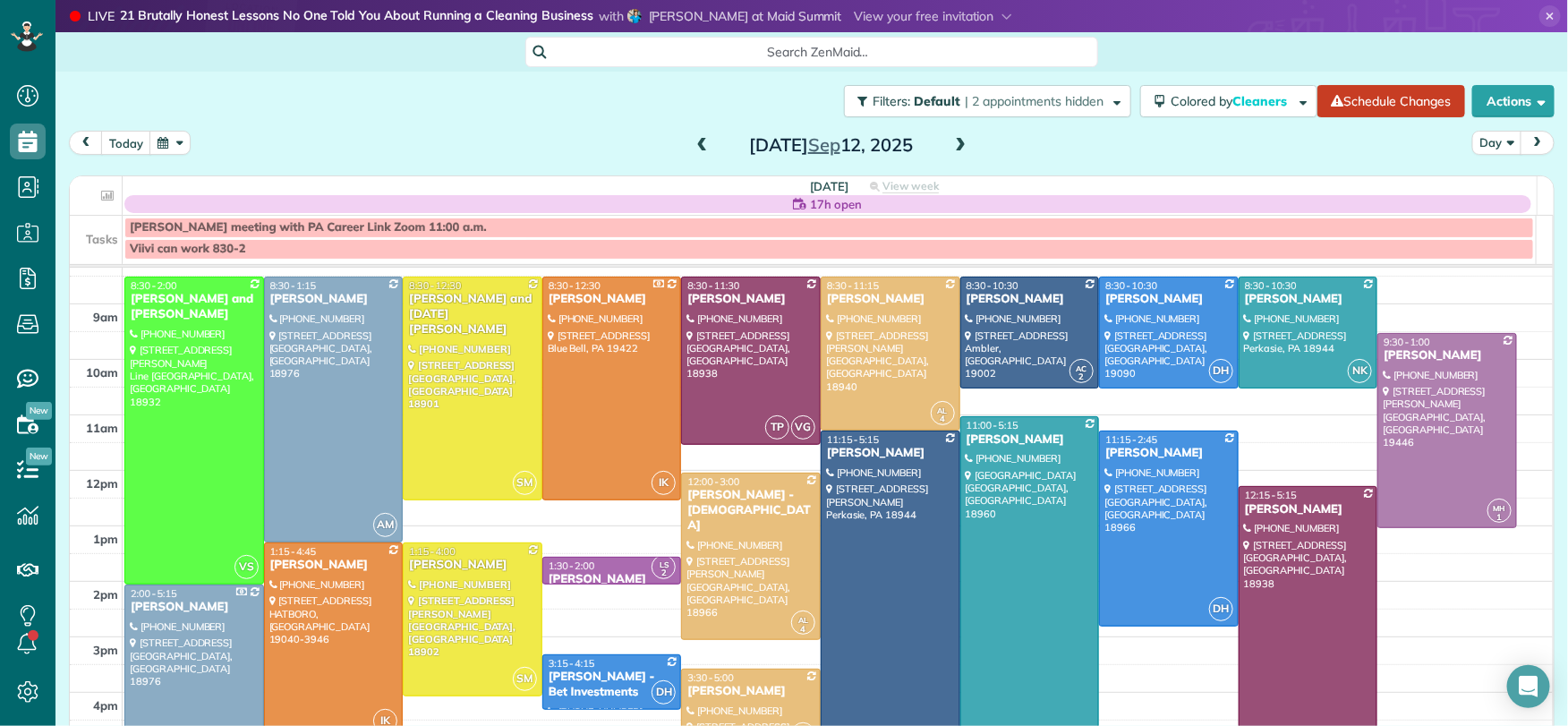
click at [698, 152] on span at bounding box center [702, 146] width 19 height 17
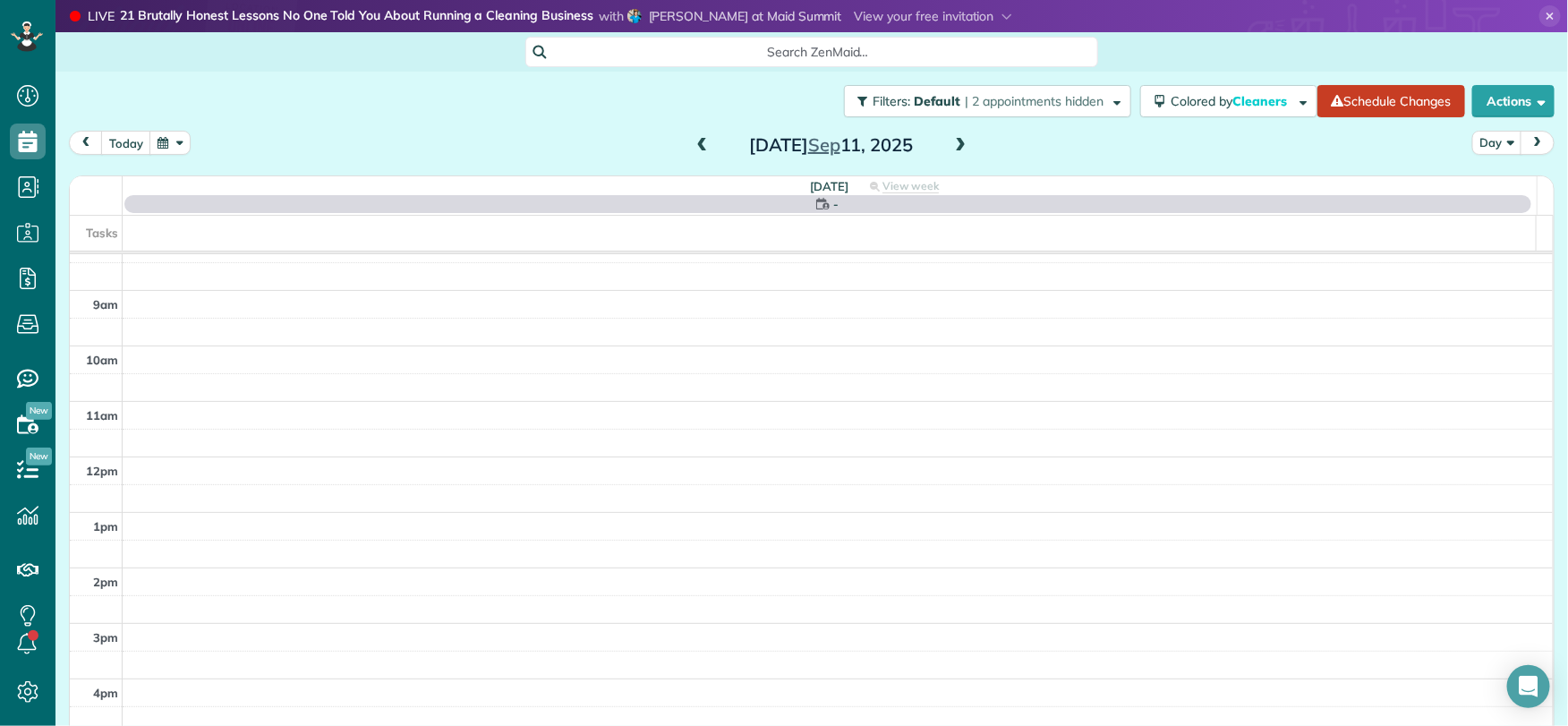
scroll to position [0, 0]
click at [698, 152] on span at bounding box center [702, 146] width 19 height 17
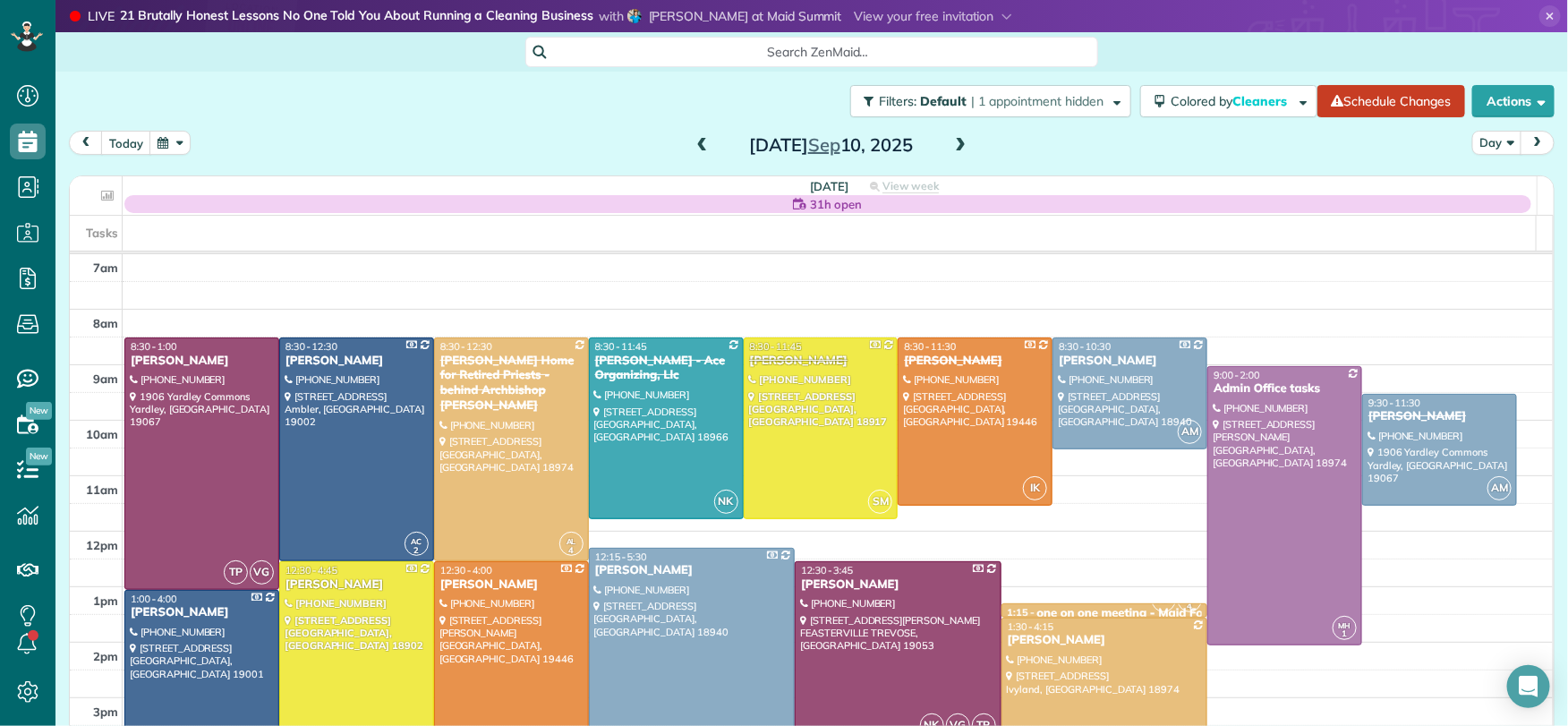
click at [698, 152] on span at bounding box center [702, 146] width 19 height 17
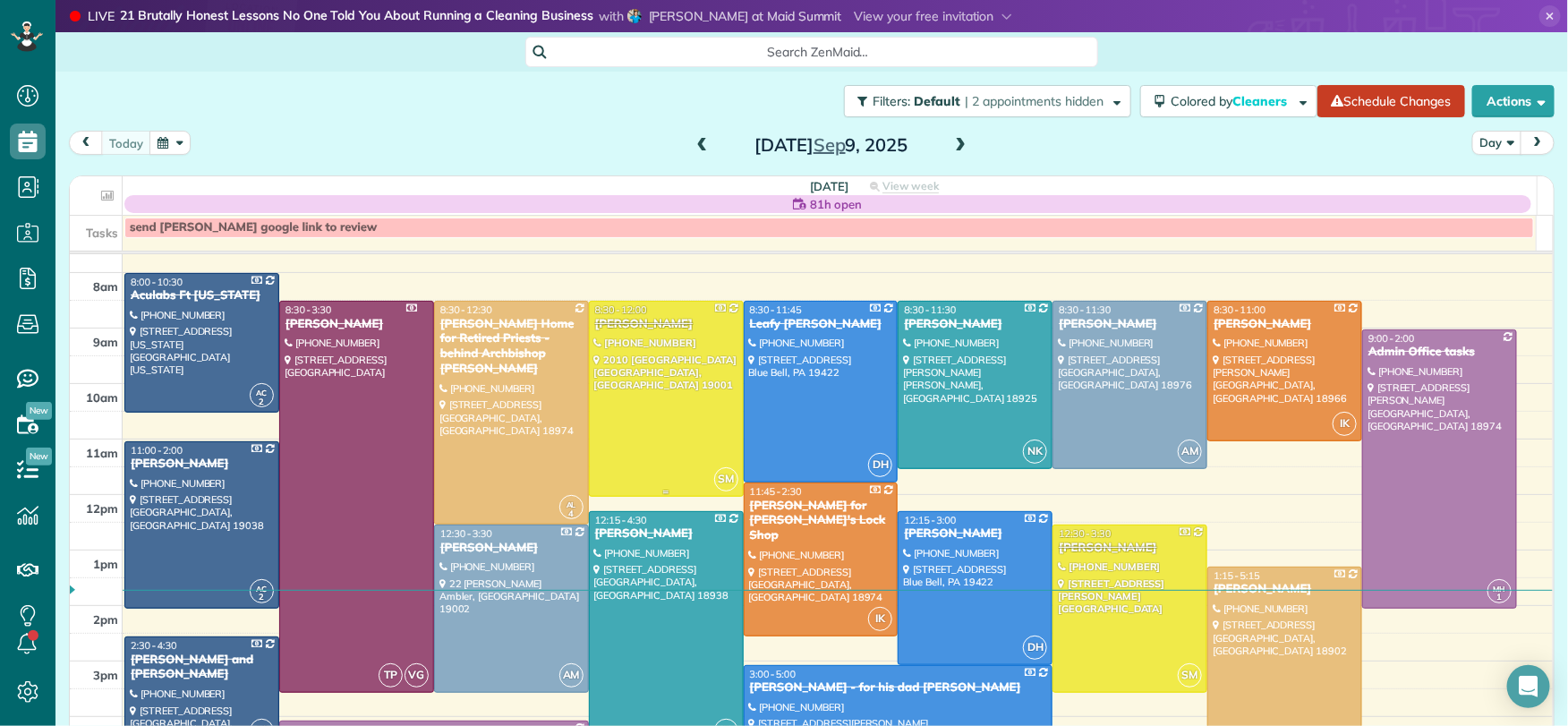
scroll to position [65, 0]
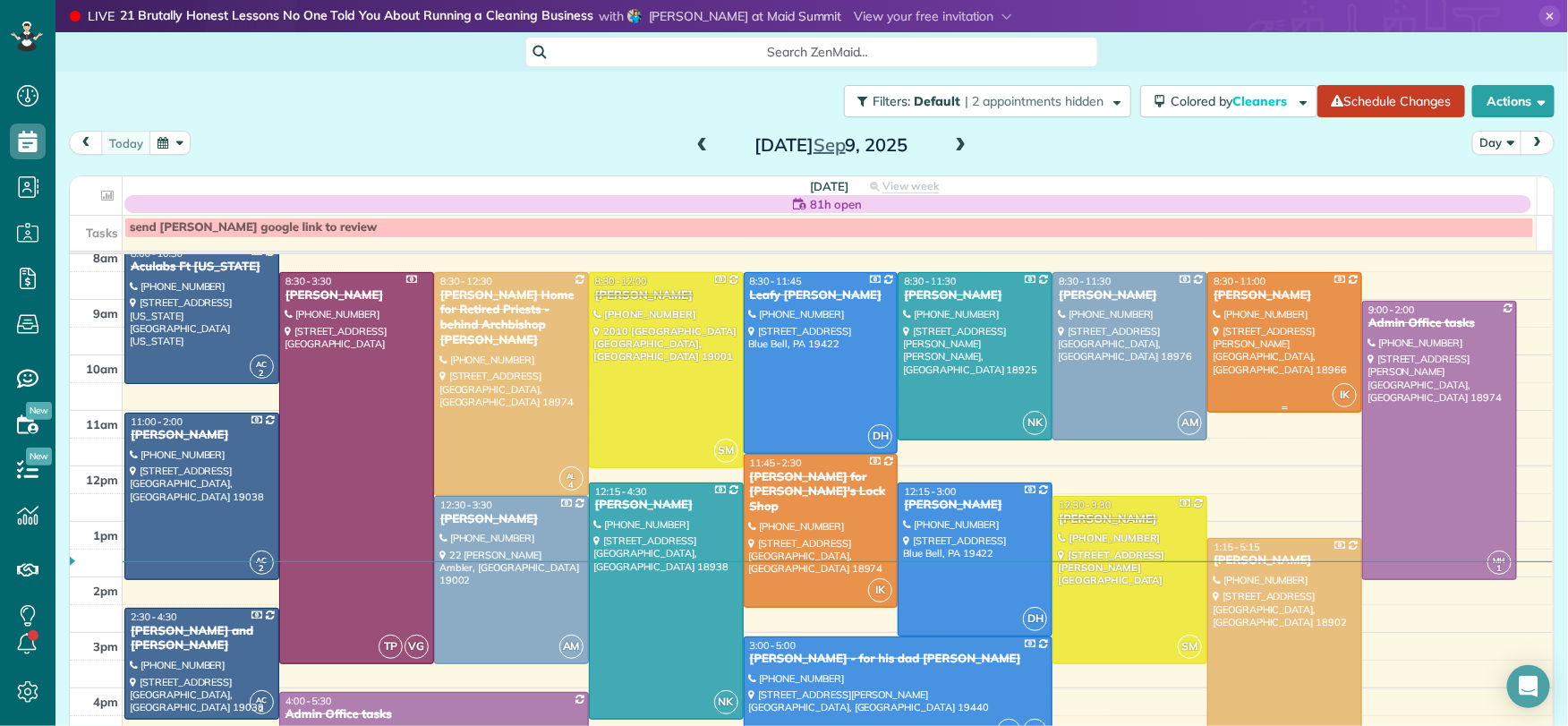
click at [1224, 289] on div "[PERSON_NAME]" at bounding box center [1284, 296] width 144 height 16
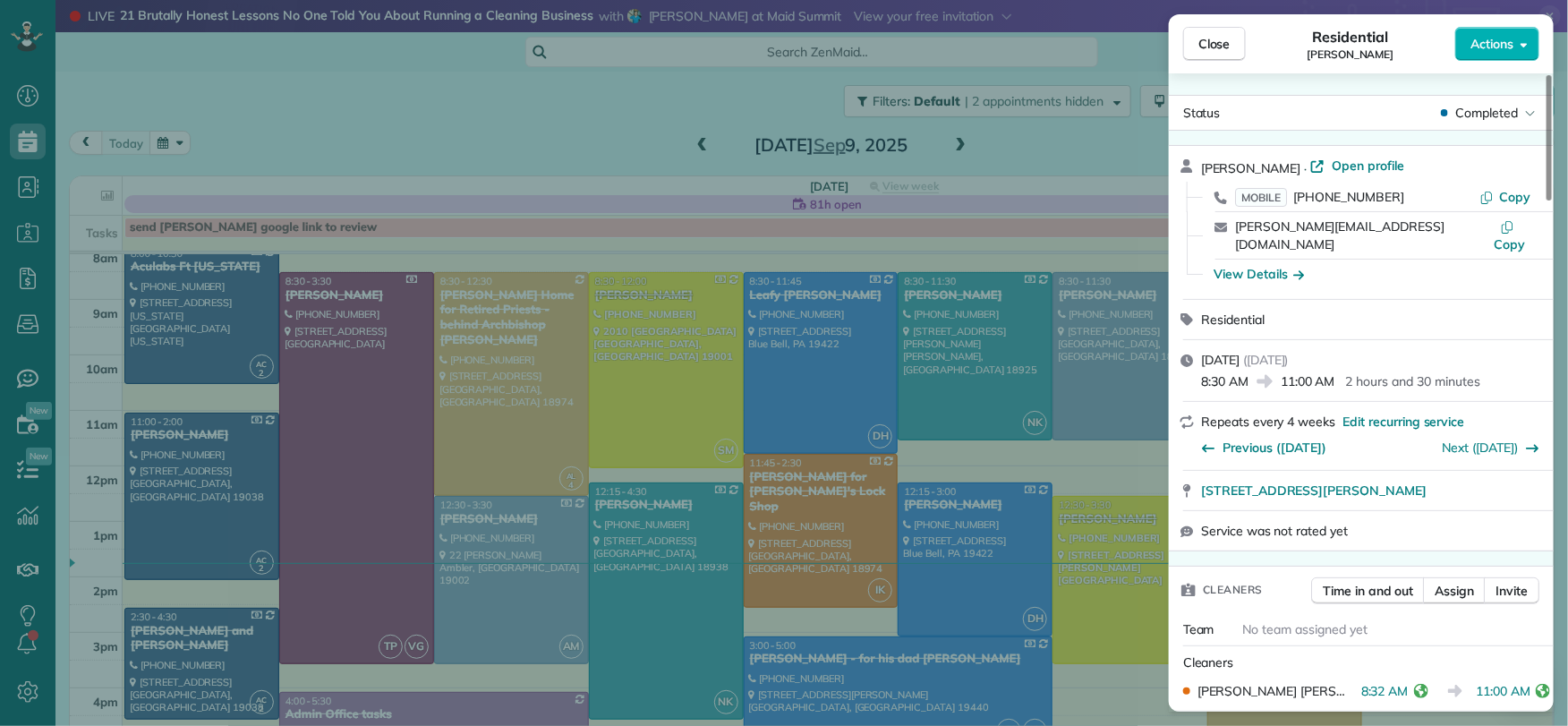
drag, startPoint x: 1212, startPoint y: 48, endPoint x: 778, endPoint y: 222, distance: 467.6
click at [1212, 48] on span "Close" at bounding box center [1214, 44] width 32 height 18
